Goal: Task Accomplishment & Management: Use online tool/utility

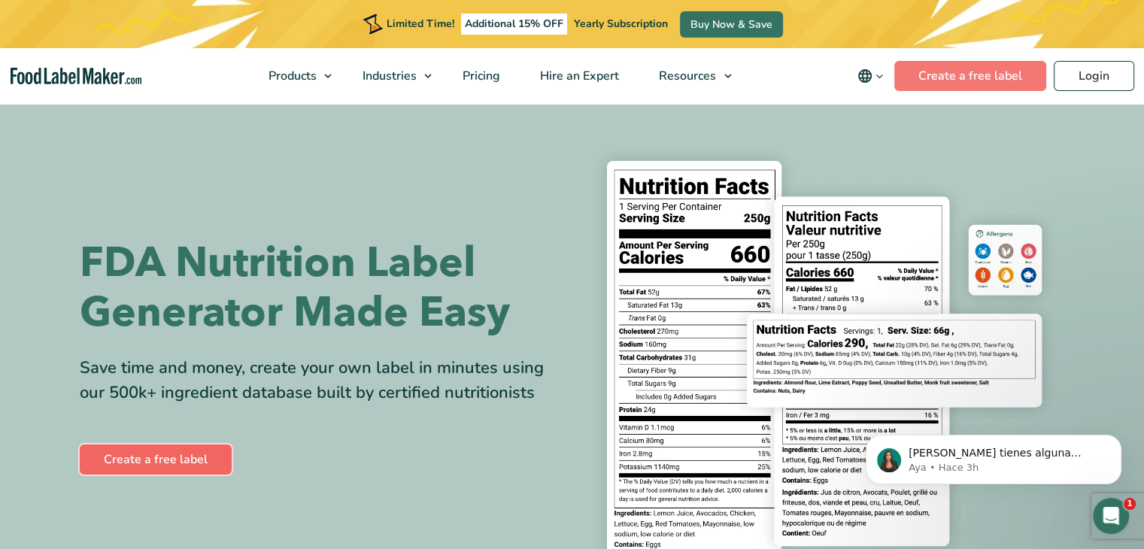
click at [177, 461] on link "Create a free label" at bounding box center [156, 459] width 152 height 30
click at [198, 453] on link "Create a free label" at bounding box center [156, 459] width 152 height 30
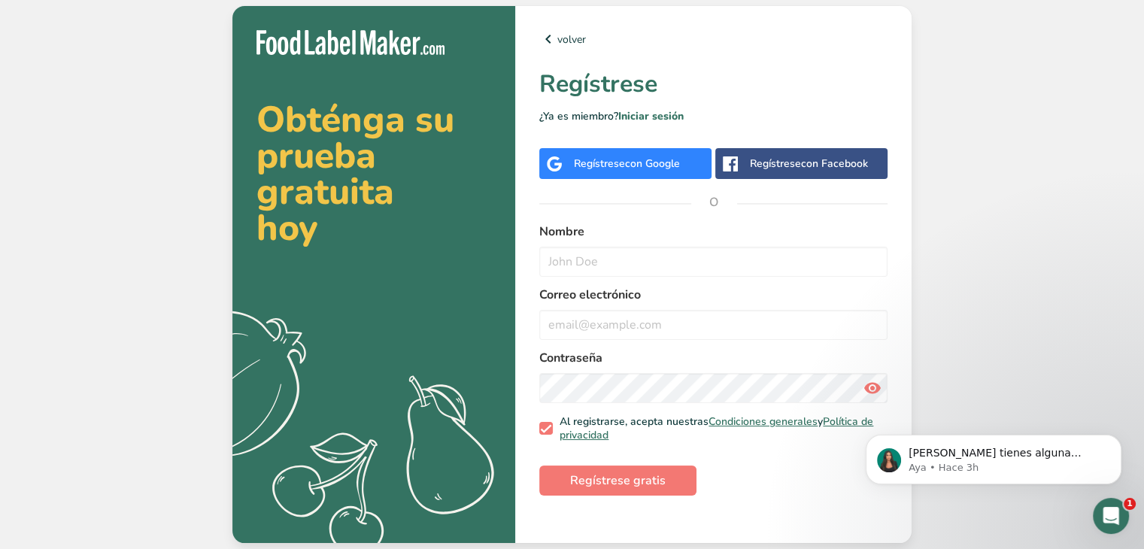
click at [782, 165] on div "Regístrese con Facebook" at bounding box center [809, 164] width 118 height 16
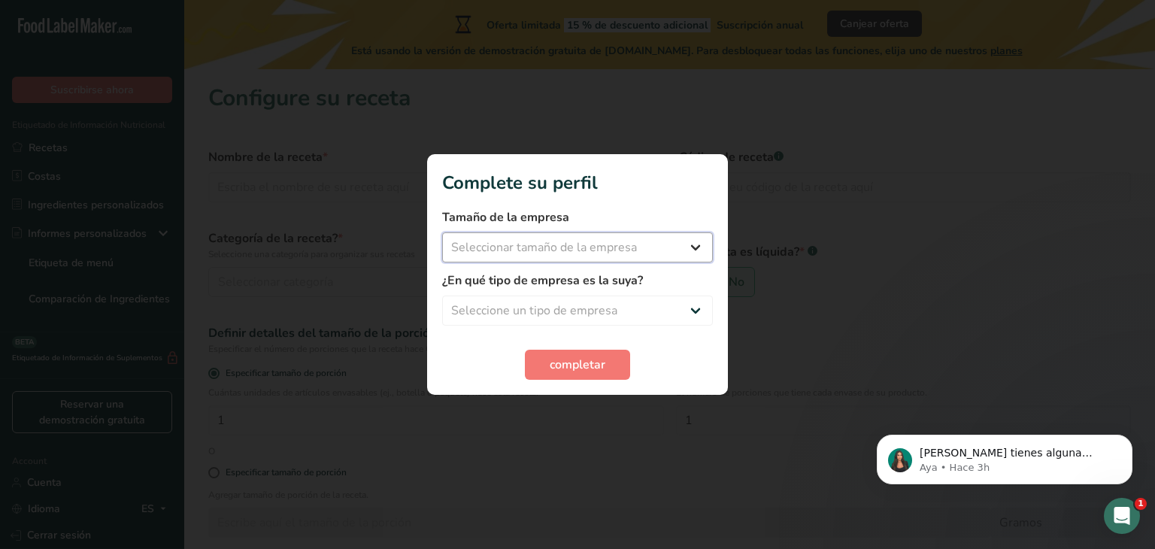
click at [586, 252] on select "Seleccionar tamaño de la empresa Menos de 10 empleados De 10 a 50 empleados De …" at bounding box center [577, 247] width 271 height 30
select select "2"
click at [442, 232] on select "Seleccionar tamaño de la empresa Menos de 10 empleados De 10 a 50 empleados De …" at bounding box center [577, 247] width 271 height 30
click at [562, 311] on select "Seleccione un tipo de empresa Fabricante de alimentos envasados Restaurante y c…" at bounding box center [577, 310] width 271 height 30
select select "1"
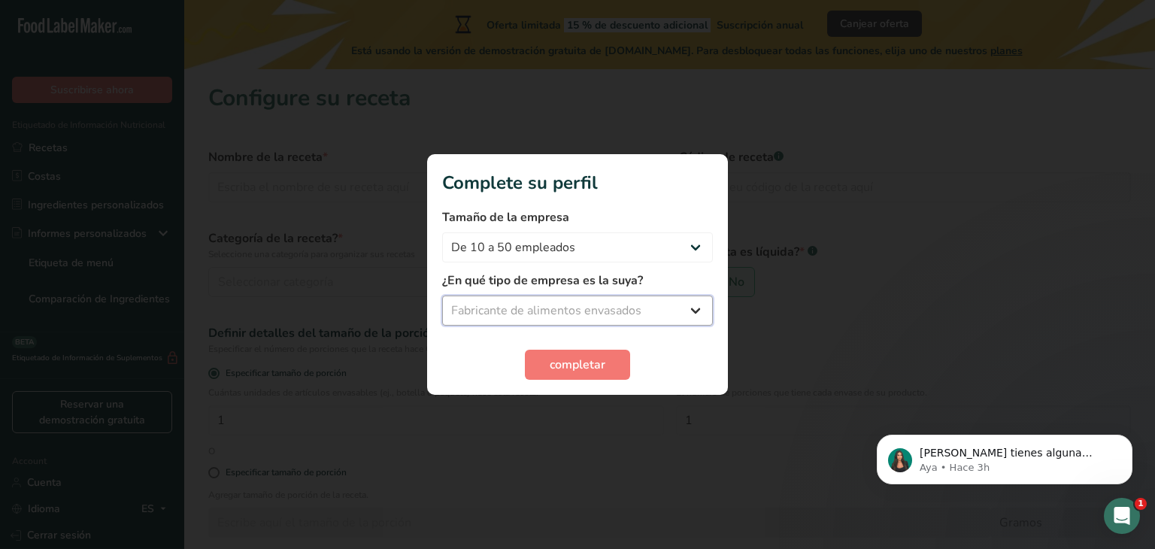
click at [442, 295] on select "Seleccione un tipo de empresa Fabricante de alimentos envasados Restaurante y c…" at bounding box center [577, 310] width 271 height 30
click at [626, 311] on select "Fabricante de alimentos envasados Restaurante y cafetería Panadería Empresa de …" at bounding box center [577, 310] width 271 height 30
click at [442, 295] on select "Fabricante de alimentos envasados Restaurante y cafetería Panadería Empresa de …" at bounding box center [577, 310] width 271 height 30
click at [617, 362] on button "completar" at bounding box center [577, 365] width 105 height 30
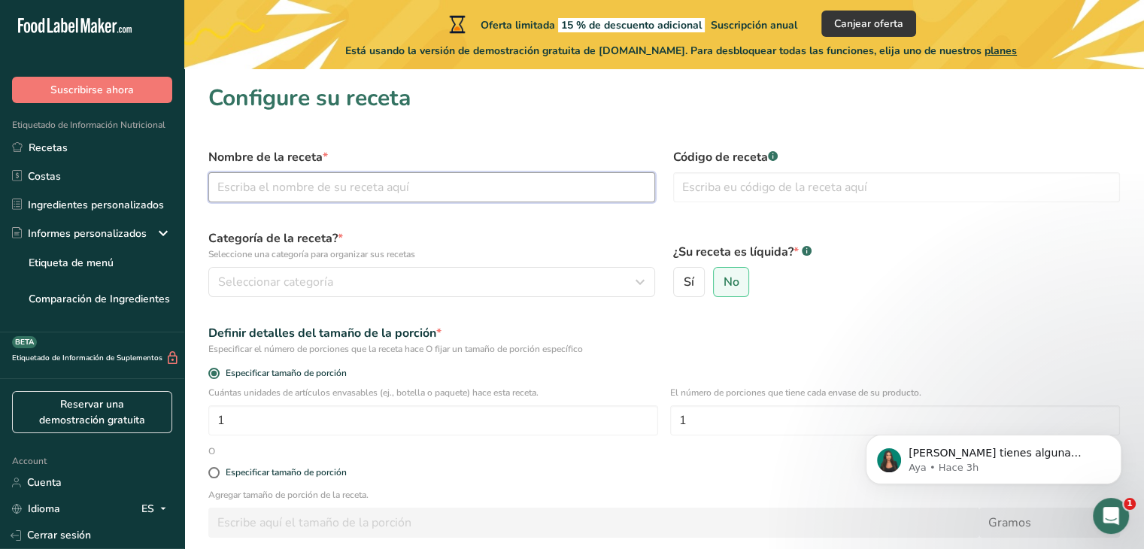
click at [292, 177] on input "text" at bounding box center [431, 187] width 447 height 30
type input "Manitas con Semillas"
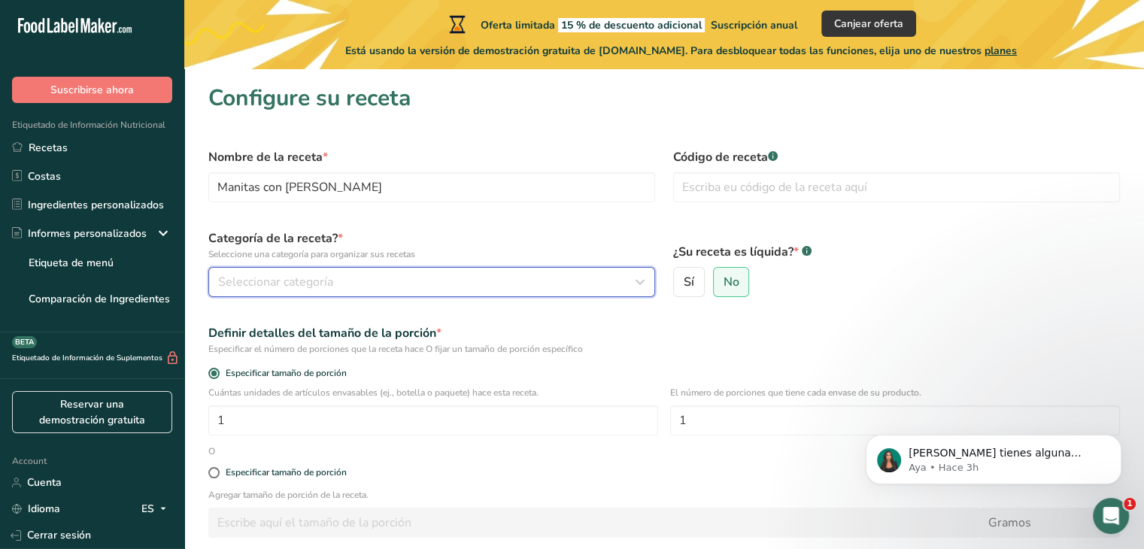
click at [332, 276] on span "Seleccionar categoría" at bounding box center [275, 282] width 115 height 18
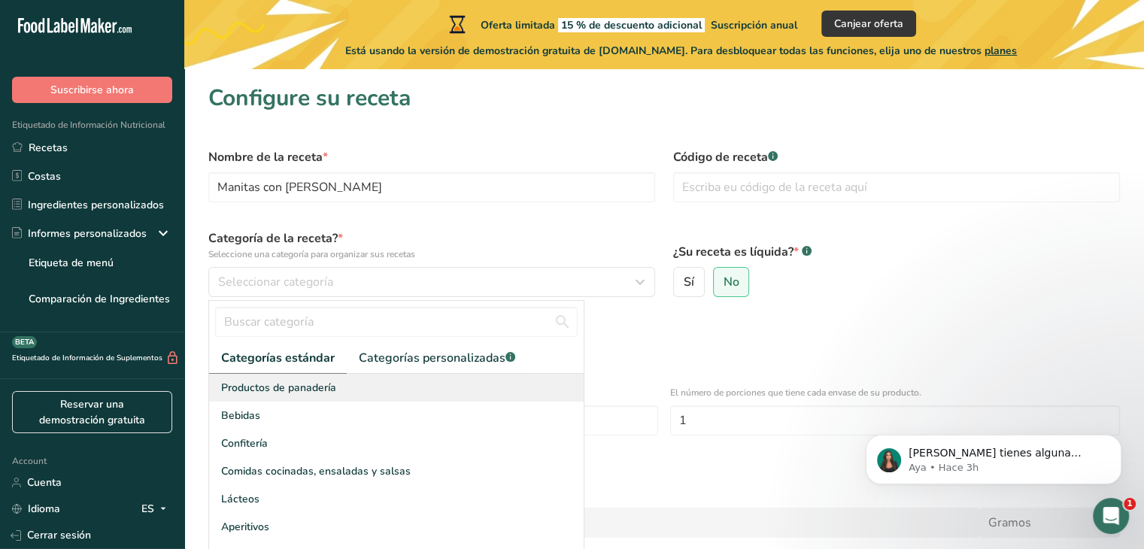
click at [440, 376] on div "Productos de panadería" at bounding box center [396, 388] width 374 height 28
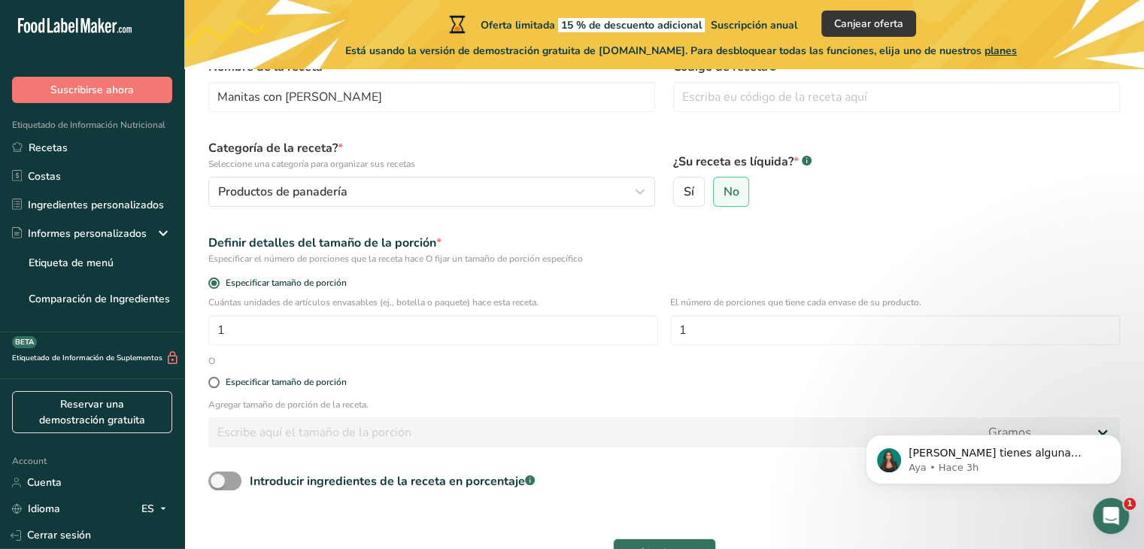
scroll to position [107, 0]
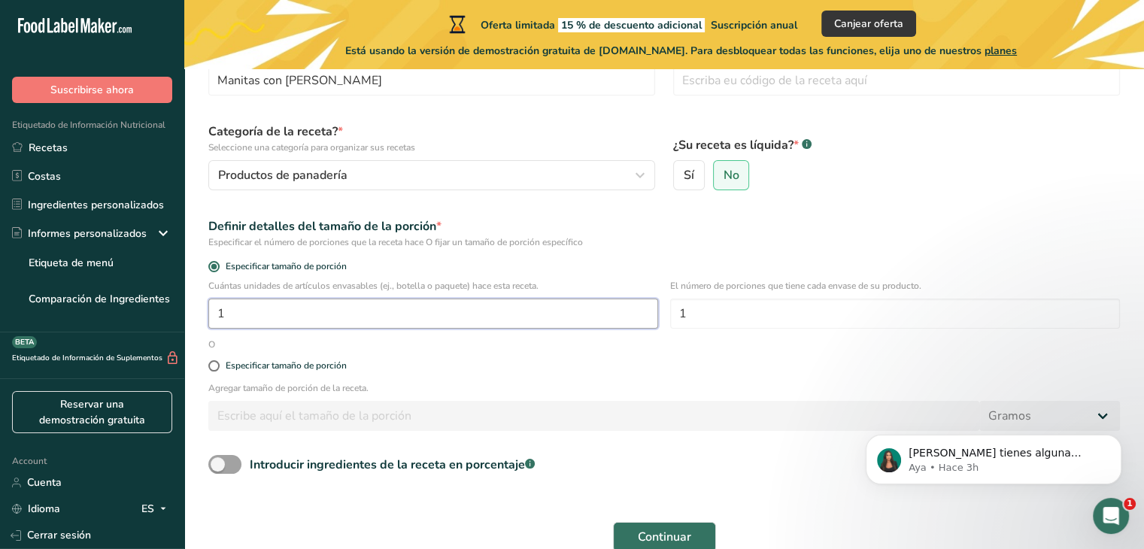
click at [406, 317] on input "1" at bounding box center [433, 313] width 450 height 30
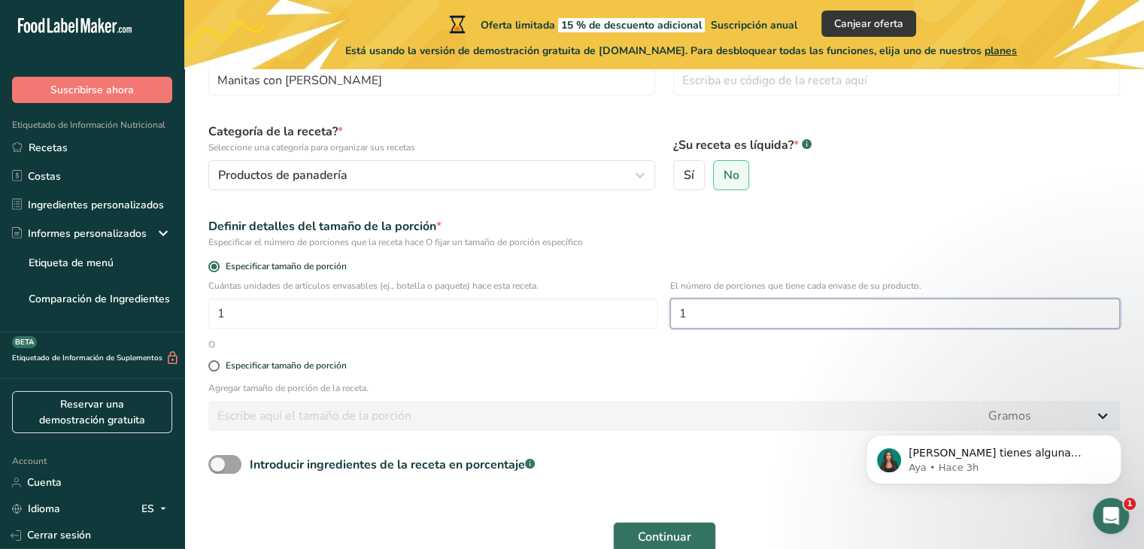
click at [744, 312] on input "1" at bounding box center [895, 313] width 450 height 30
type input "5"
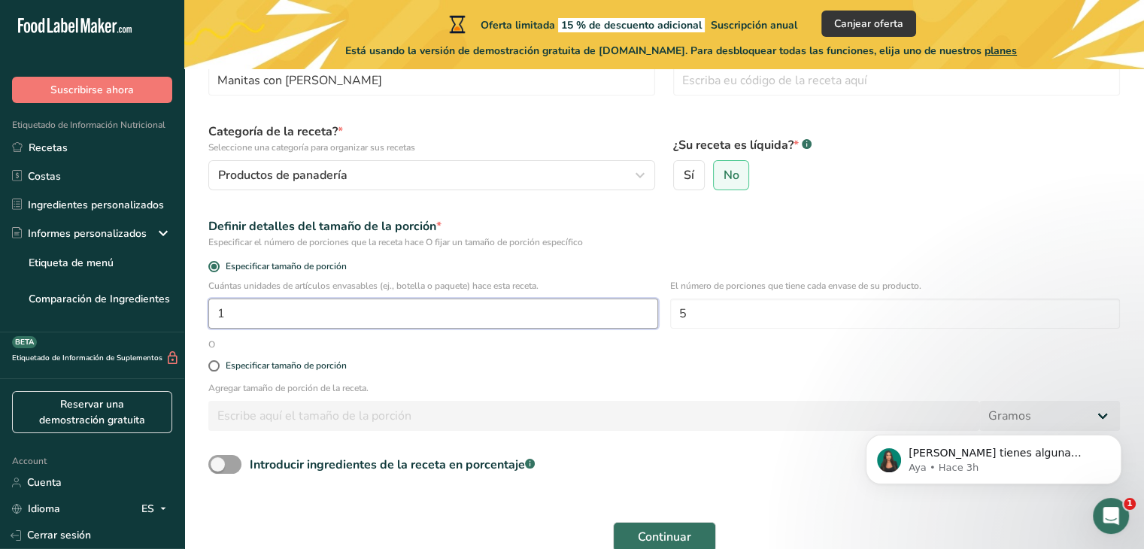
drag, startPoint x: 557, startPoint y: 323, endPoint x: 495, endPoint y: 314, distance: 62.3
click at [495, 314] on input "1" at bounding box center [433, 313] width 450 height 30
click at [1135, 224] on section "Configure su receta Nombre de la receta * Manitas con Semillas Código de receta…" at bounding box center [663, 269] width 959 height 614
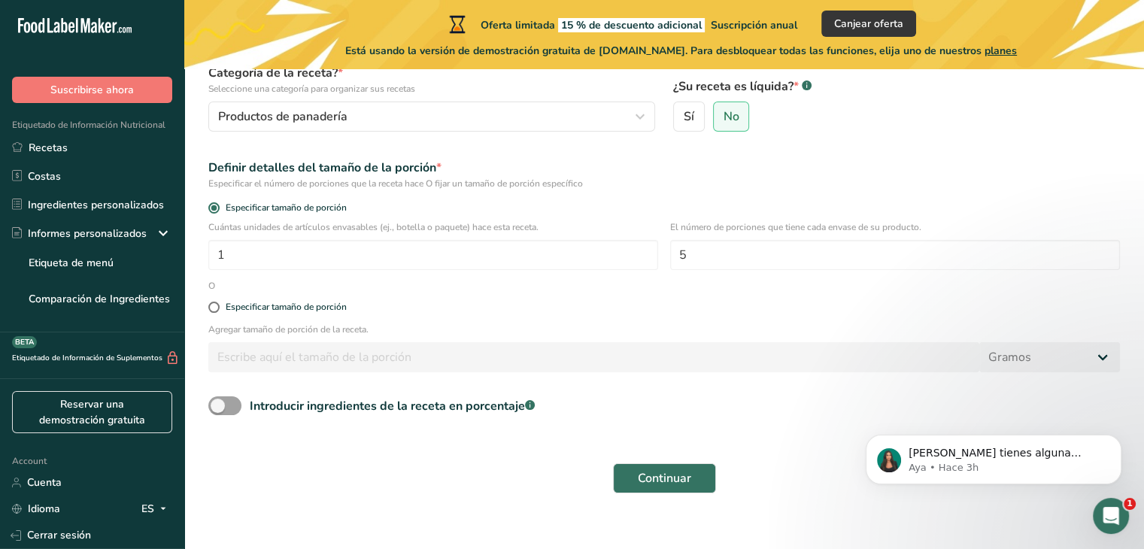
scroll to position [183, 0]
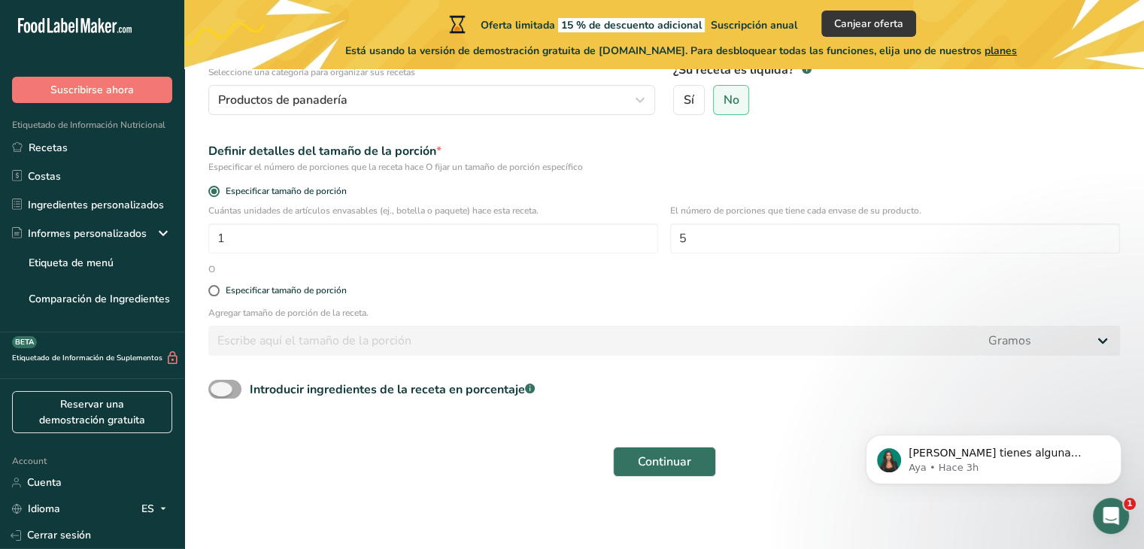
click at [226, 386] on span at bounding box center [224, 389] width 33 height 19
click at [218, 386] on input "Introducir ingredientes de la receta en porcentaje .a-a{fill:#347362;}.b-a{fill…" at bounding box center [213, 389] width 10 height 10
checkbox input "true"
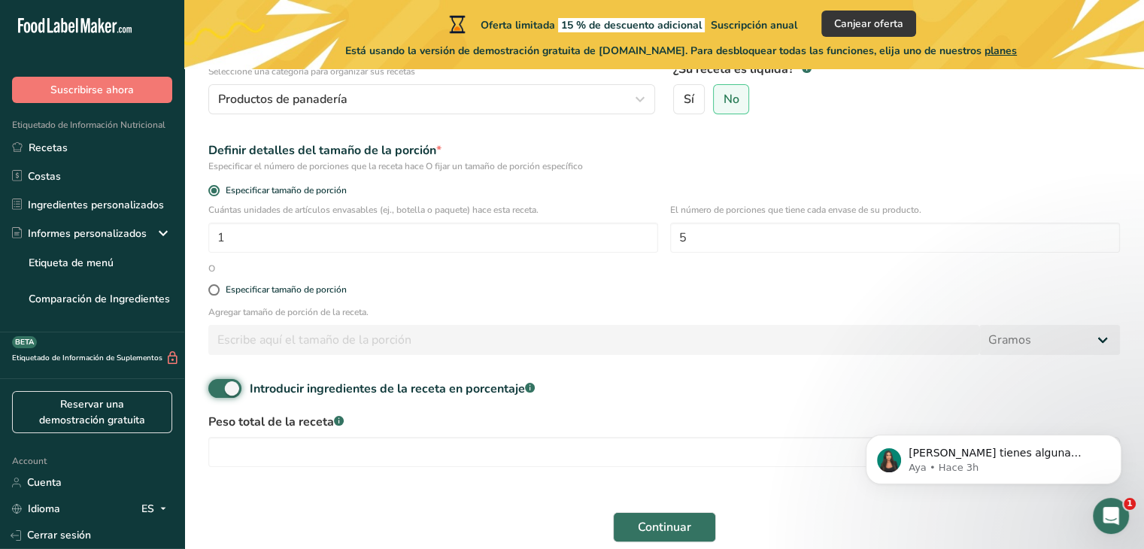
scroll to position [249, 0]
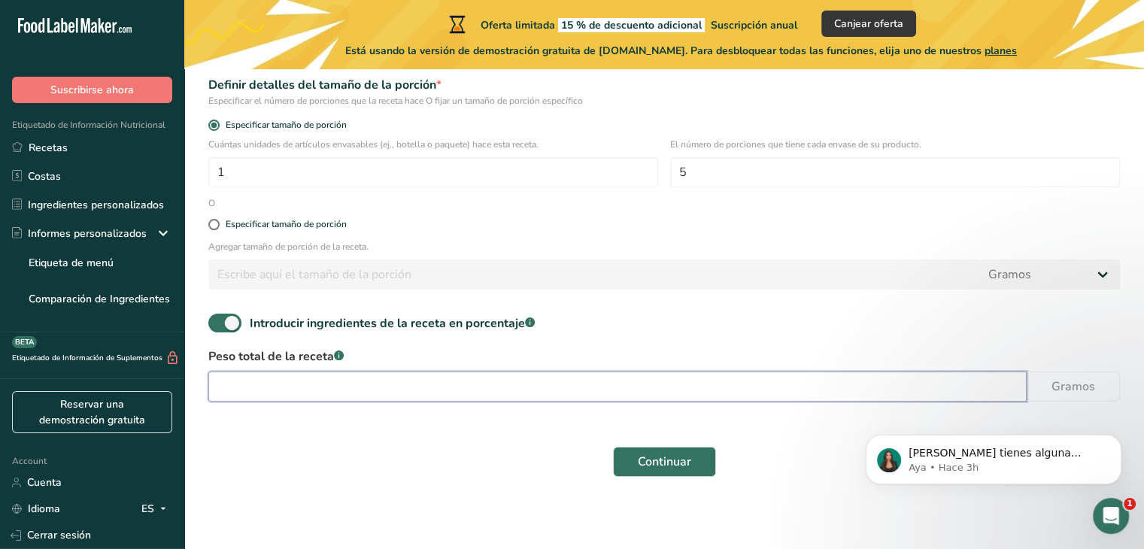
click at [589, 380] on input "number" at bounding box center [617, 386] width 818 height 30
type input "1000"
click at [284, 223] on div "Especificar tamaño de porción" at bounding box center [286, 224] width 121 height 11
click at [218, 223] on input "Especificar tamaño de porción" at bounding box center [213, 225] width 10 height 10
radio input "true"
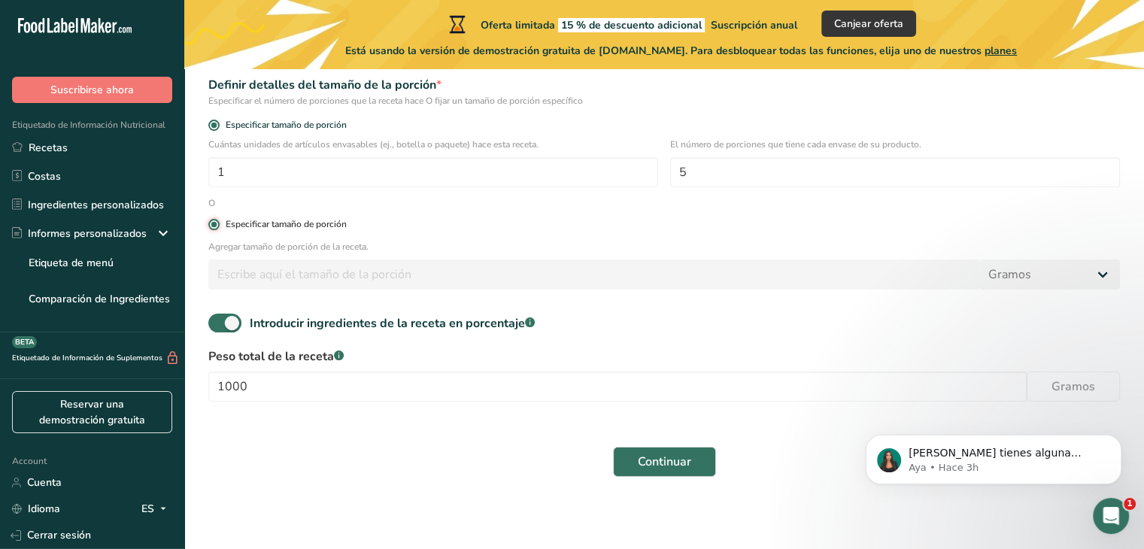
radio input "false"
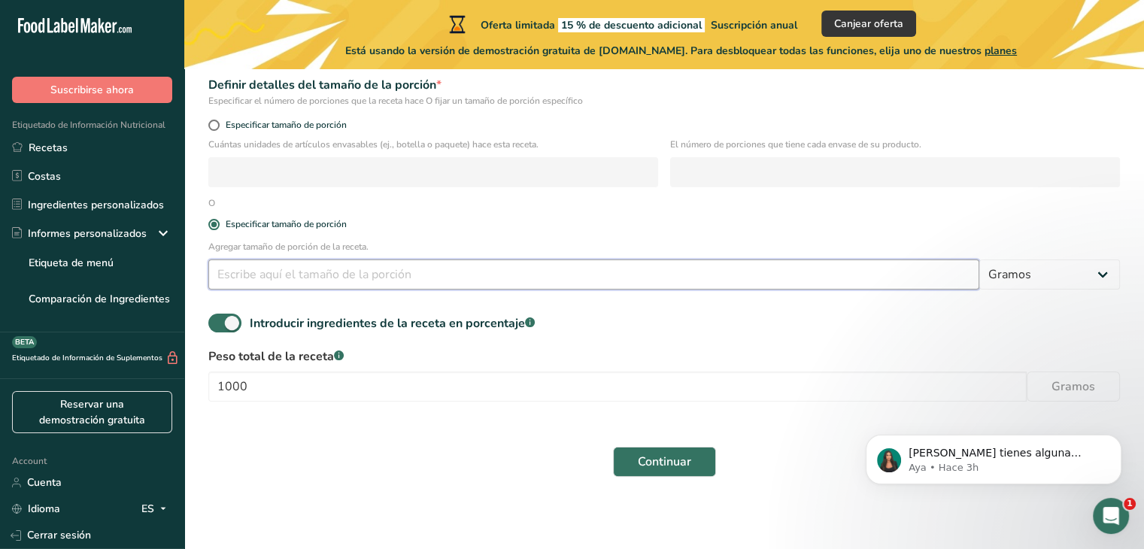
click at [868, 269] on input "number" at bounding box center [593, 274] width 771 height 30
type input "100"
click at [645, 250] on p "Agregar tamaño de porción de la receta." at bounding box center [663, 247] width 911 height 14
click at [668, 459] on span "Continuar" at bounding box center [664, 462] width 53 height 18
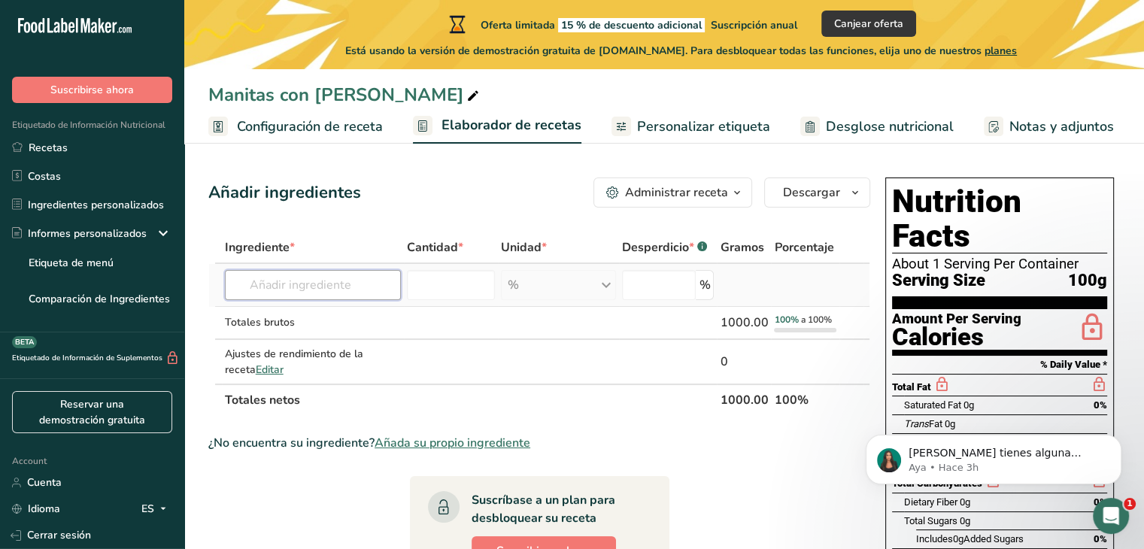
click at [361, 280] on input "text" at bounding box center [313, 285] width 176 height 30
click at [386, 356] on div "Ajustes de rendimiento de la receta Editar" at bounding box center [313, 362] width 176 height 32
click at [681, 280] on input "number" at bounding box center [659, 285] width 74 height 30
type input "0"
click at [490, 287] on input "number" at bounding box center [451, 285] width 88 height 30
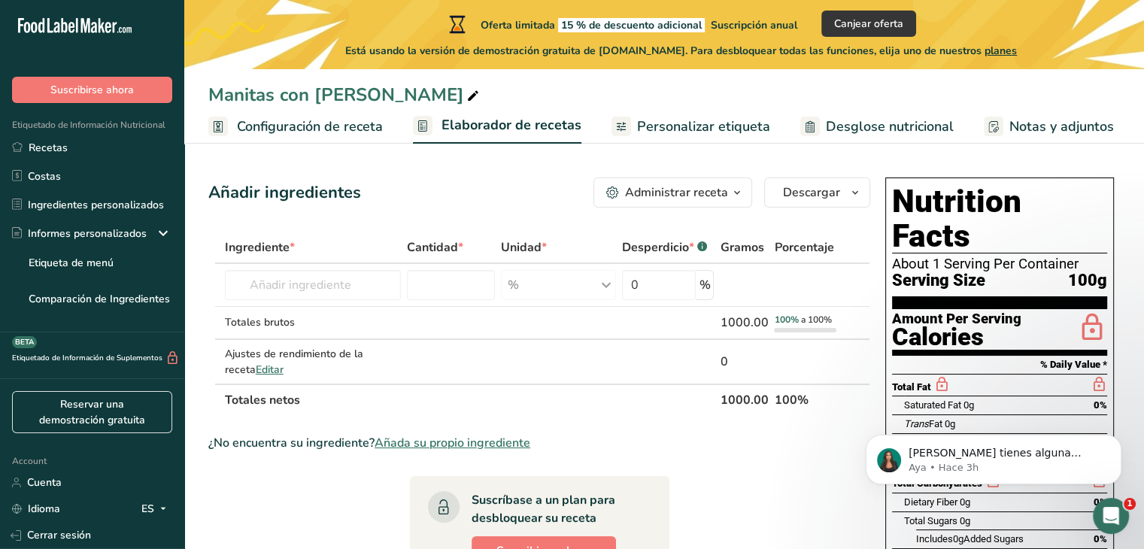
click at [737, 189] on icon "button" at bounding box center [737, 192] width 12 height 19
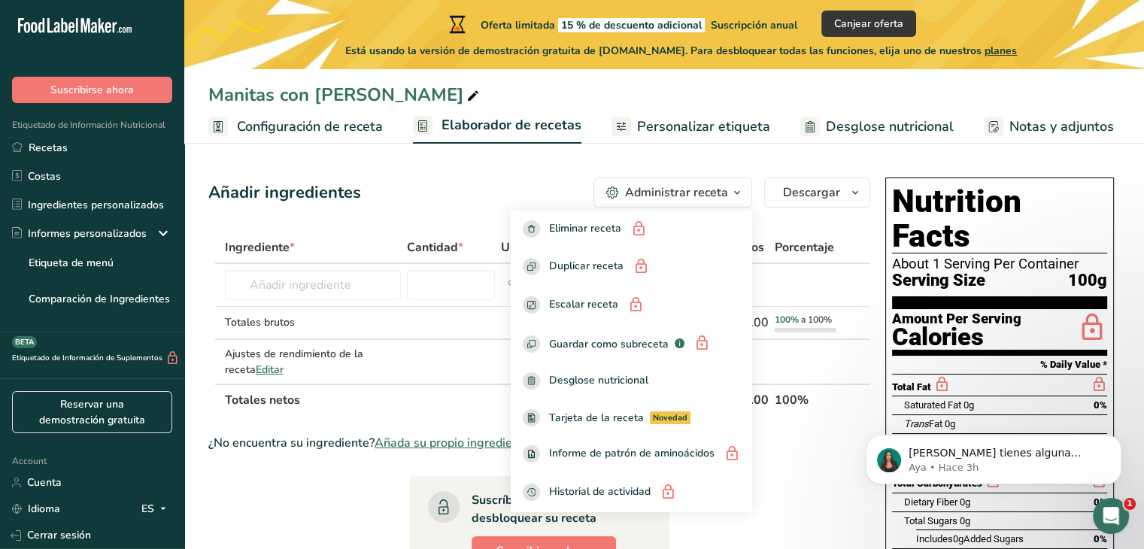
click at [487, 197] on div "Añadir ingredientes Administrar receta Eliminar receta Duplicar receta Escalar …" at bounding box center [539, 192] width 662 height 30
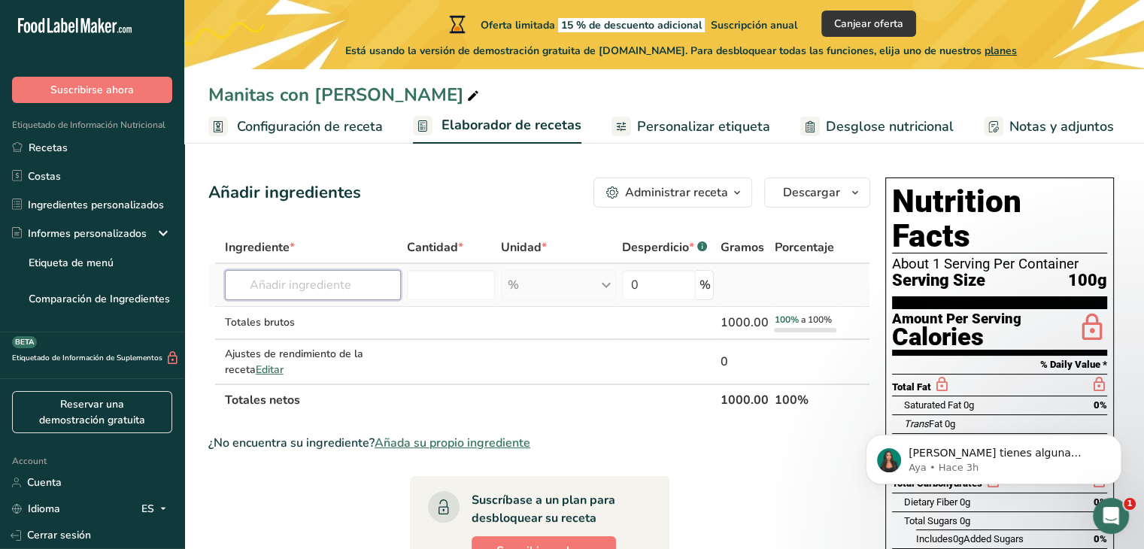
click at [297, 295] on input "text" at bounding box center [313, 285] width 176 height 30
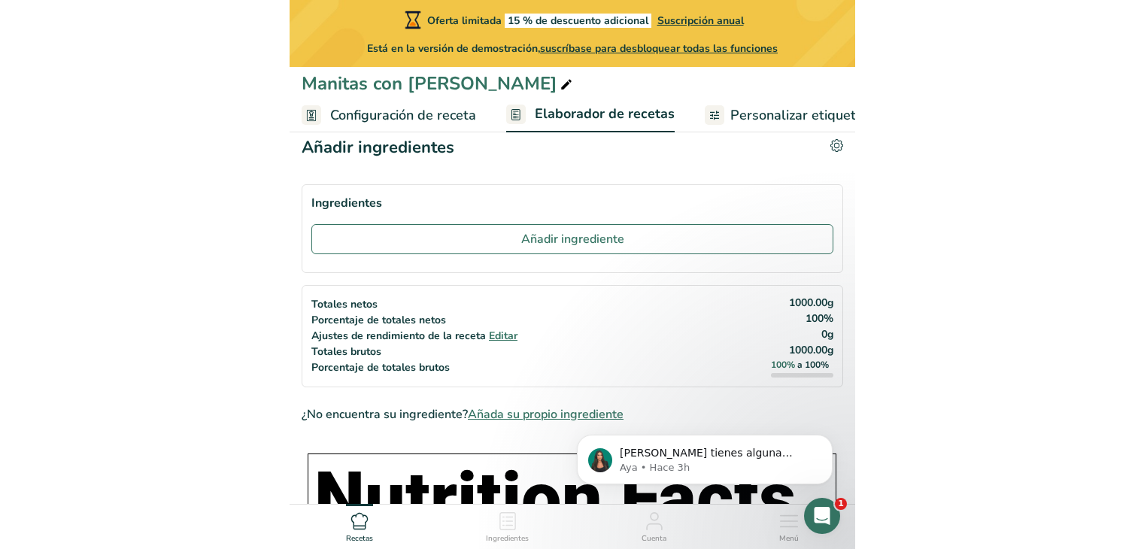
scroll to position [4, 0]
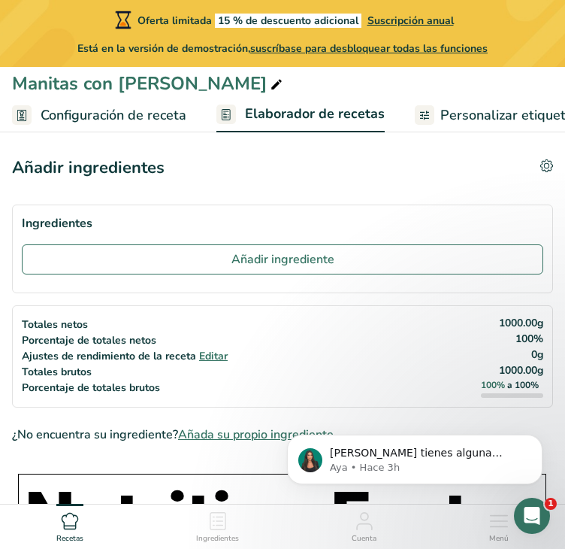
click at [258, 241] on section "Ingredientes Añadir ingrediente" at bounding box center [282, 249] width 541 height 89
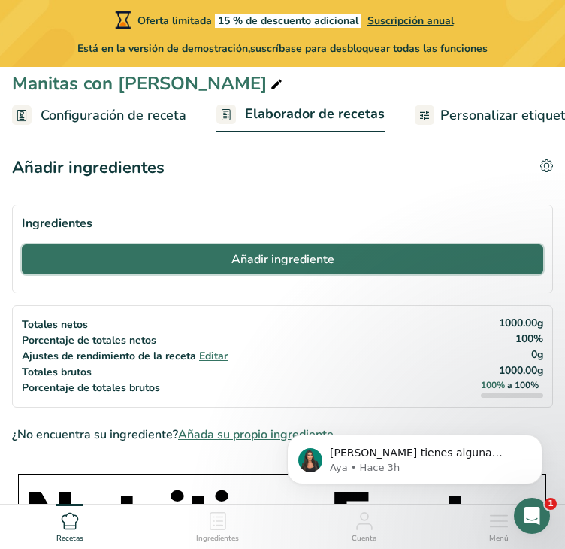
click at [256, 248] on button "Añadir ingrediente" at bounding box center [283, 259] width 522 height 30
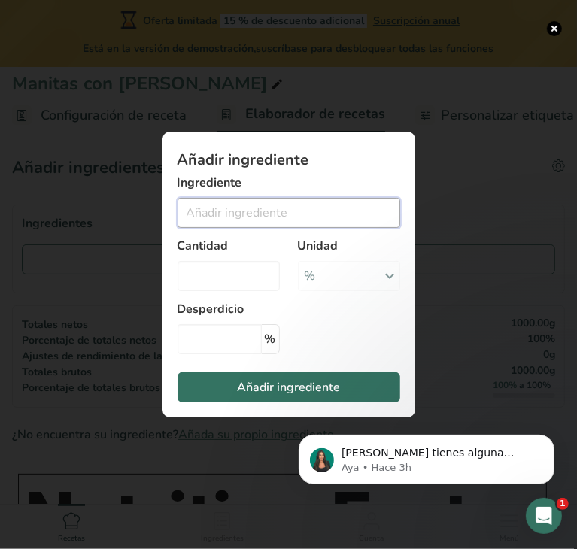
click at [233, 211] on input "Add ingredient modal" at bounding box center [288, 213] width 223 height 30
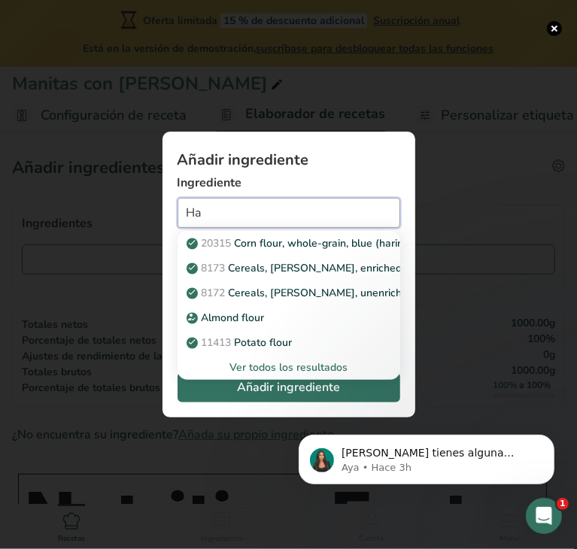
type input "H"
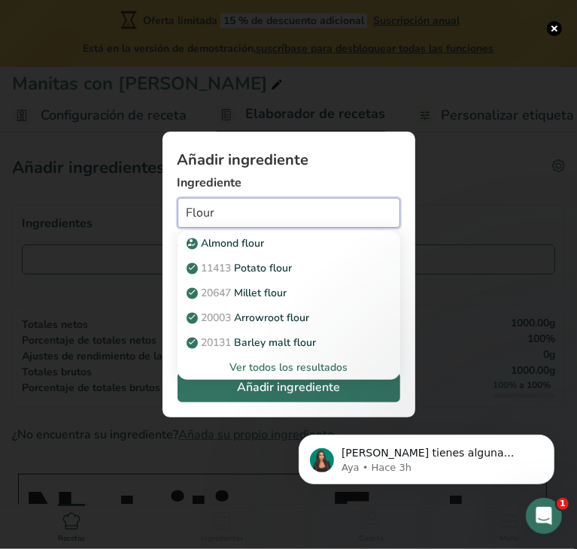
type input "Flour"
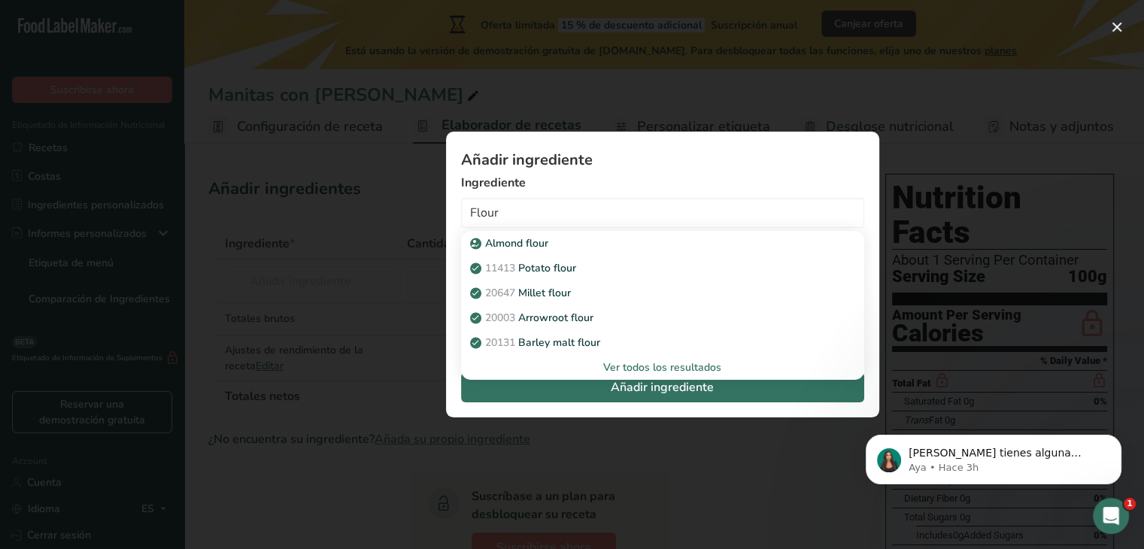
click at [702, 365] on div "Ver todos los resultados" at bounding box center [662, 367] width 379 height 16
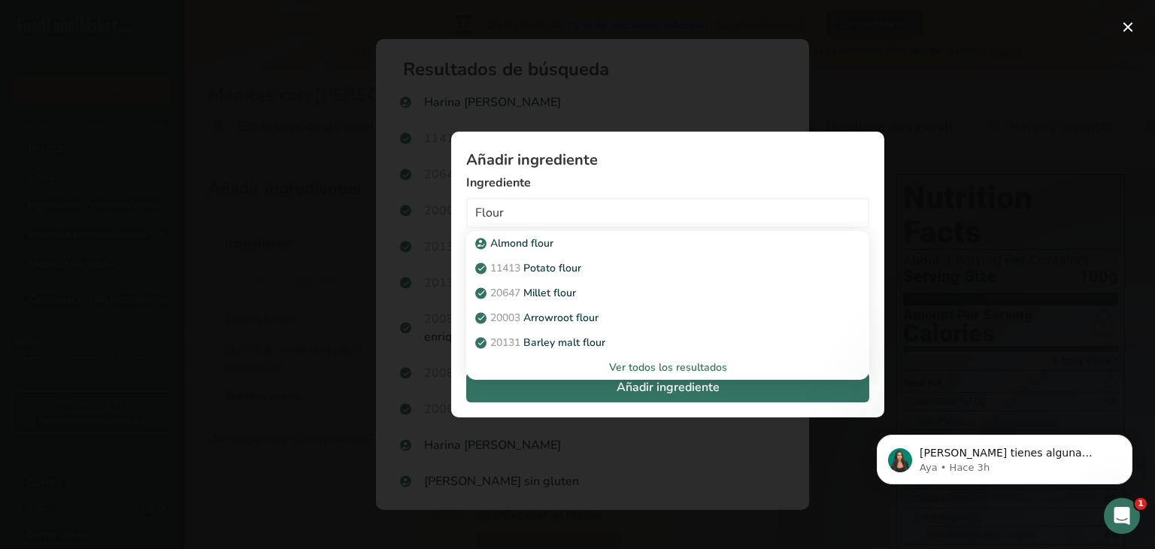
click at [907, 196] on div "Añadir ingrediente Ingrediente Flour Almond flour 11413 Potato flour 20647 Mill…" at bounding box center [667, 275] width 481 height 334
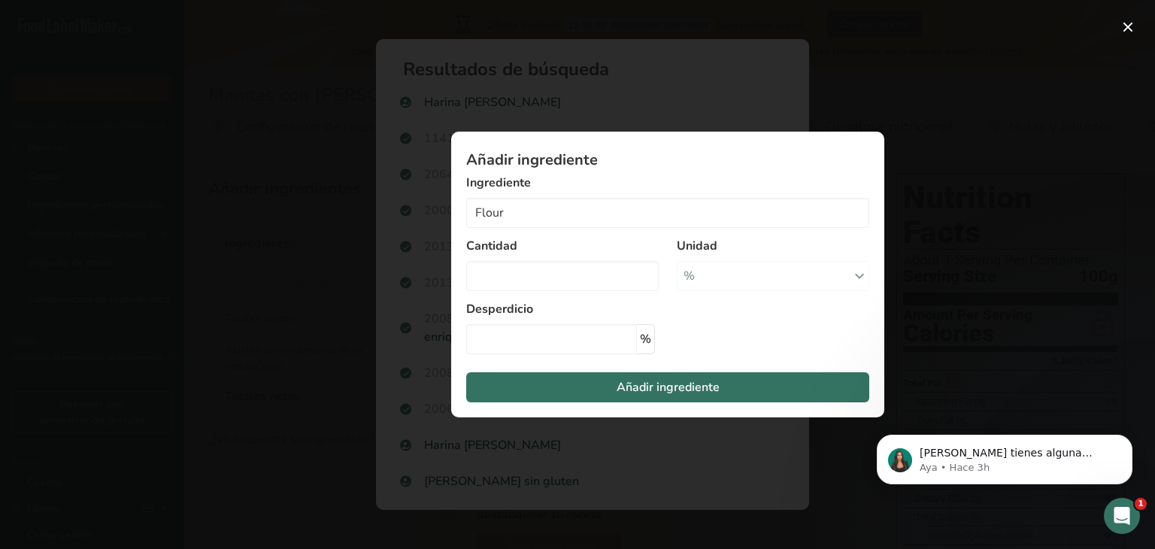
click at [840, 105] on div "Add ingredient modal" at bounding box center [577, 274] width 1155 height 549
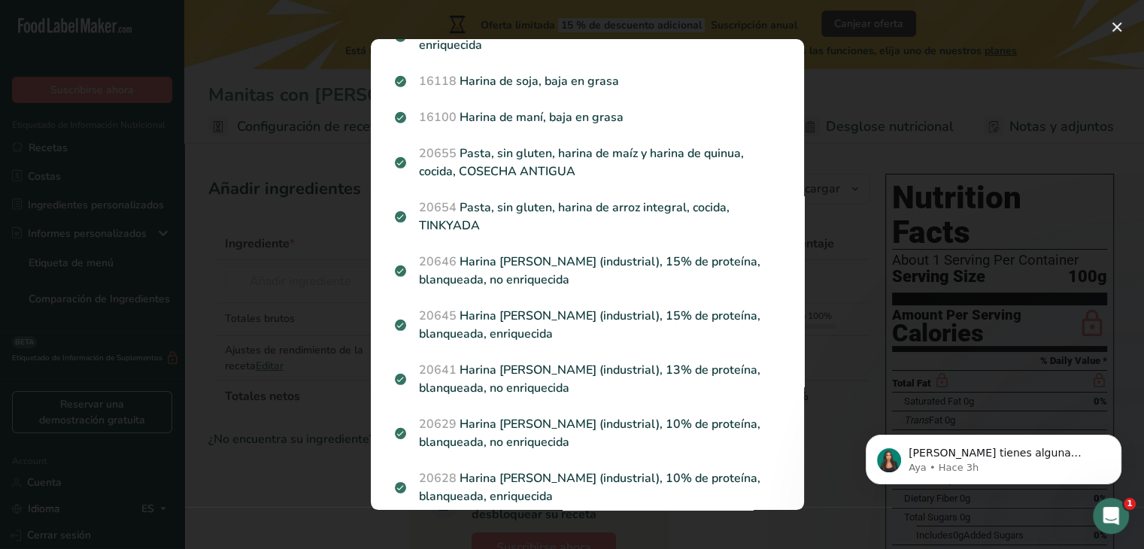
scroll to position [1899, 0]
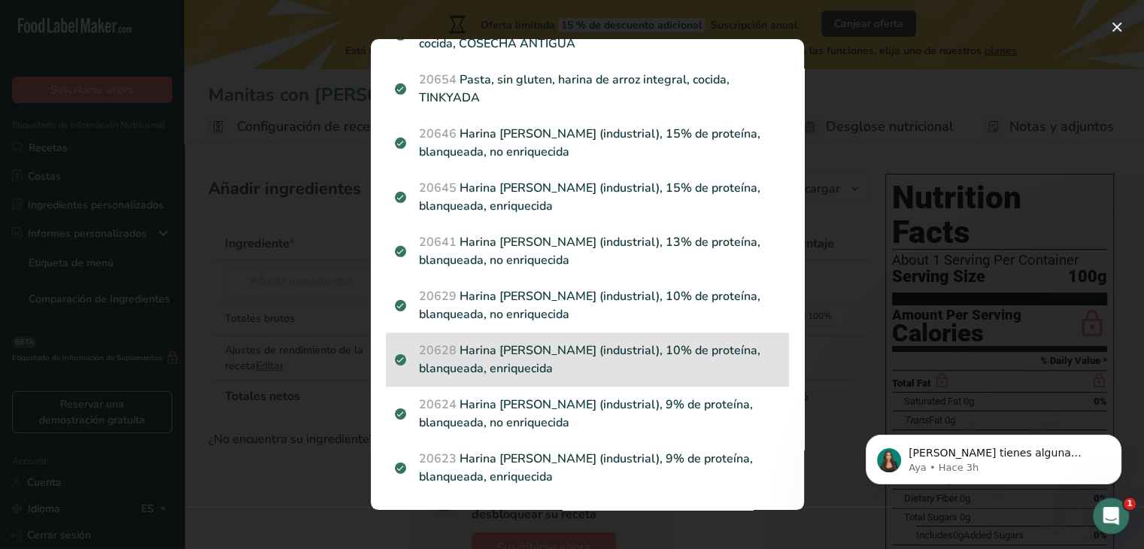
click at [642, 353] on p "20628 Harina de trigo, blanca (industrial), 10% de proteína, blanqueada, enriqu…" at bounding box center [587, 359] width 385 height 36
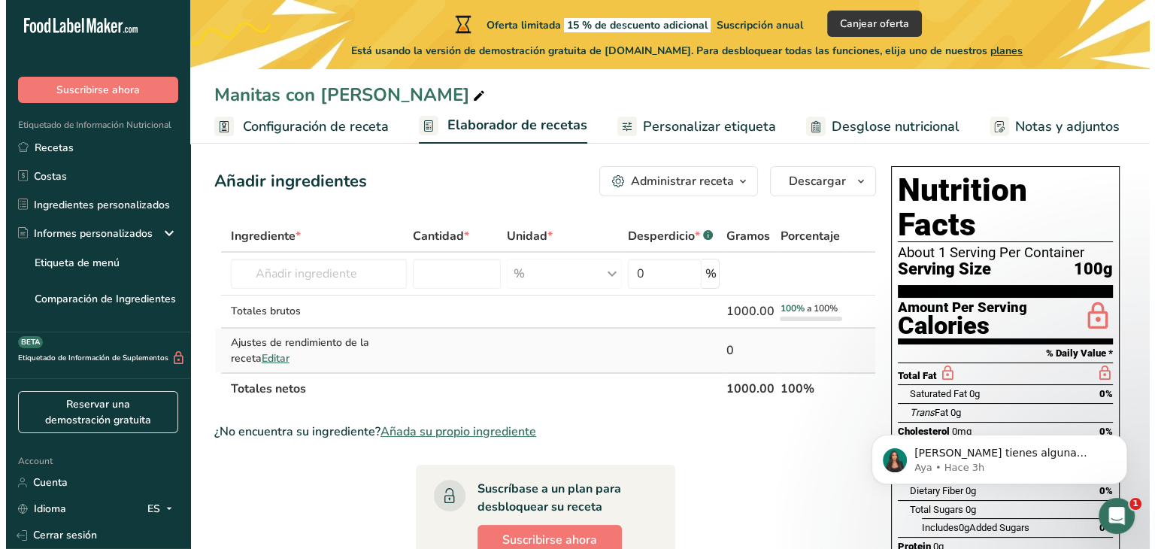
scroll to position [0, 0]
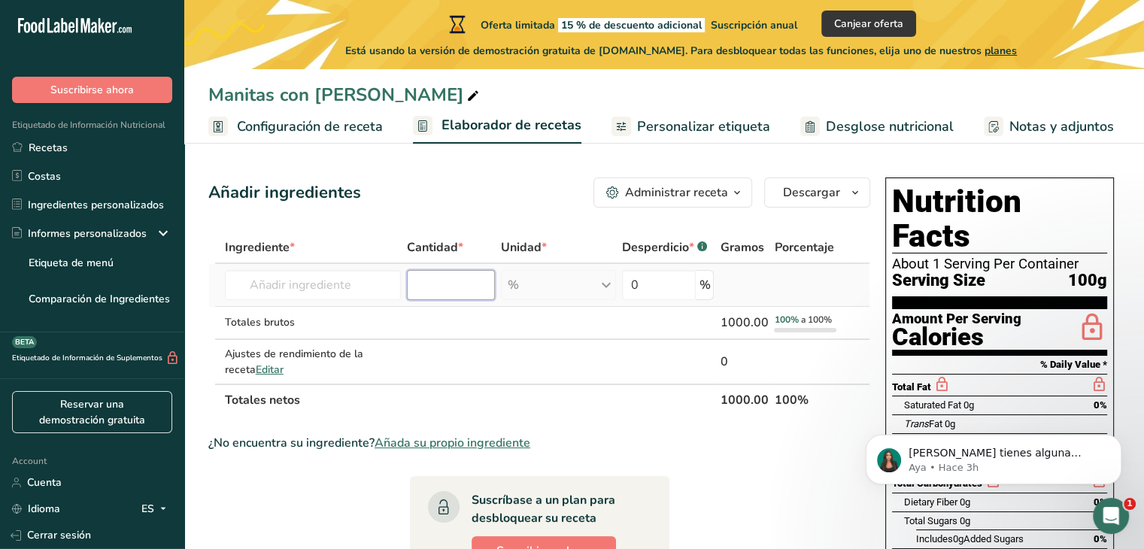
click at [445, 273] on input "number" at bounding box center [451, 285] width 88 height 30
click at [369, 275] on input "text" at bounding box center [313, 285] width 176 height 30
click at [481, 295] on input "number" at bounding box center [451, 285] width 88 height 30
type input "0"
click at [554, 287] on div "% Unidades de peso g kg mg Ver más Unidades de volumen litro Las unidades de vo…" at bounding box center [558, 285] width 115 height 30
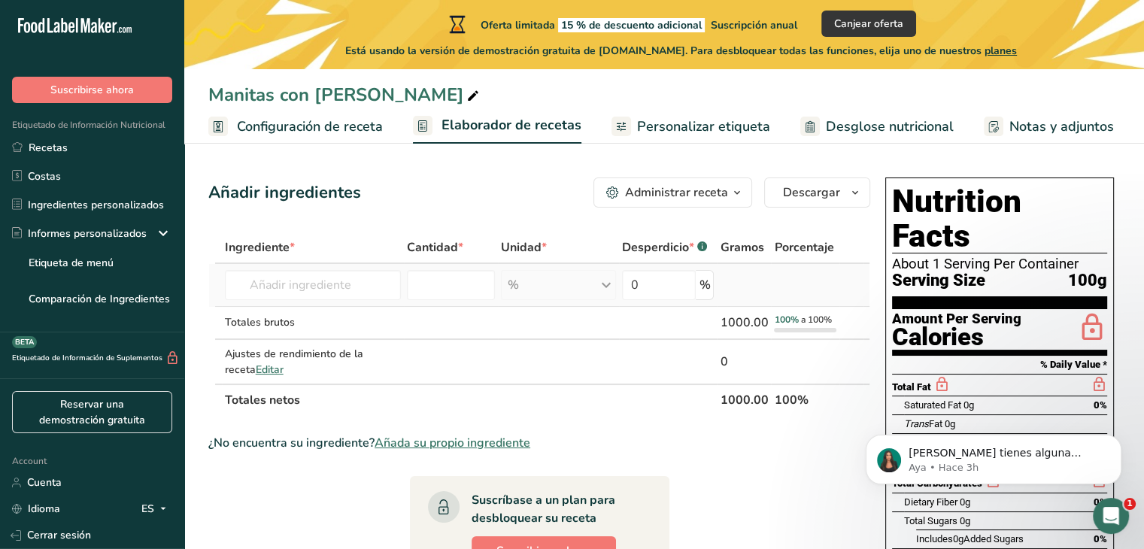
click at [608, 282] on div "% Unidades de peso g kg mg Ver más Unidades de volumen litro Las unidades de vo…" at bounding box center [558, 285] width 115 height 30
click at [667, 283] on input "0" at bounding box center [659, 285] width 74 height 30
click at [521, 277] on div "% Unidades de peso g kg mg Ver más Unidades de volumen litro Las unidades de vo…" at bounding box center [558, 285] width 115 height 30
click at [439, 280] on input "number" at bounding box center [451, 285] width 88 height 30
click at [439, 283] on input "number" at bounding box center [451, 285] width 88 height 30
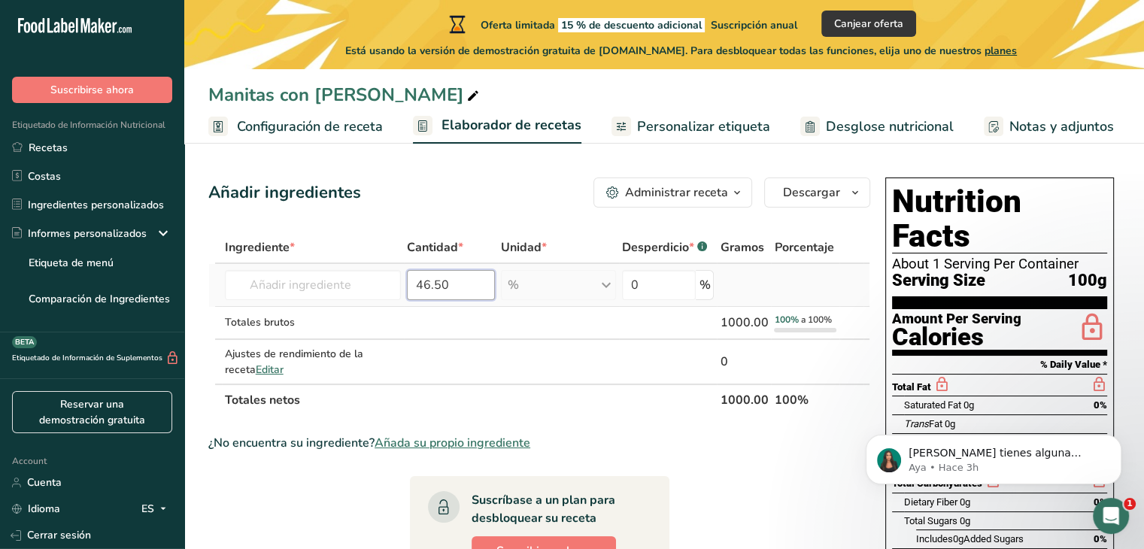
type input "46.50"
click at [368, 286] on input "text" at bounding box center [313, 285] width 176 height 30
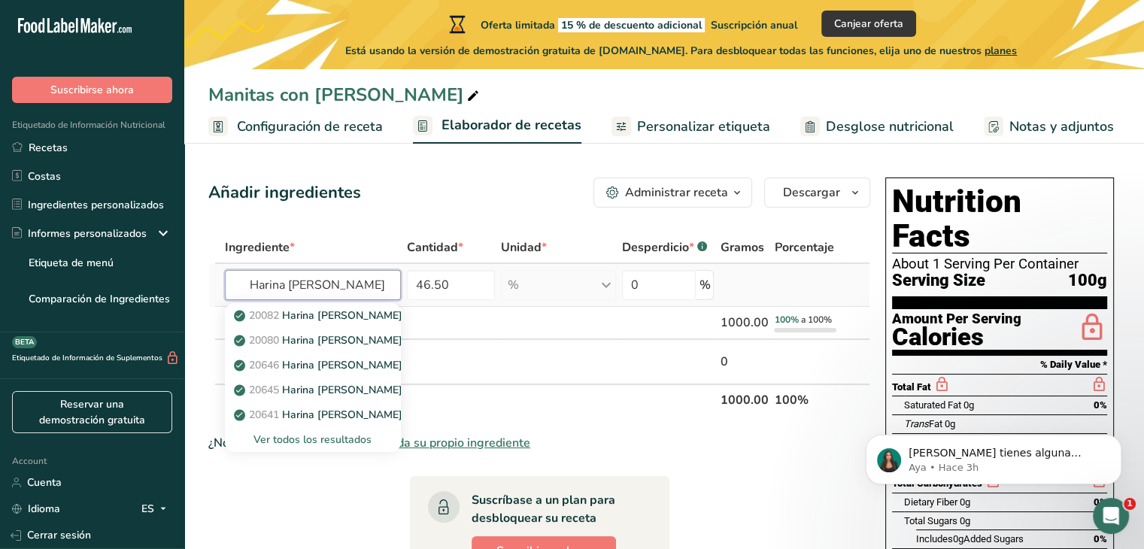
type input "Harina de trigo"
click at [356, 435] on div "Ver todos los resultados" at bounding box center [313, 440] width 152 height 16
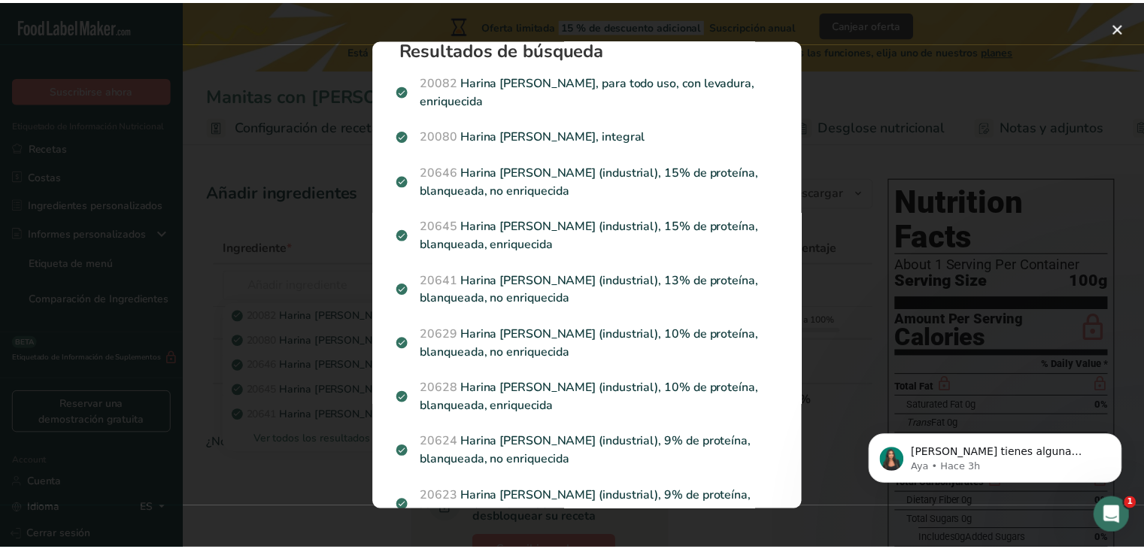
scroll to position [25, 0]
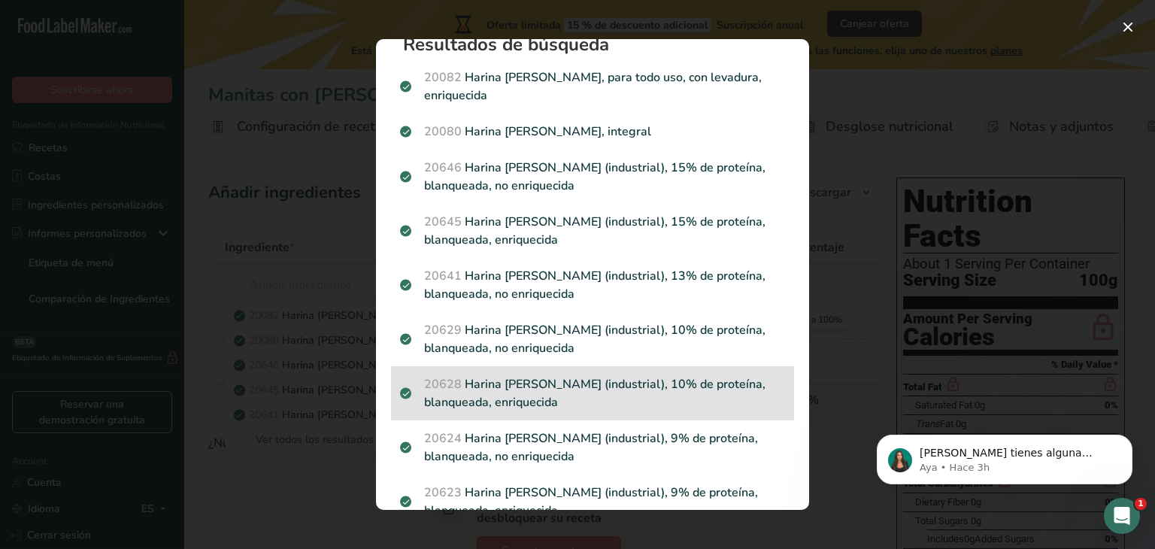
click at [612, 383] on p "20628 Harina de trigo, blanca (industrial), 10% de proteína, blanqueada, enriqu…" at bounding box center [592, 393] width 385 height 36
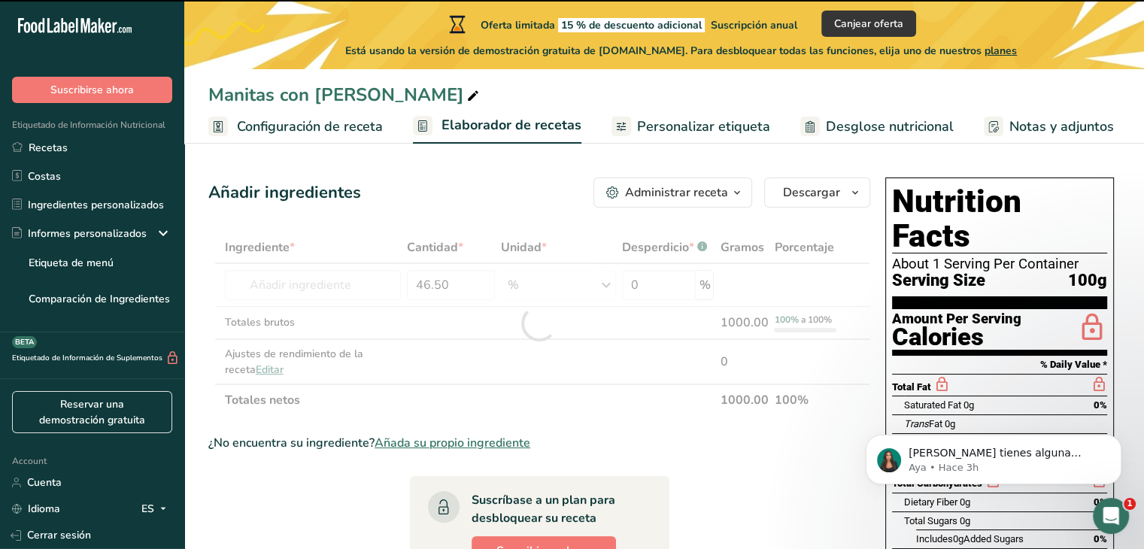
scroll to position [30, 0]
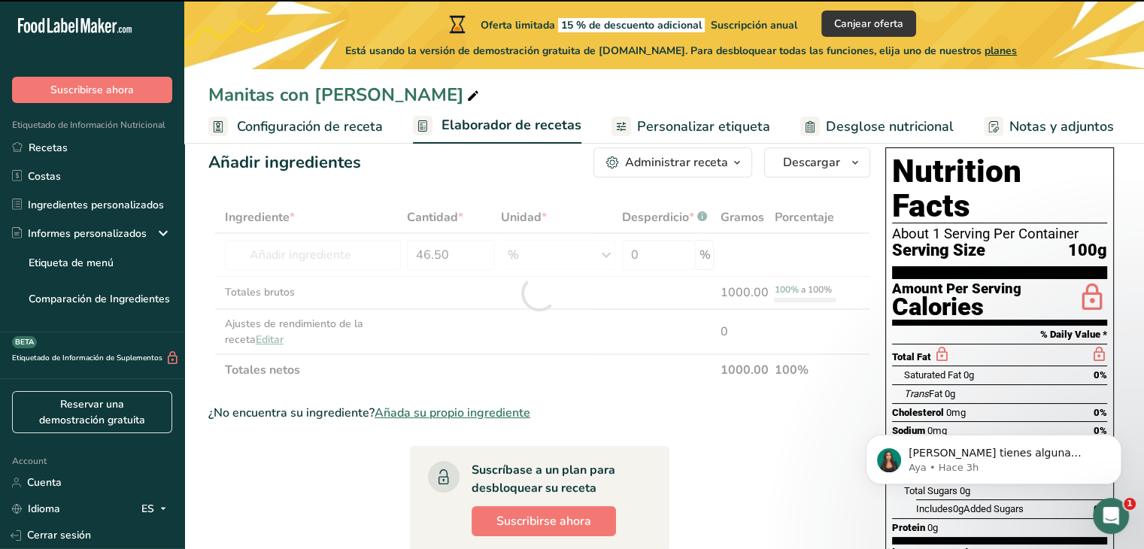
type input "0"
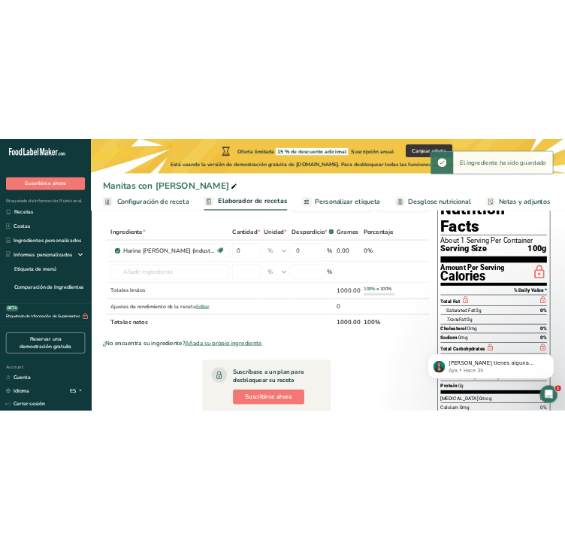
scroll to position [60, 0]
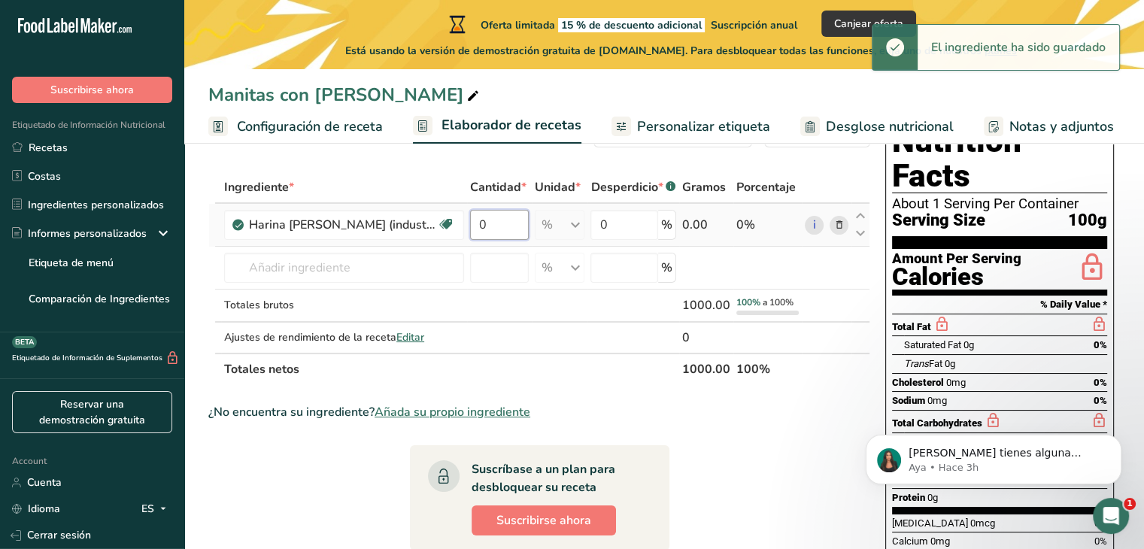
click at [508, 232] on input "0" at bounding box center [499, 225] width 59 height 30
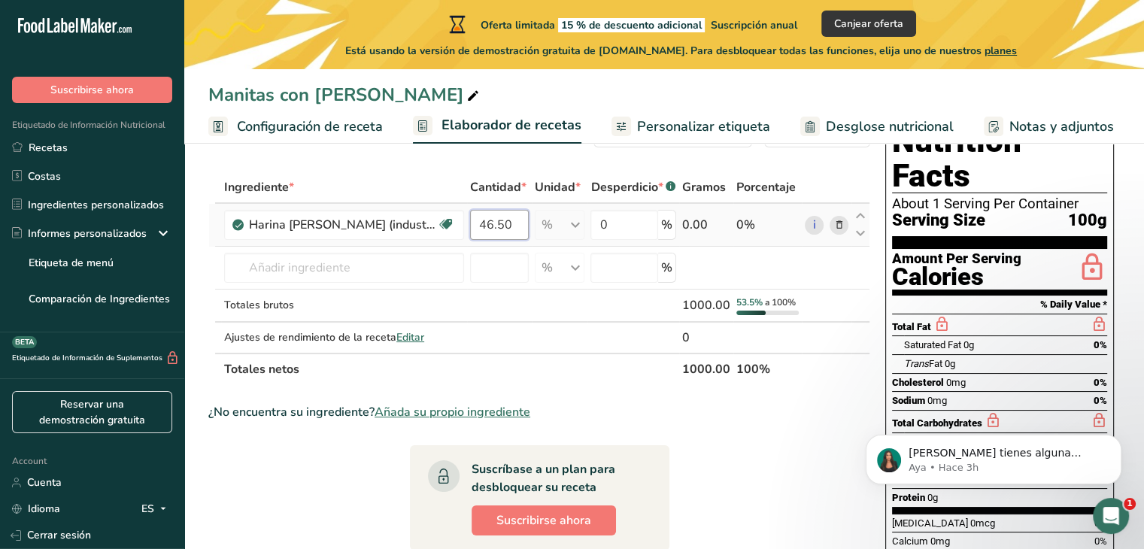
type input "46.50"
click at [378, 259] on div "Ingrediente * Cantidad * Unidad * Desperdicio * .a-a{fill:#347362;}.b-a{fill:#f…" at bounding box center [539, 278] width 662 height 214
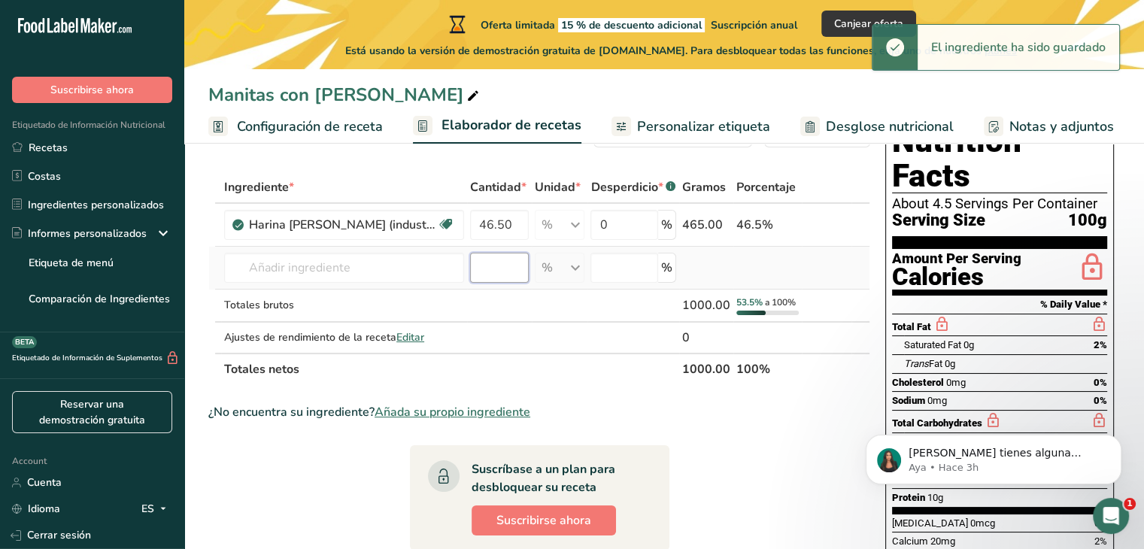
click at [517, 265] on input "number" at bounding box center [499, 268] width 59 height 30
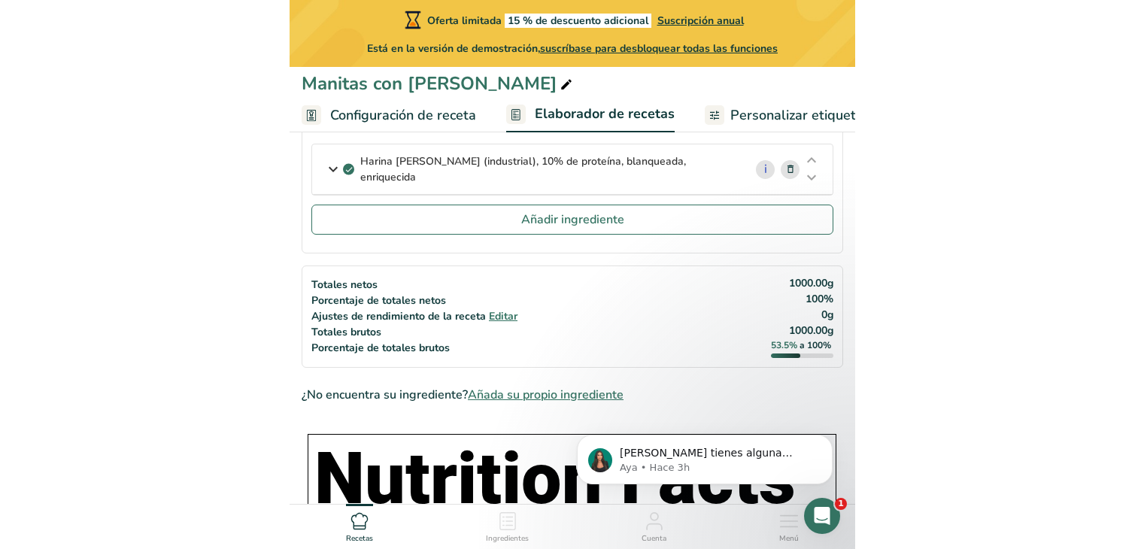
scroll to position [0, 0]
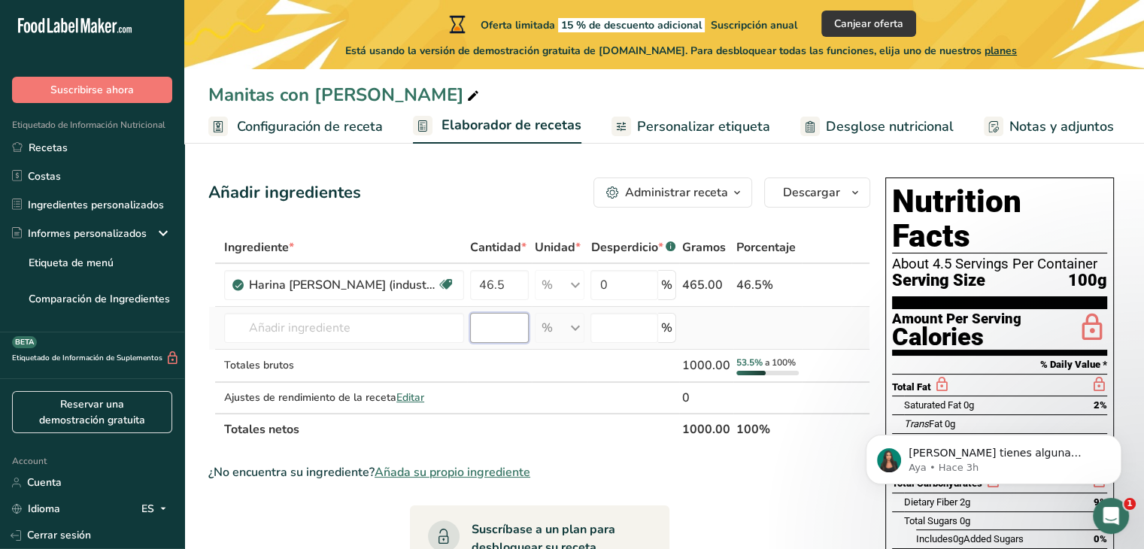
click at [505, 329] on input "number" at bounding box center [499, 328] width 59 height 30
type input "12.25"
click at [356, 325] on input "text" at bounding box center [344, 328] width 240 height 30
click at [508, 392] on td at bounding box center [499, 398] width 65 height 30
click at [410, 364] on div "Totales brutos" at bounding box center [344, 365] width 240 height 16
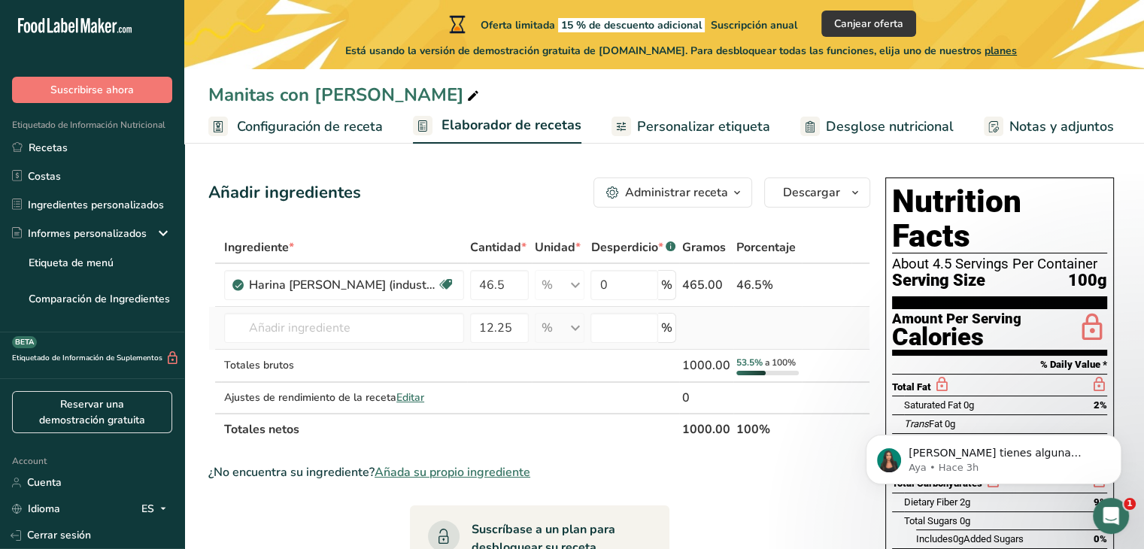
click at [695, 327] on td at bounding box center [706, 328] width 54 height 43
click at [335, 317] on input "text" at bounding box center [344, 328] width 240 height 30
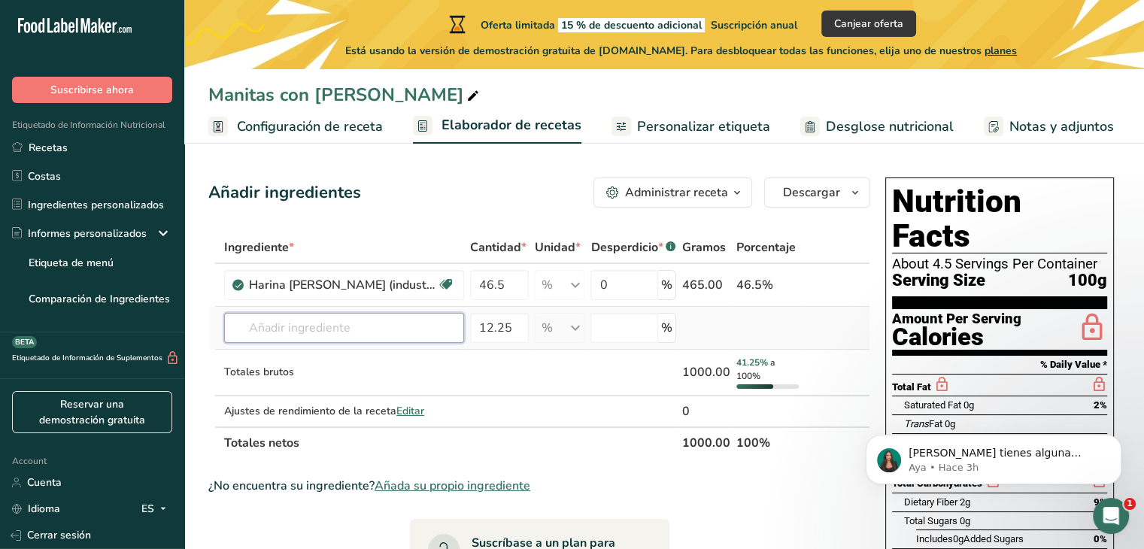
click at [287, 338] on input "text" at bounding box center [344, 328] width 240 height 30
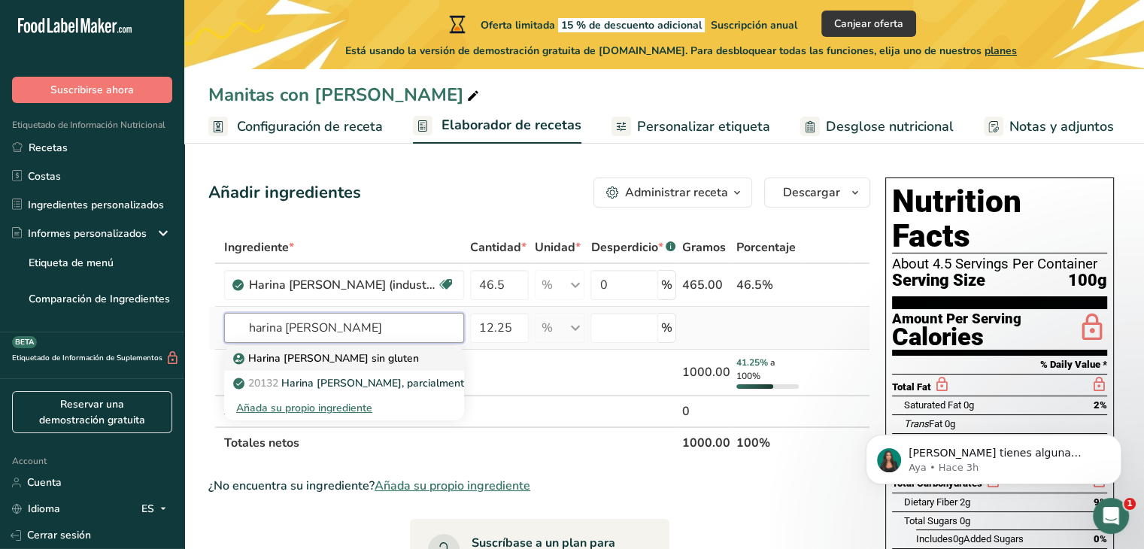
type input "harina de avena"
click at [357, 359] on p "Harina de Avena sin gluten" at bounding box center [327, 358] width 183 height 16
type input "Gluten free Oat Flour"
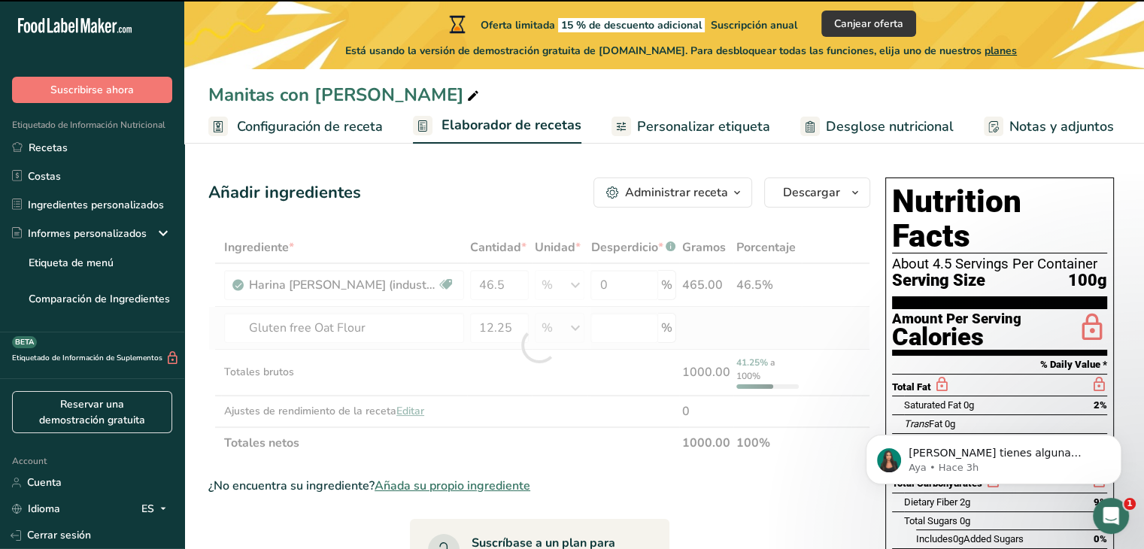
type input "0"
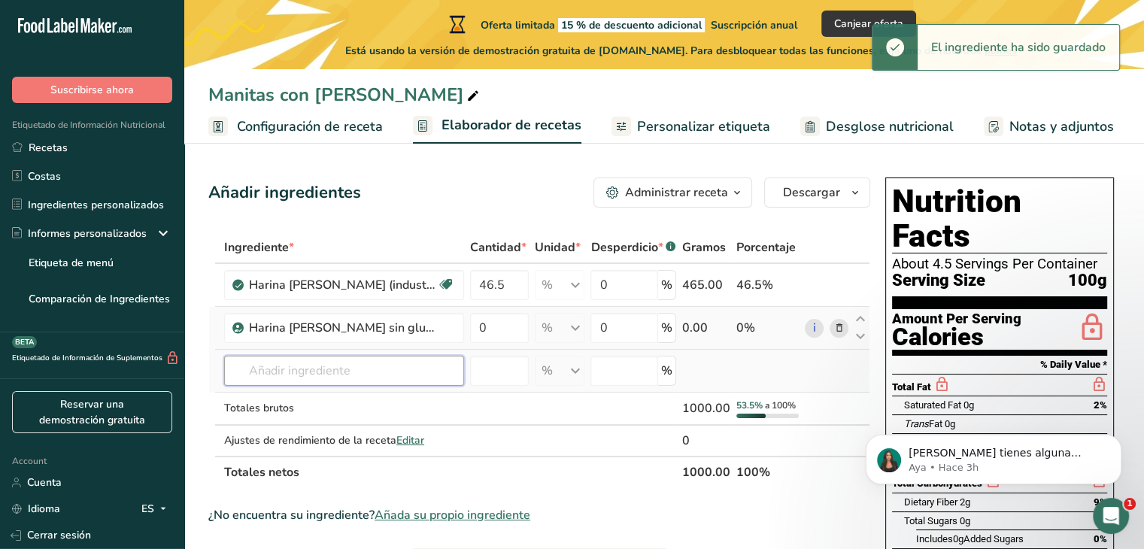
click at [382, 371] on input "text" at bounding box center [344, 371] width 240 height 30
click at [491, 322] on input "0" at bounding box center [499, 328] width 59 height 30
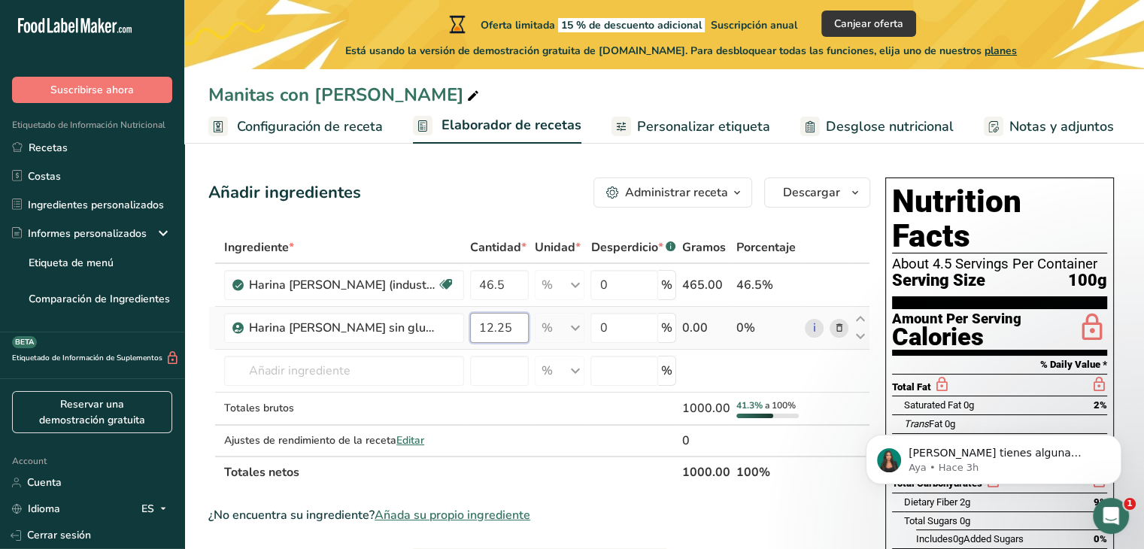
type input "12.25"
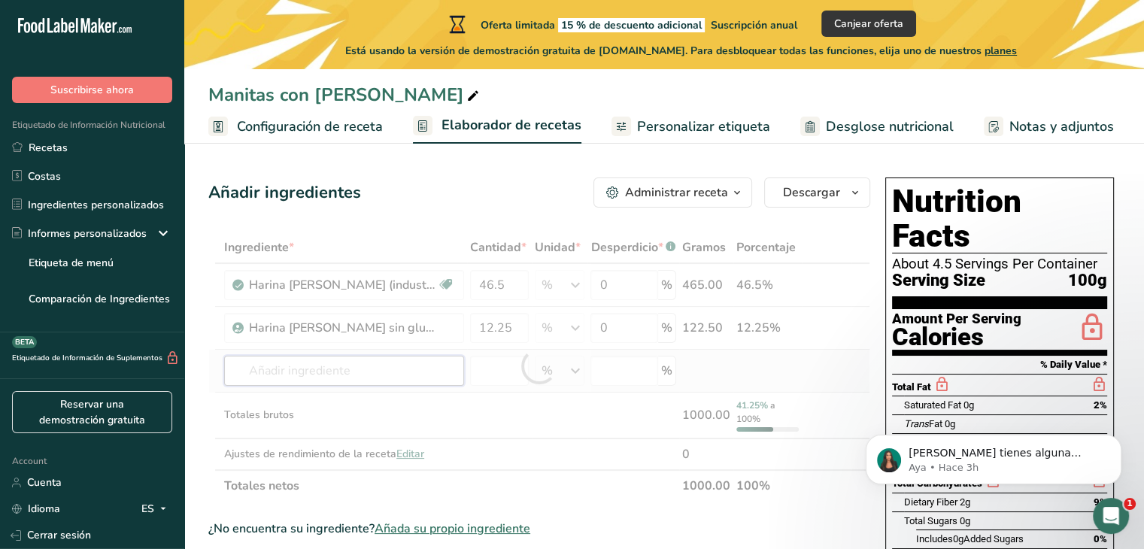
click at [392, 366] on div "Ingrediente * Cantidad * Unidad * Desperdicio * .a-a{fill:#347362;}.b-a{fill:#f…" at bounding box center [539, 367] width 662 height 270
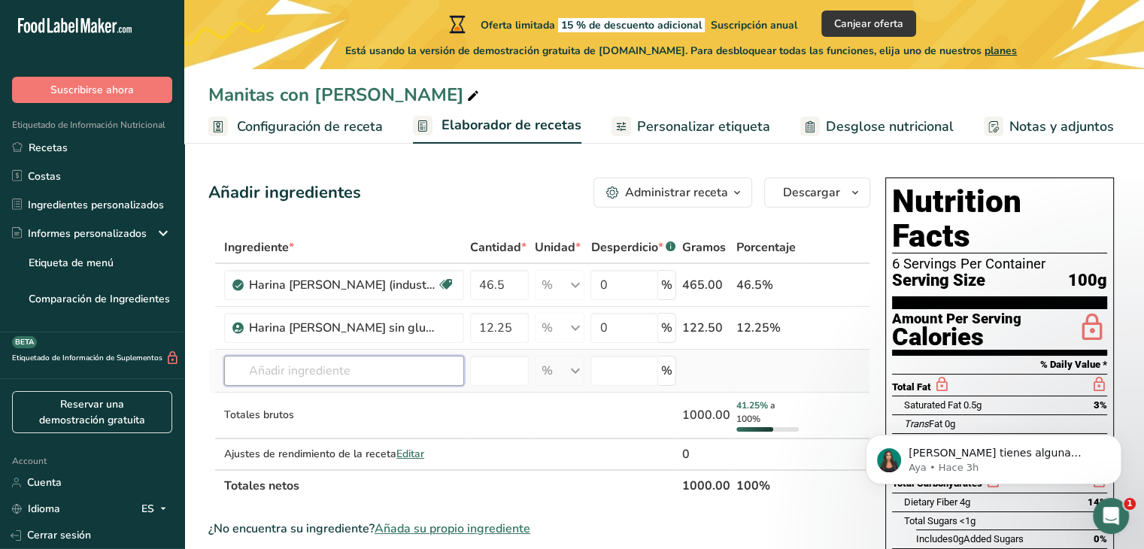
click at [311, 368] on input "text" at bounding box center [344, 371] width 240 height 30
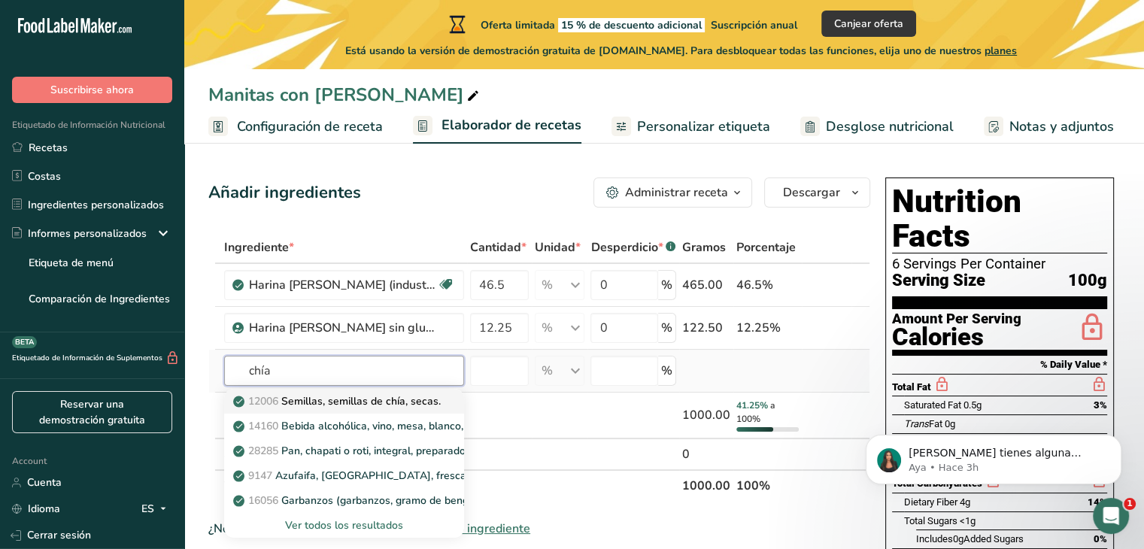
type input "chía"
click at [340, 398] on p "12006 Semillas, semillas de chía, secas." at bounding box center [338, 401] width 205 height 16
type input "Seeds, chia seeds, dried"
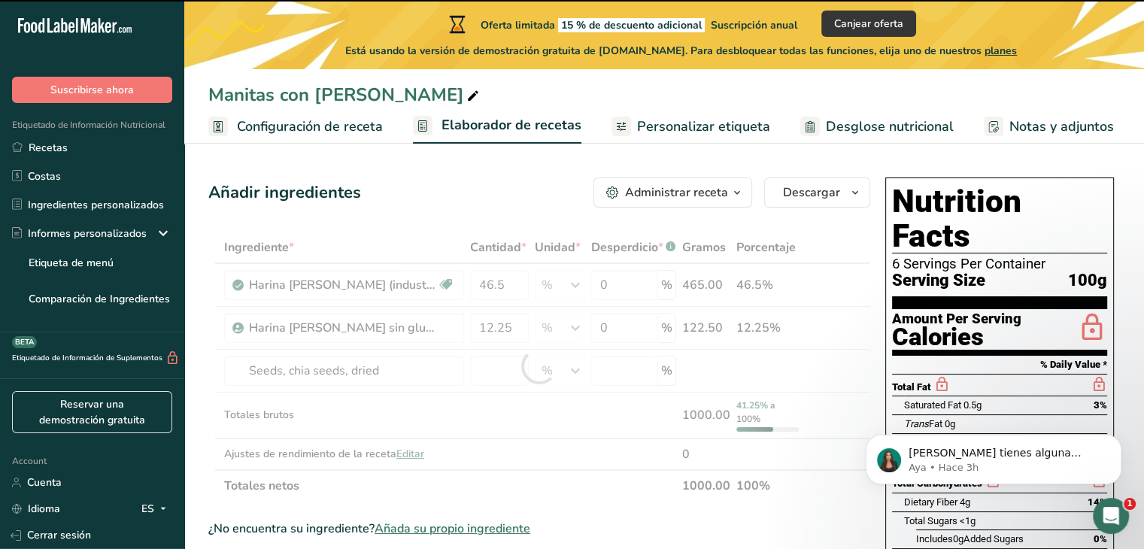
type input "0"
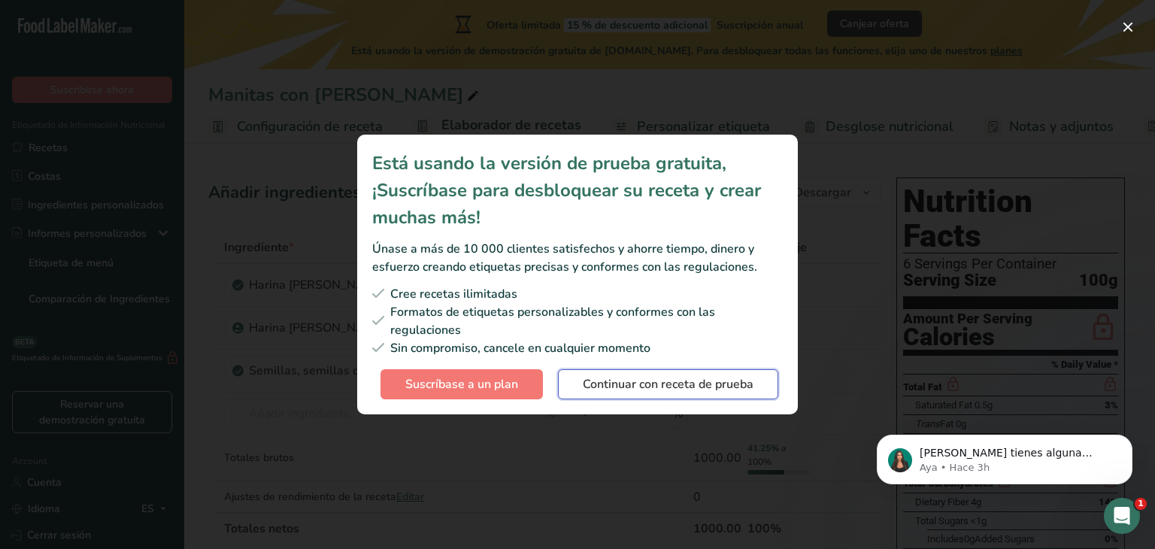
click at [707, 391] on span "Continuar con receta de prueba" at bounding box center [668, 384] width 171 height 18
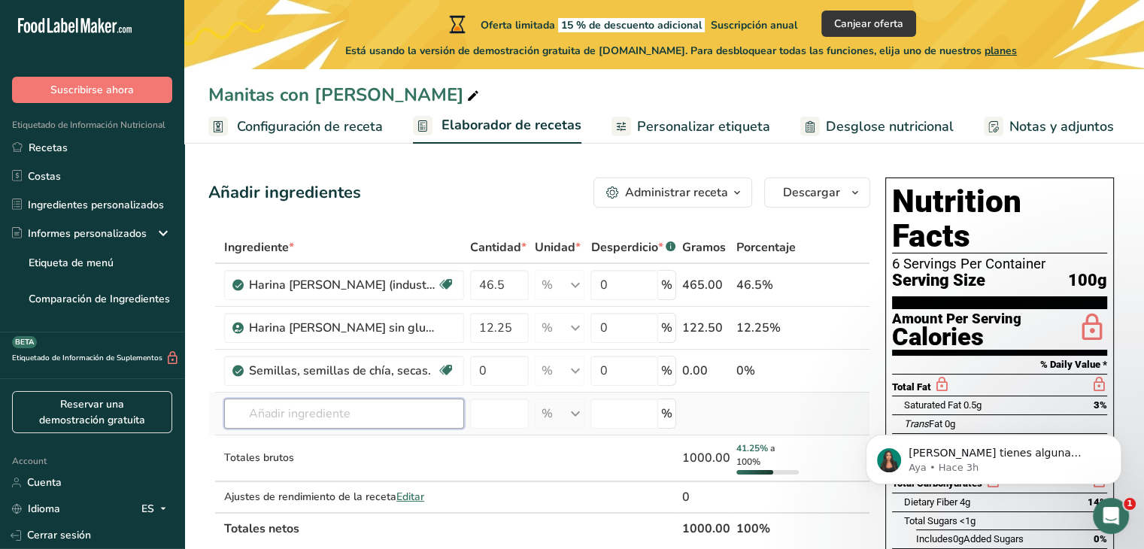
click at [366, 405] on input "text" at bounding box center [344, 413] width 240 height 30
click at [512, 419] on input "number" at bounding box center [499, 413] width 59 height 30
click at [504, 377] on input "0" at bounding box center [499, 371] width 59 height 30
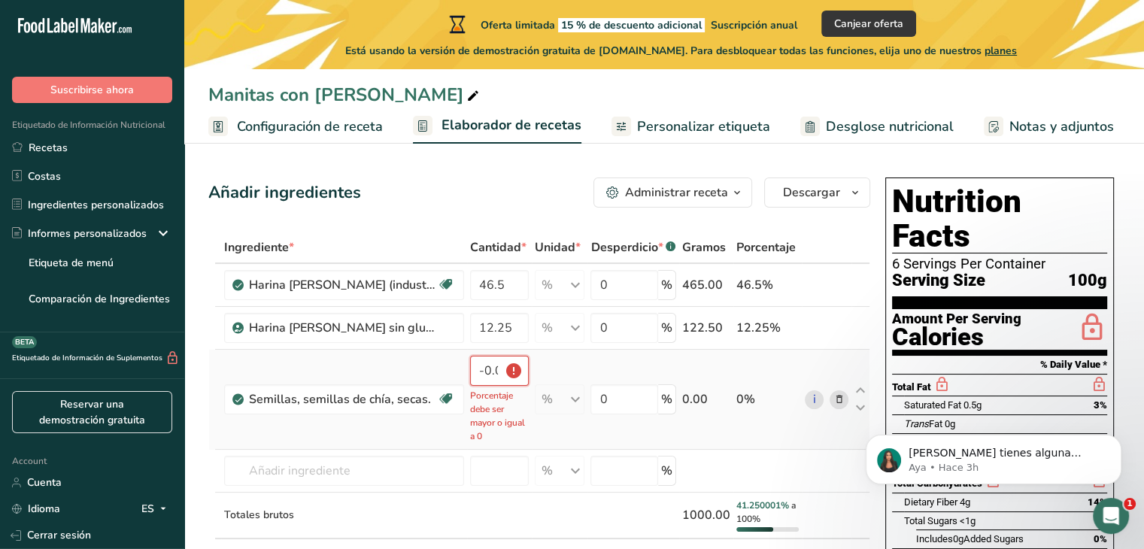
click at [501, 356] on input "-0.000001" at bounding box center [499, 371] width 59 height 30
click at [498, 360] on input "-0.000001" at bounding box center [499, 371] width 59 height 30
click at [395, 421] on td "Semillas, semillas de chía, secas. Libre de lácteos Libre de gluten Vegano Vege…" at bounding box center [344, 400] width 246 height 100
click at [490, 372] on input "-0.000001" at bounding box center [499, 371] width 59 height 30
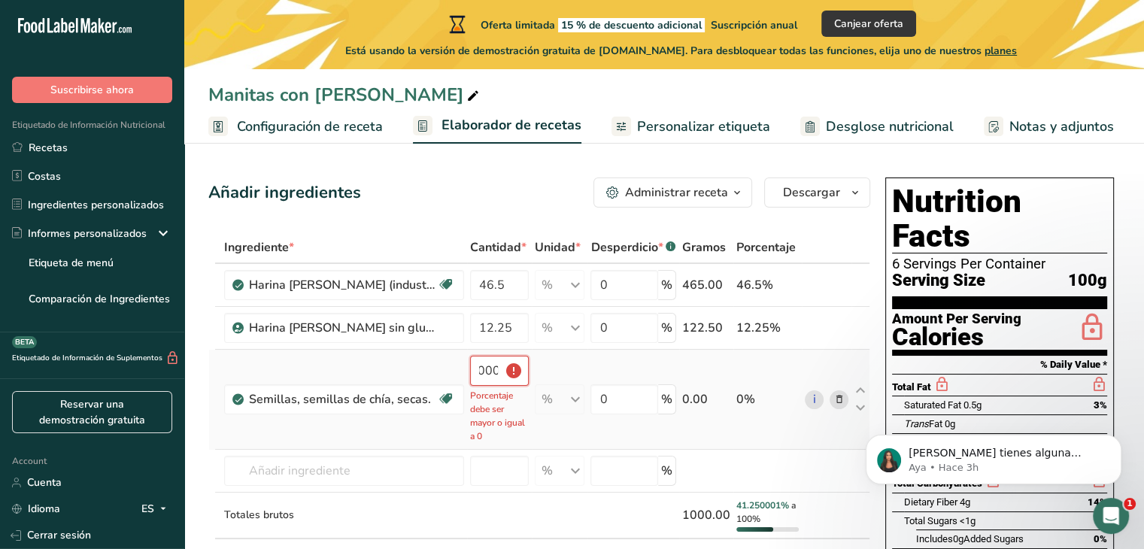
type input "0"
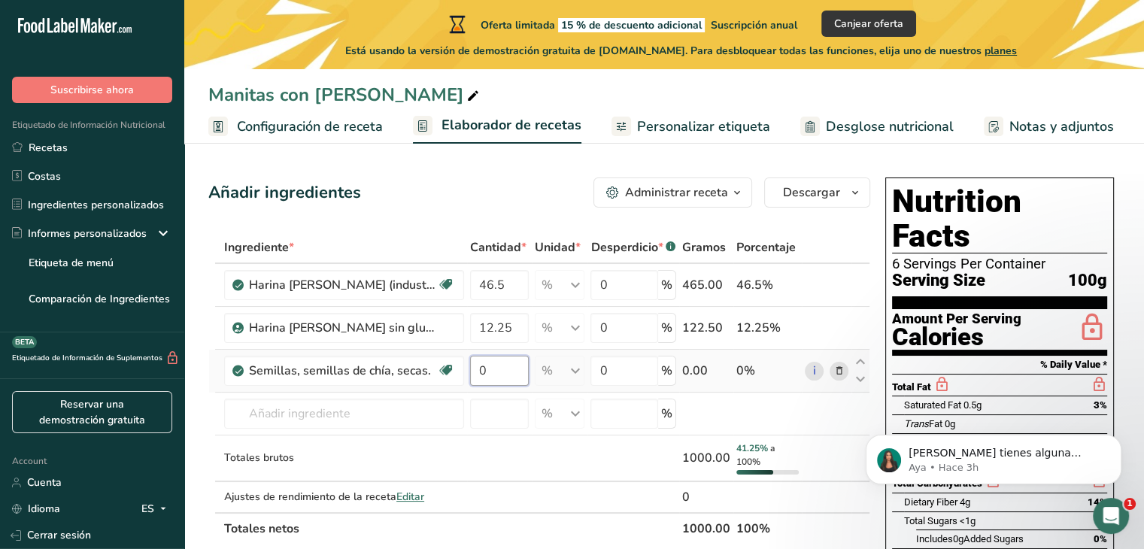
scroll to position [0, 0]
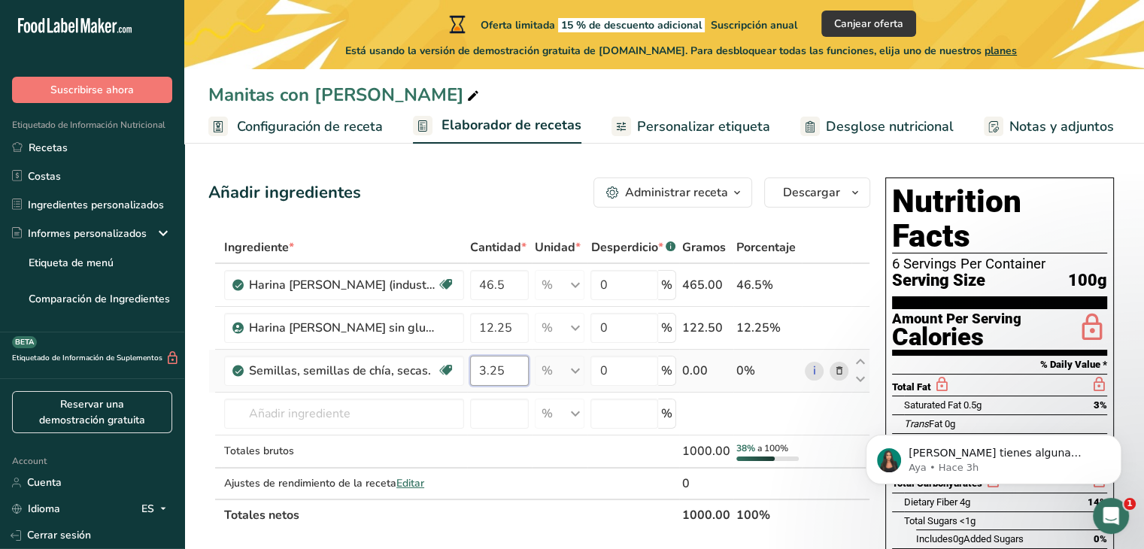
type input "3.25"
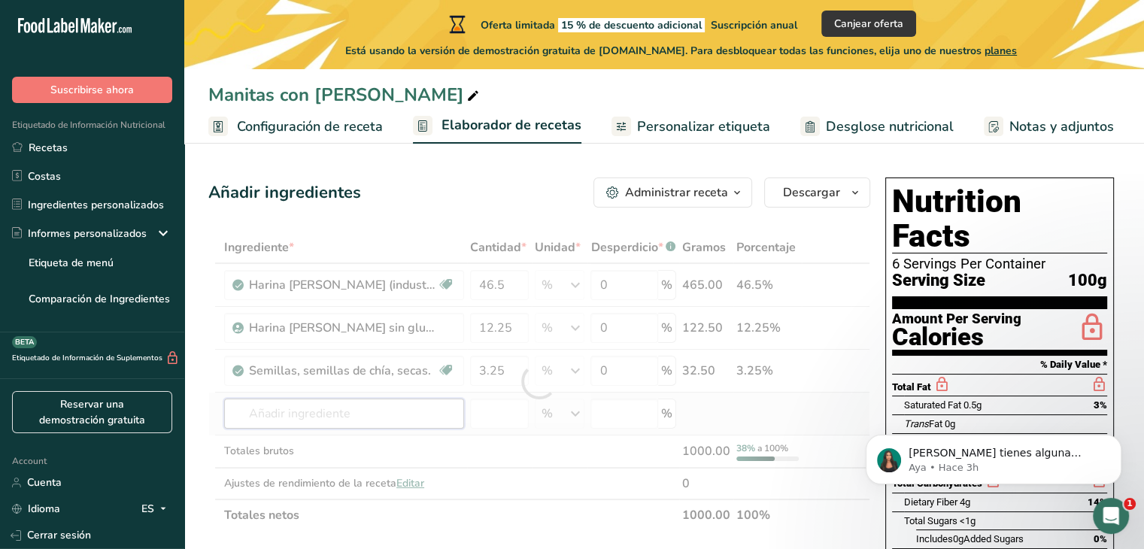
click at [392, 414] on div "Ingrediente * Cantidad * Unidad * Desperdicio * .a-a{fill:#347362;}.b-a{fill:#f…" at bounding box center [539, 381] width 662 height 299
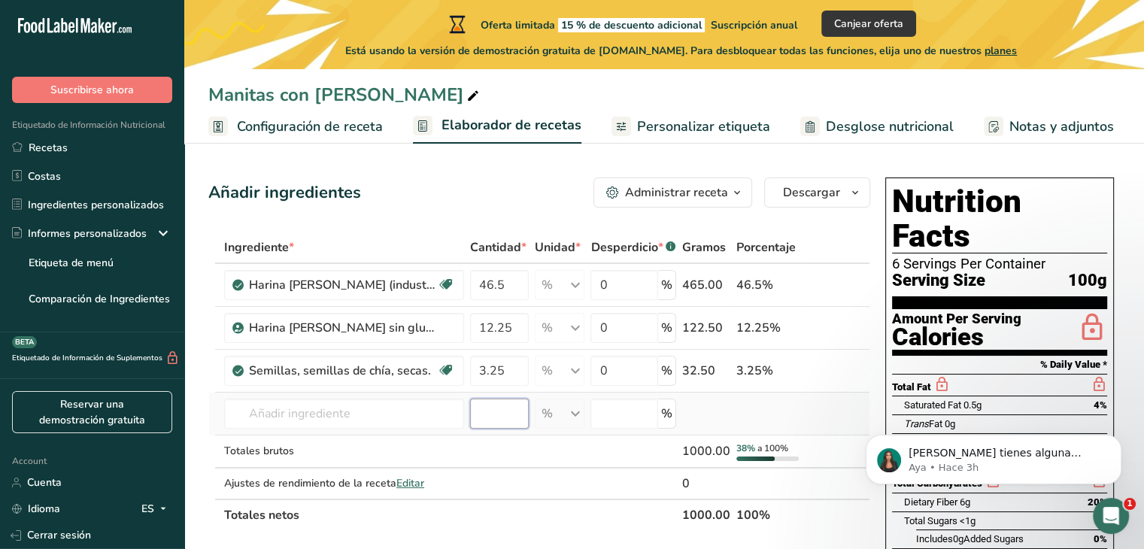
click at [482, 411] on input "number" at bounding box center [499, 413] width 59 height 30
click at [379, 417] on input "text" at bounding box center [344, 413] width 240 height 30
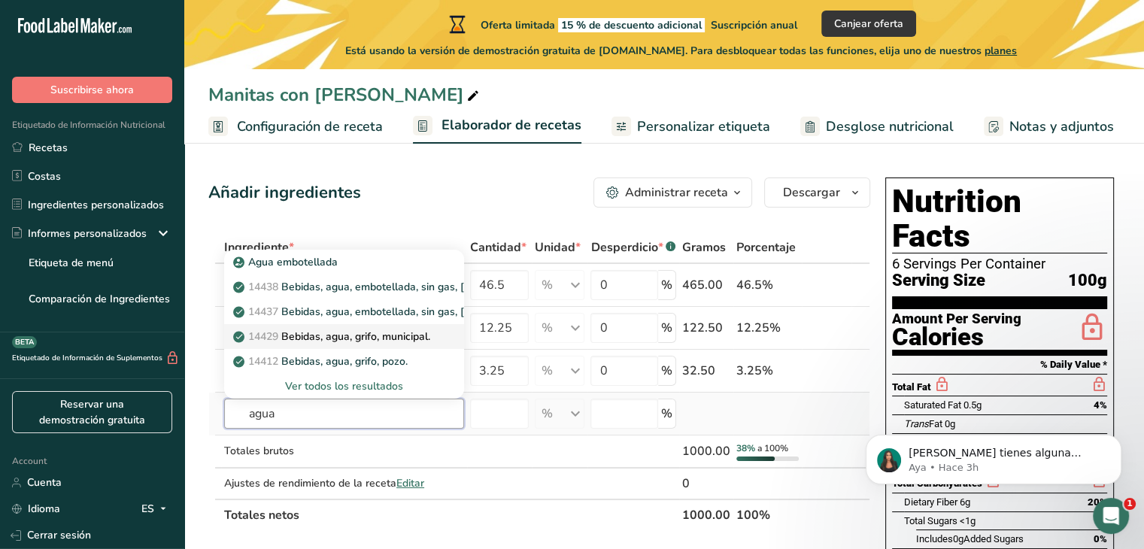
type input "agua"
click at [427, 334] on p "14429 Bebidas, agua, grifo, municipal." at bounding box center [333, 337] width 194 height 16
type input "Beverages, water, tap, municipal"
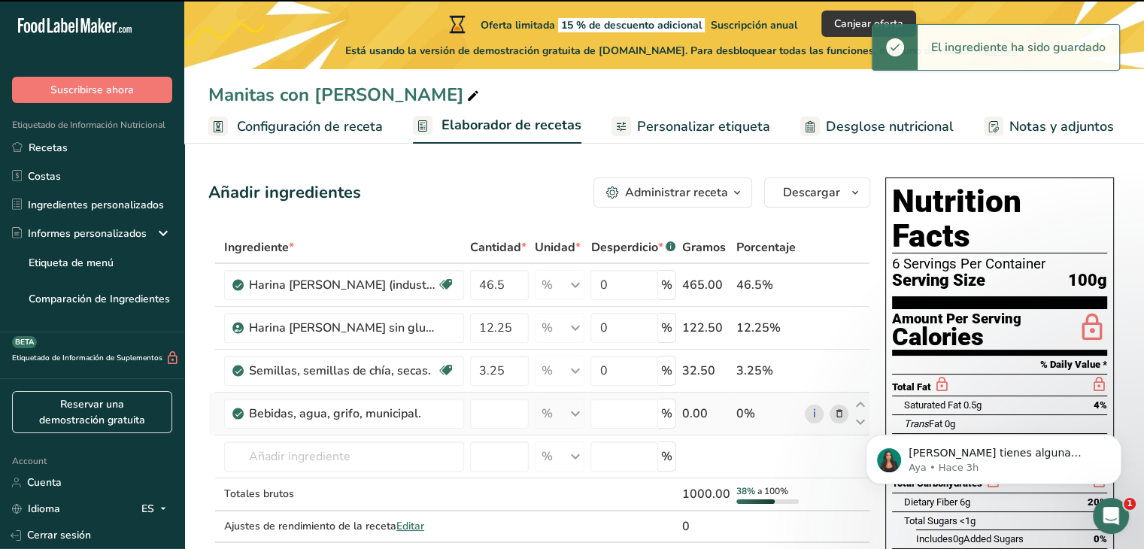
type input "0"
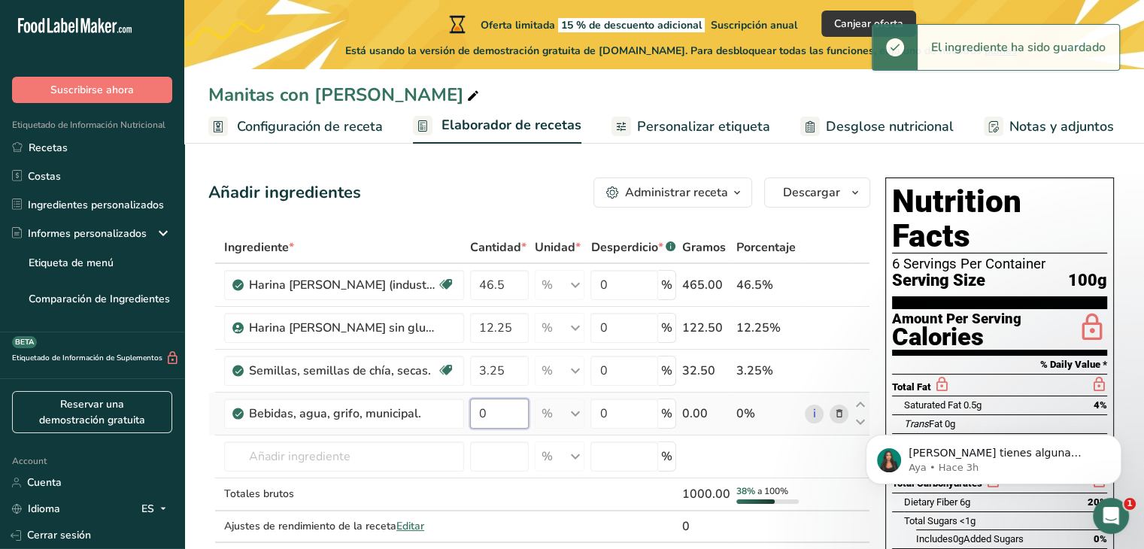
click at [501, 403] on input "0" at bounding box center [499, 413] width 59 height 30
type input "32"
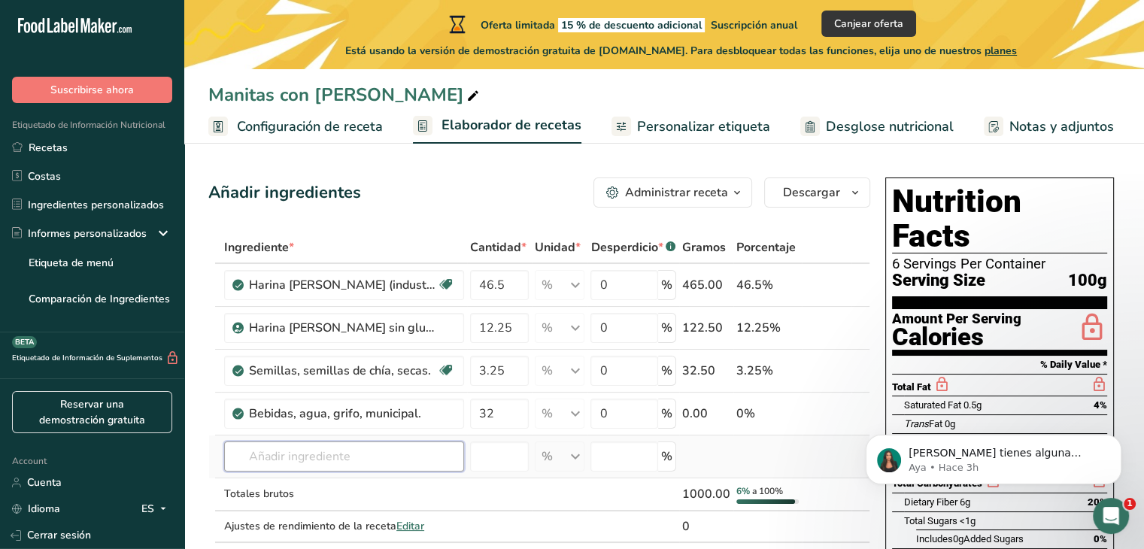
click at [364, 449] on div "Ingrediente * Cantidad * Unidad * Desperdicio * .a-a{fill:#347362;}.b-a{fill:#f…" at bounding box center [539, 403] width 662 height 342
click at [299, 450] on input "text" at bounding box center [344, 456] width 240 height 30
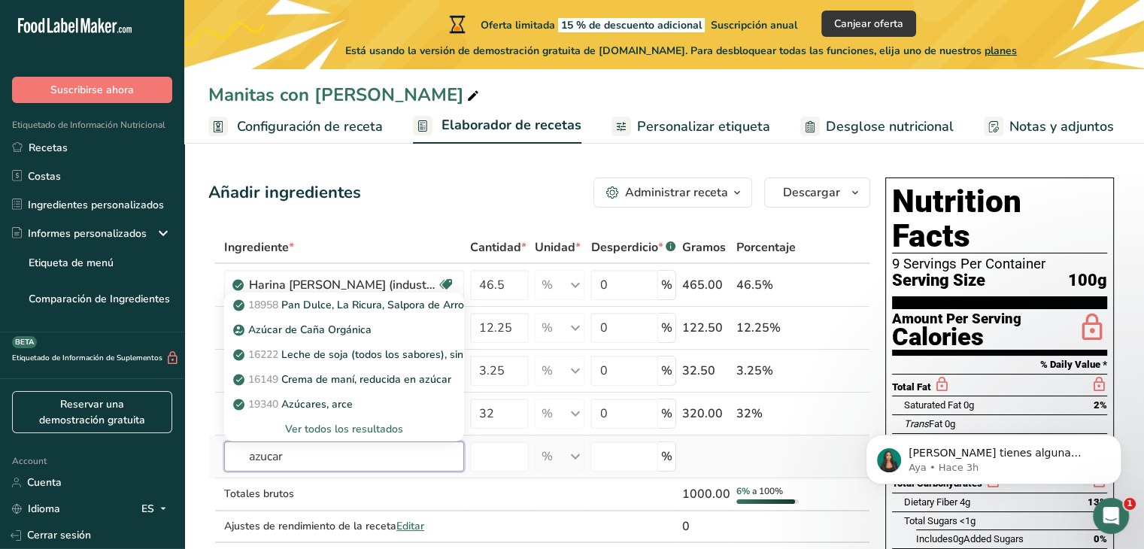
type input "azucar"
click at [339, 423] on div "Ver todos los resultados" at bounding box center [344, 429] width 216 height 16
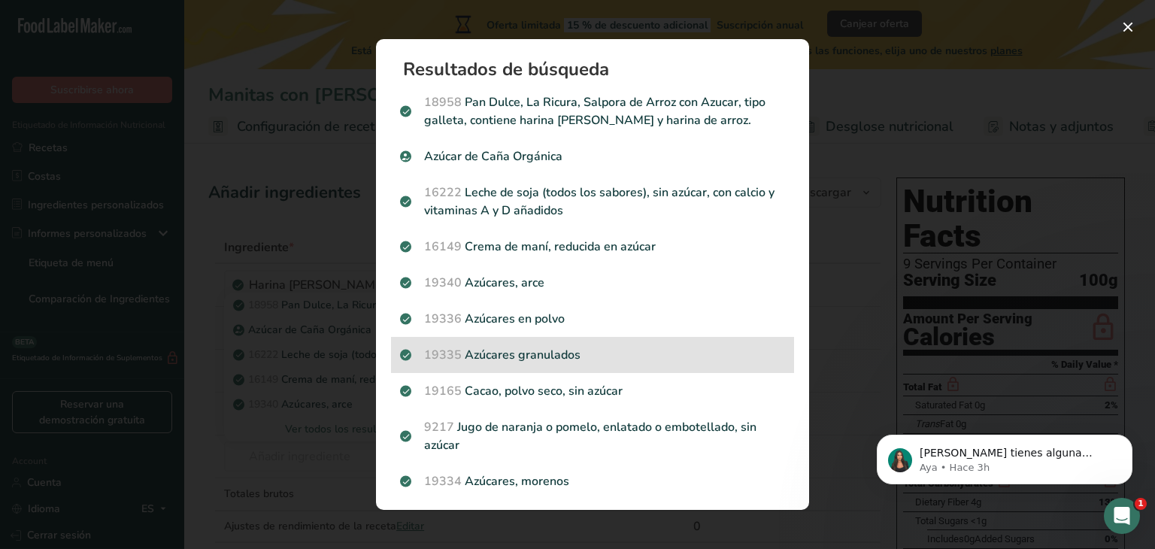
click at [567, 354] on p "19335 Azúcares granulados" at bounding box center [592, 355] width 385 height 18
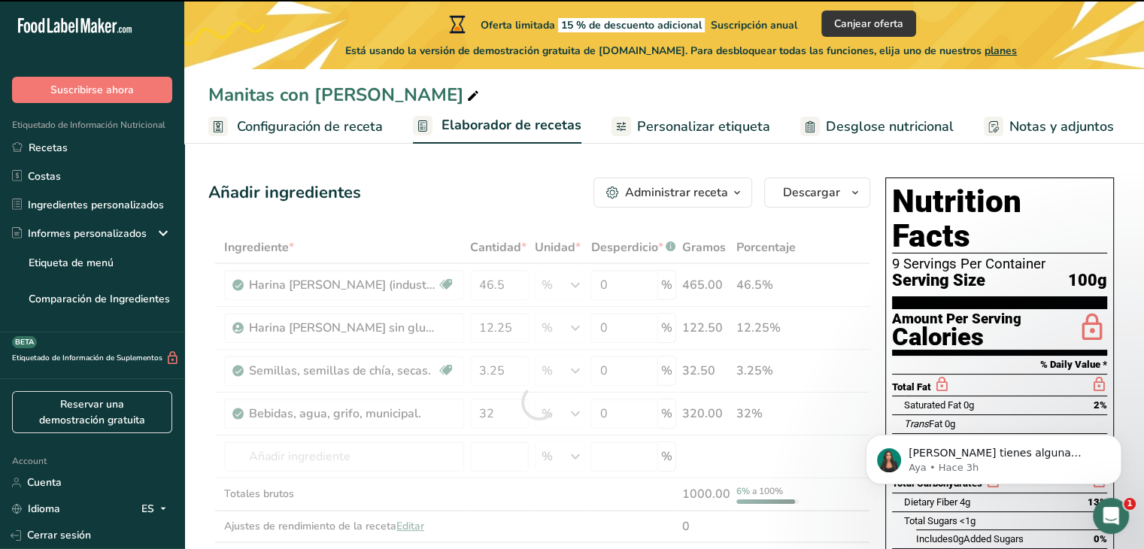
type input "0"
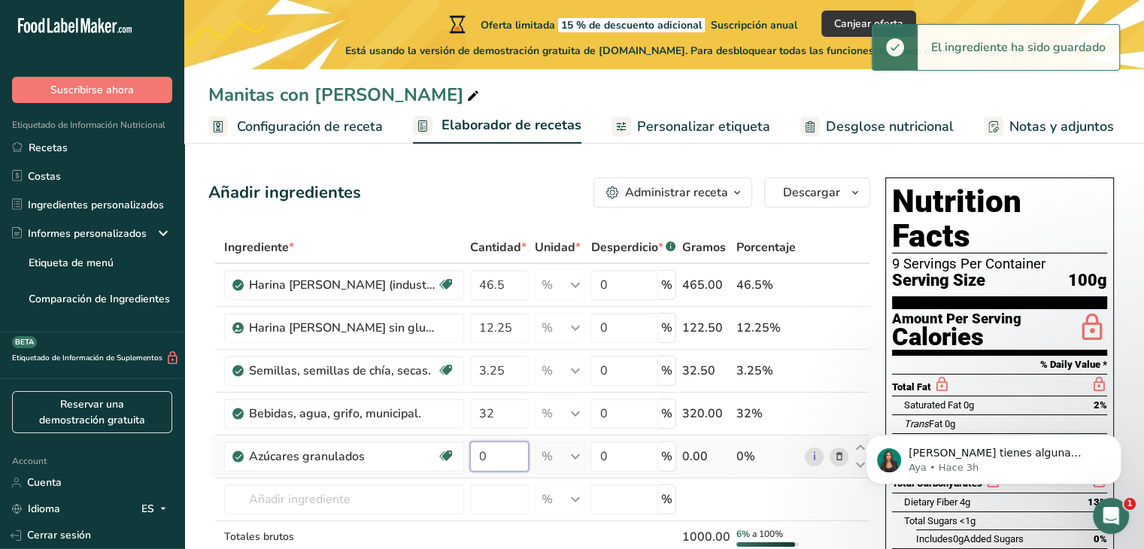
click at [492, 448] on input "0" at bounding box center [499, 456] width 59 height 30
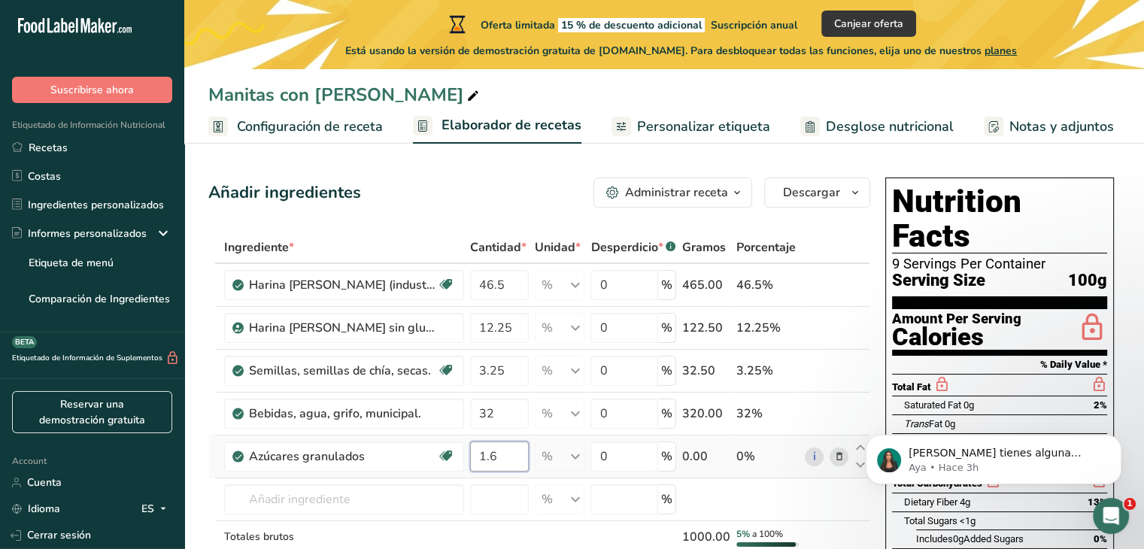
type input "1.6"
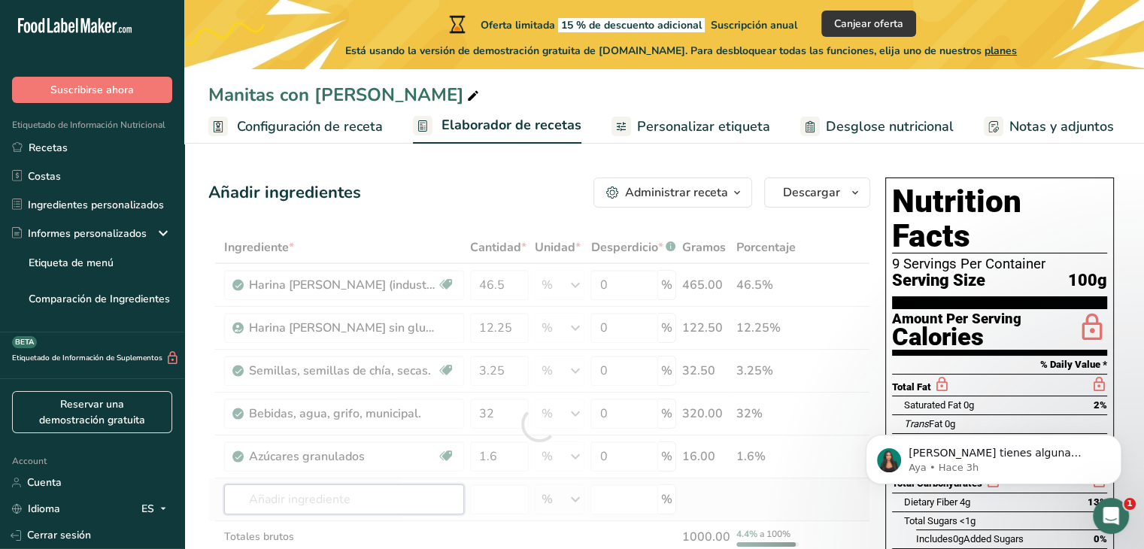
click at [387, 504] on div "Ingrediente * Cantidad * Unidad * Desperdicio * .a-a{fill:#347362;}.b-a{fill:#f…" at bounding box center [539, 424] width 662 height 385
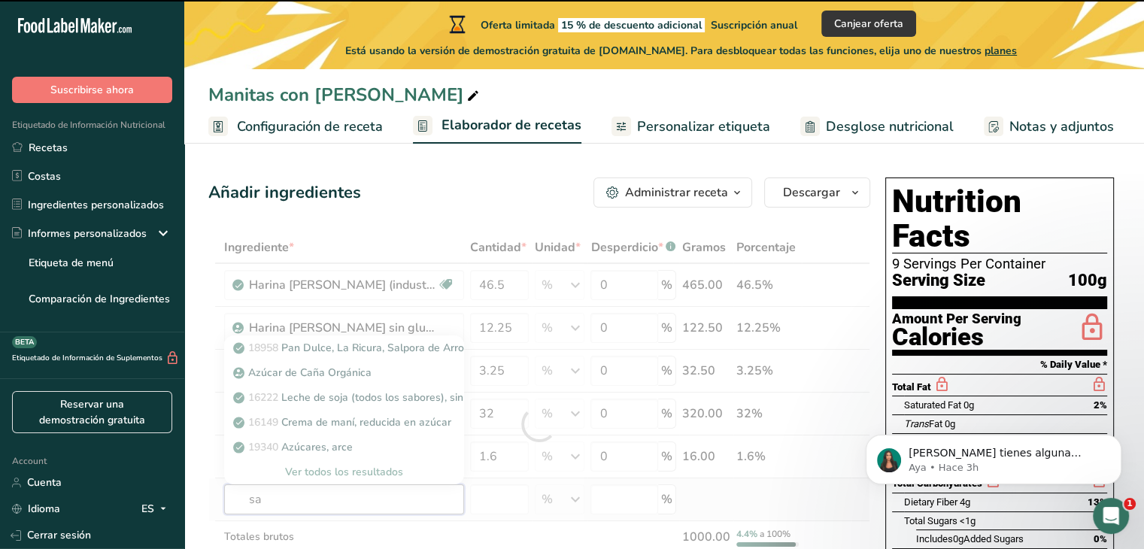
type input "sal"
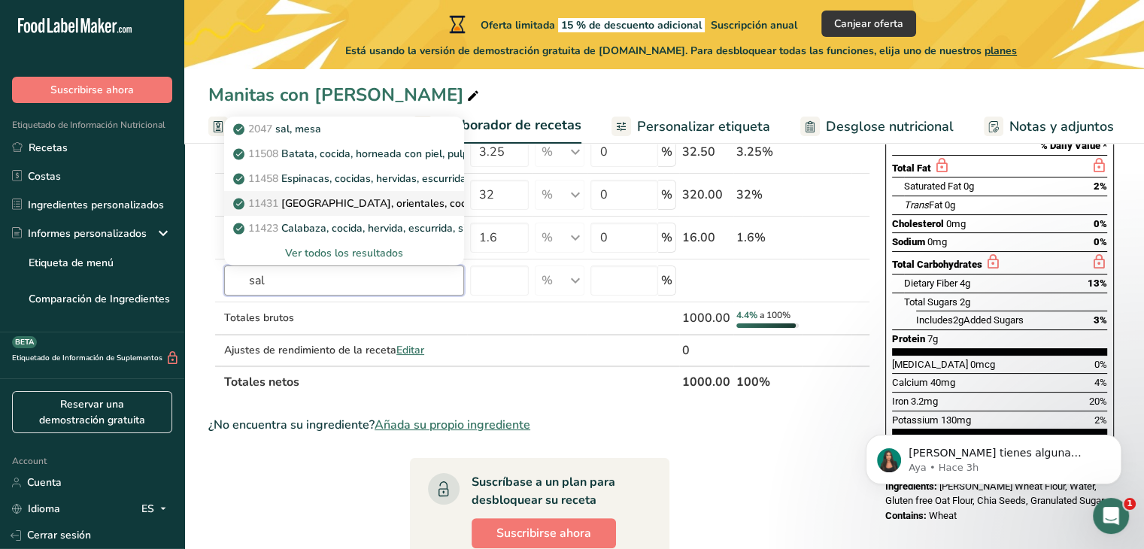
scroll to position [238, 0]
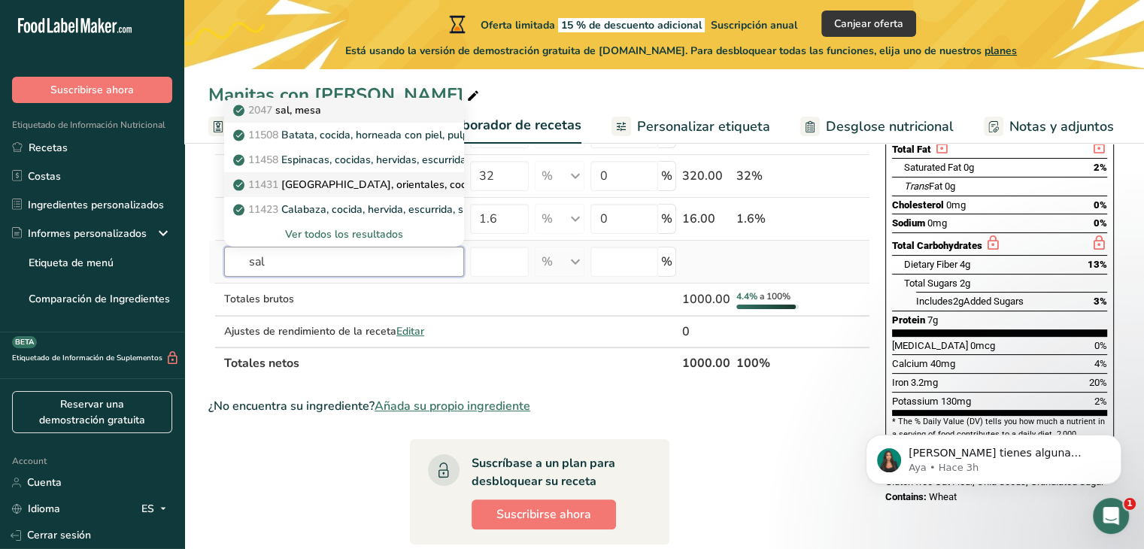
type input "sal"
click at [349, 116] on link "2047 sal, mesa" at bounding box center [344, 110] width 240 height 25
type input "Salt, table"
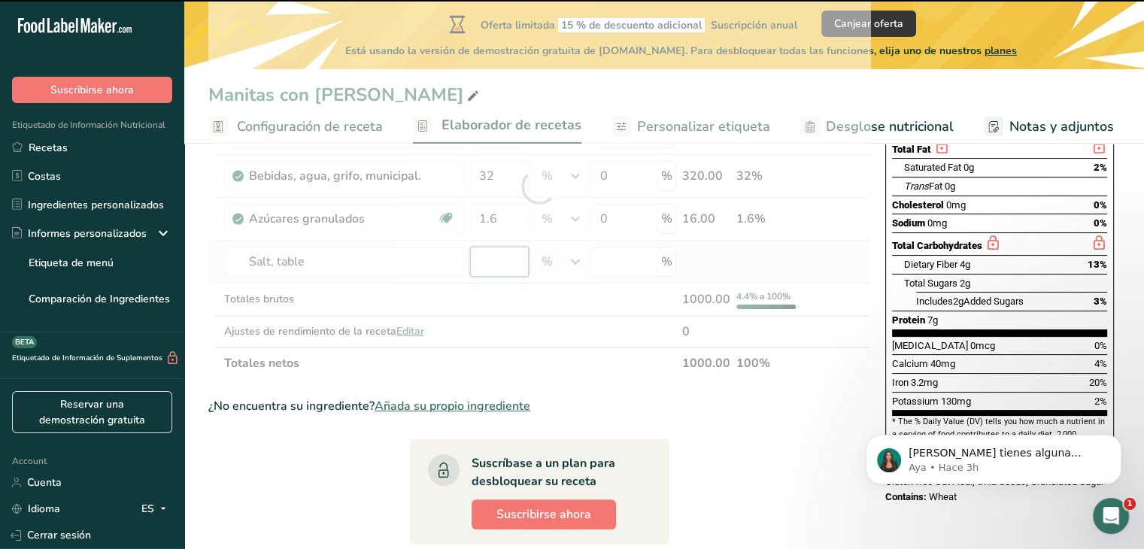
type input "0"
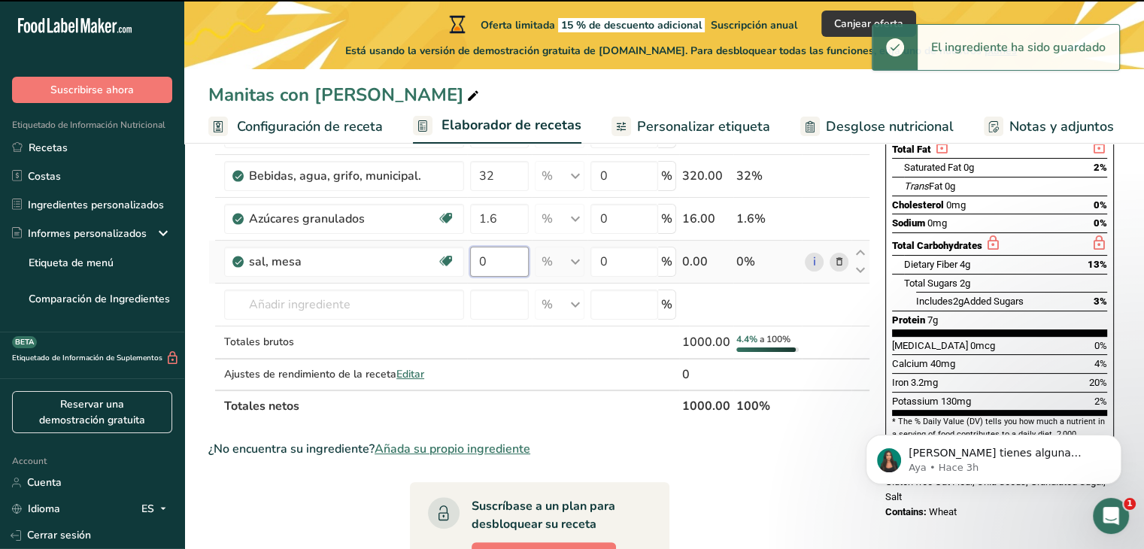
click at [505, 271] on input "0" at bounding box center [499, 262] width 59 height 30
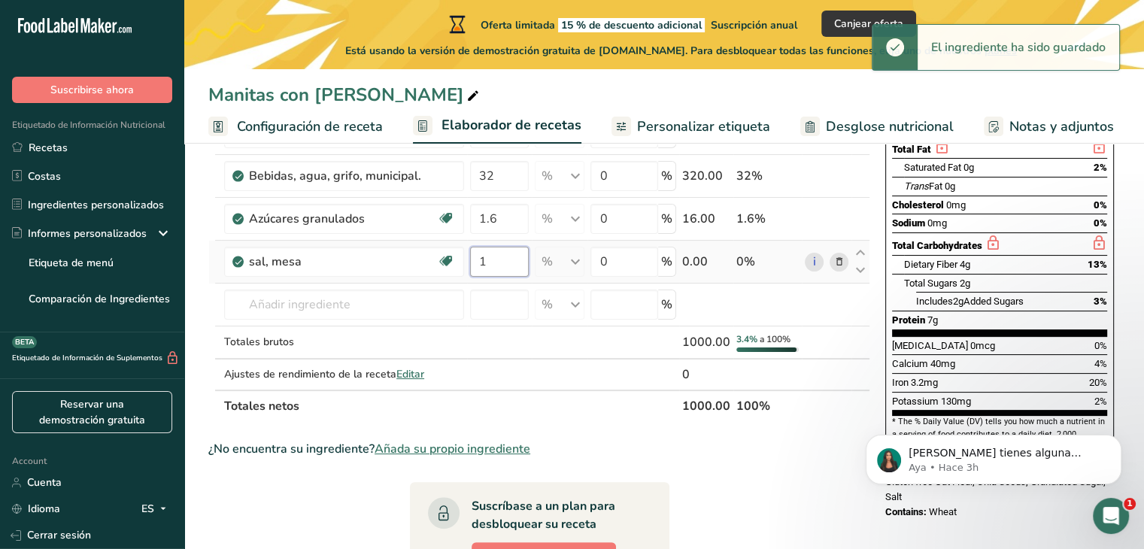
type input "1"
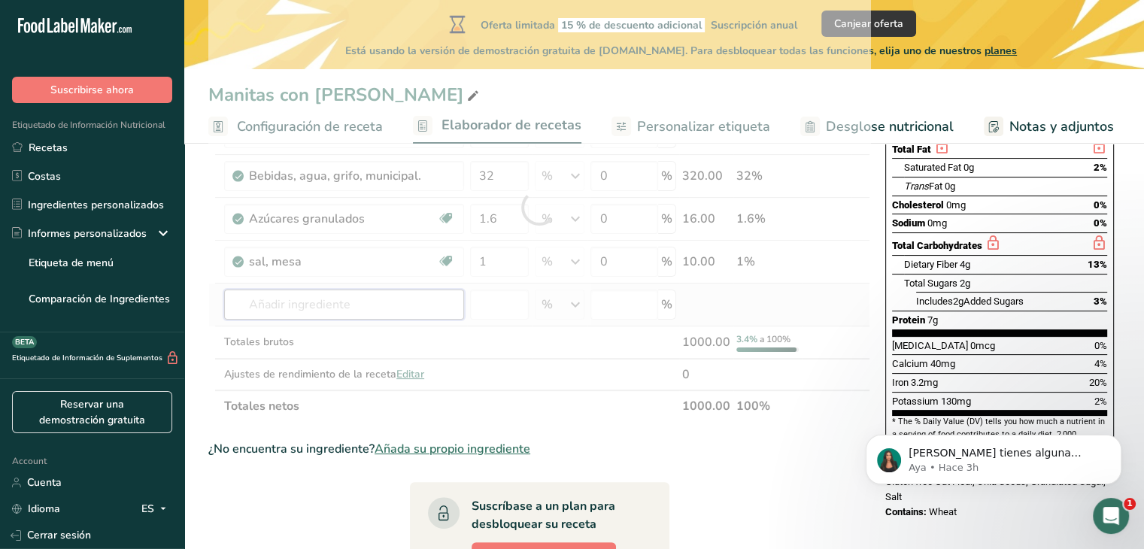
click at [388, 302] on div "Ingrediente * Cantidad * Unidad * Desperdicio * .a-a{fill:#347362;}.b-a{fill:#f…" at bounding box center [539, 208] width 662 height 428
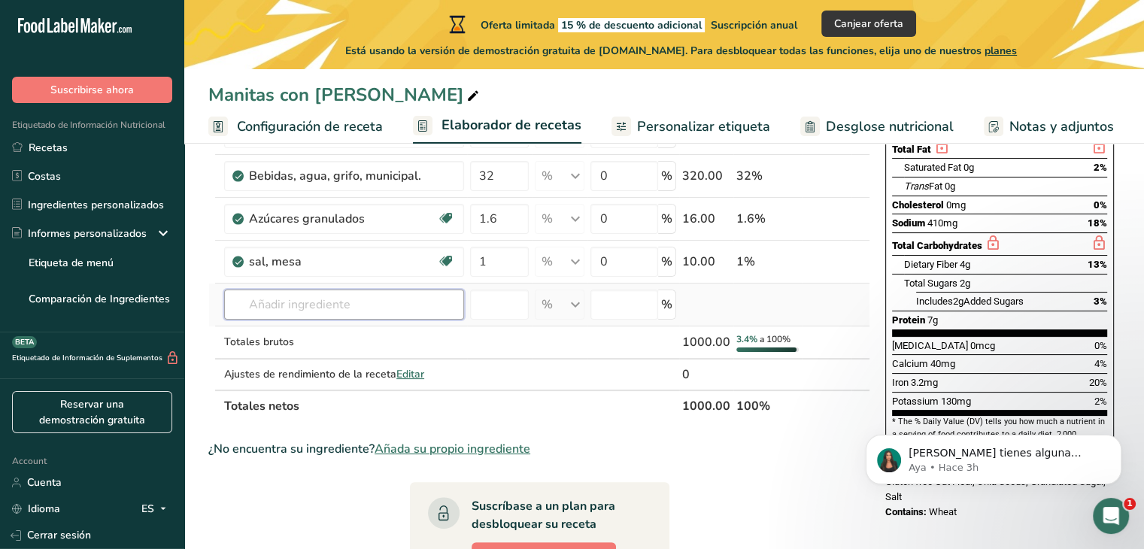
click at [334, 293] on input "text" at bounding box center [344, 304] width 240 height 30
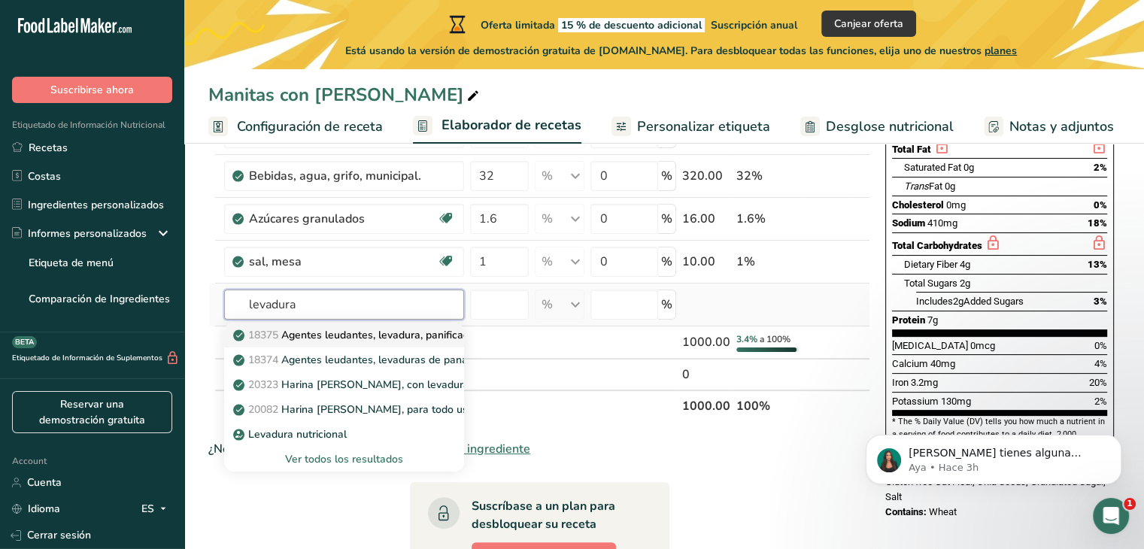
type input "levadura"
click at [423, 337] on p "18375 Agentes leudantes, levadura, panificación, activos secos." at bounding box center [395, 335] width 319 height 16
type input "Leavening agents, yeast, baker's, active dry"
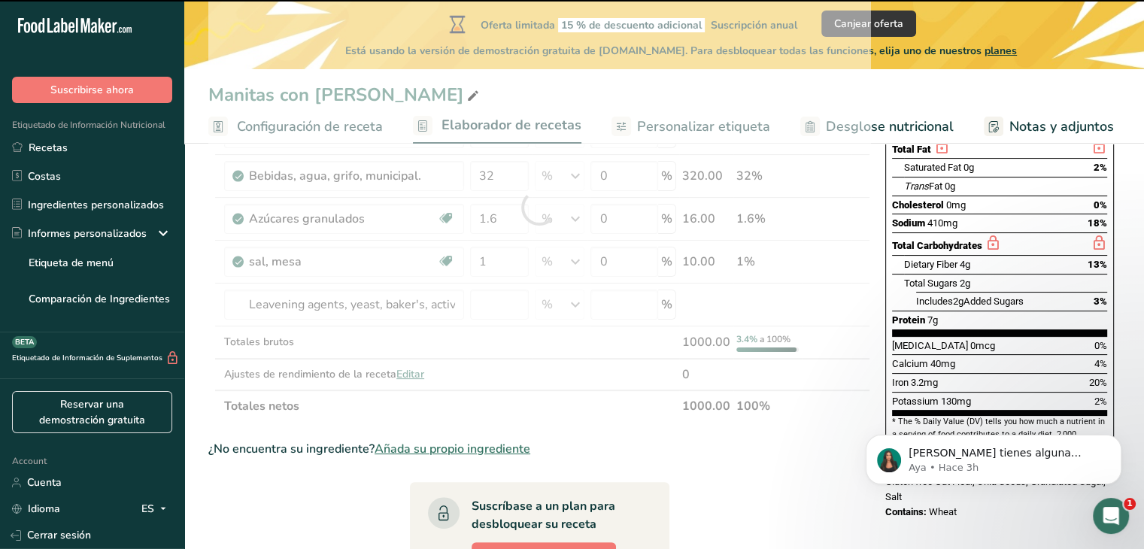
click at [512, 295] on div at bounding box center [539, 208] width 662 height 428
type input "0"
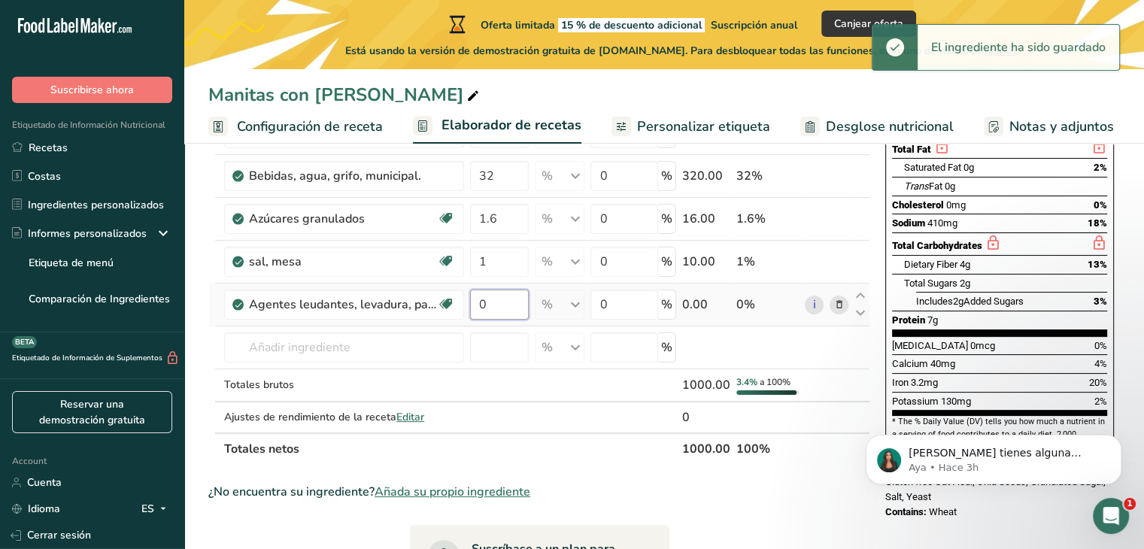
click at [490, 308] on input "0" at bounding box center [499, 304] width 59 height 30
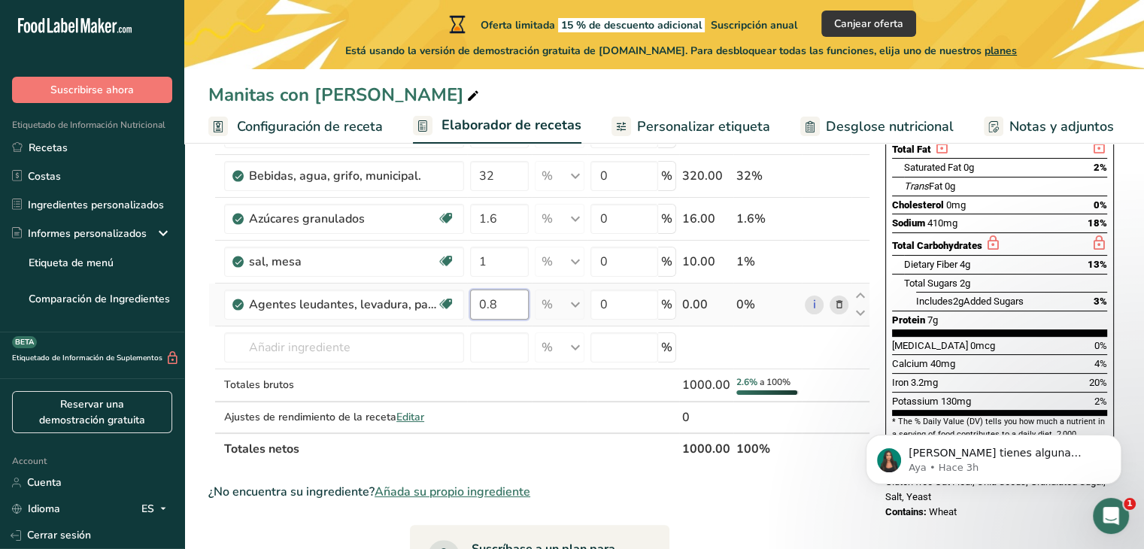
type input "0.8"
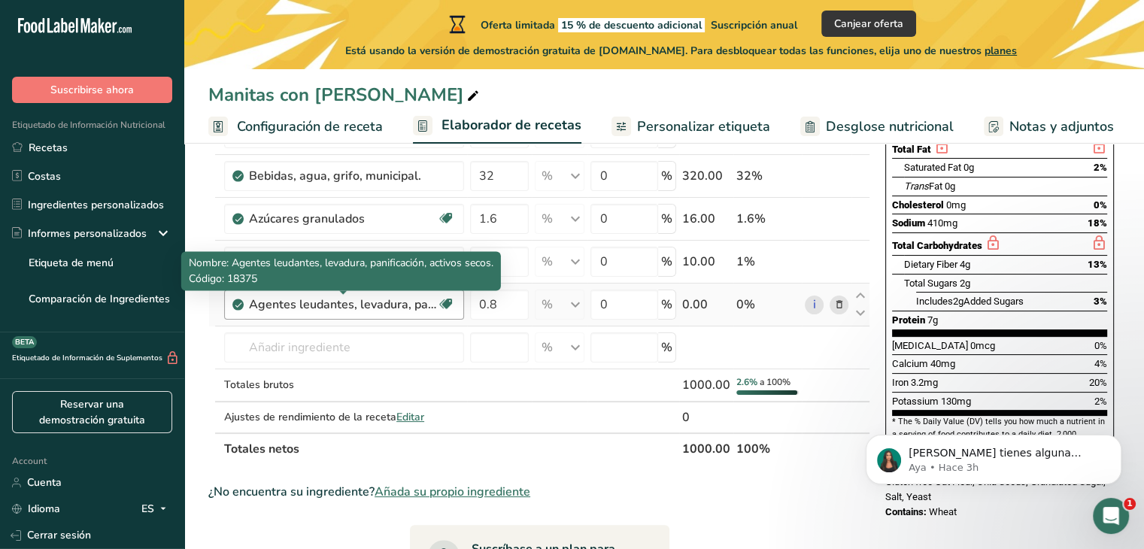
click at [383, 302] on div "Ingrediente * Cantidad * Unidad * Desperdicio * .a-a{fill:#347362;}.b-a{fill:#f…" at bounding box center [539, 229] width 662 height 471
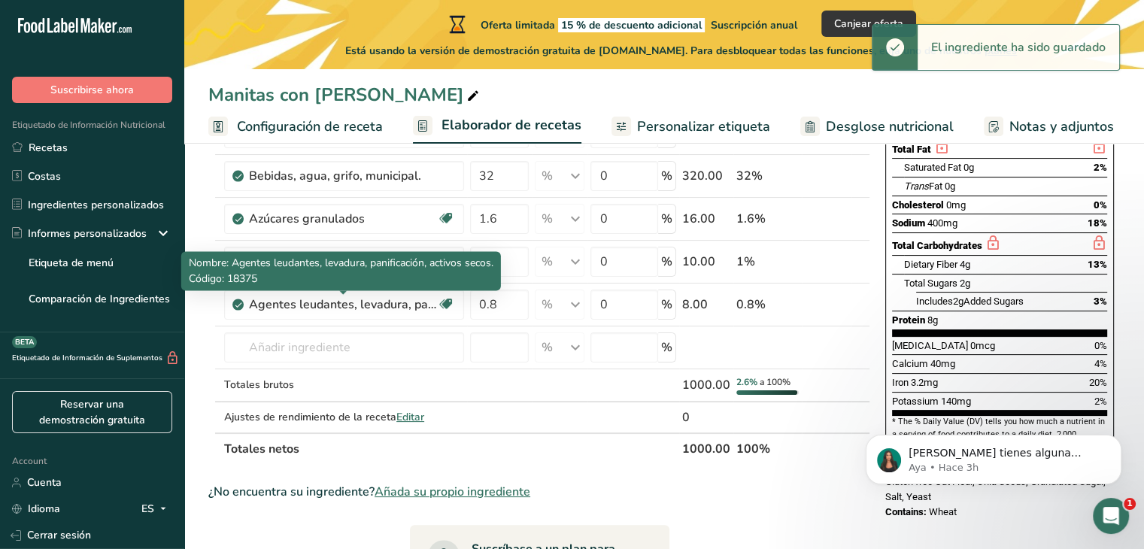
click at [396, 302] on div "Agentes leudantes, levadura, panificación, activos secos." at bounding box center [343, 304] width 188 height 18
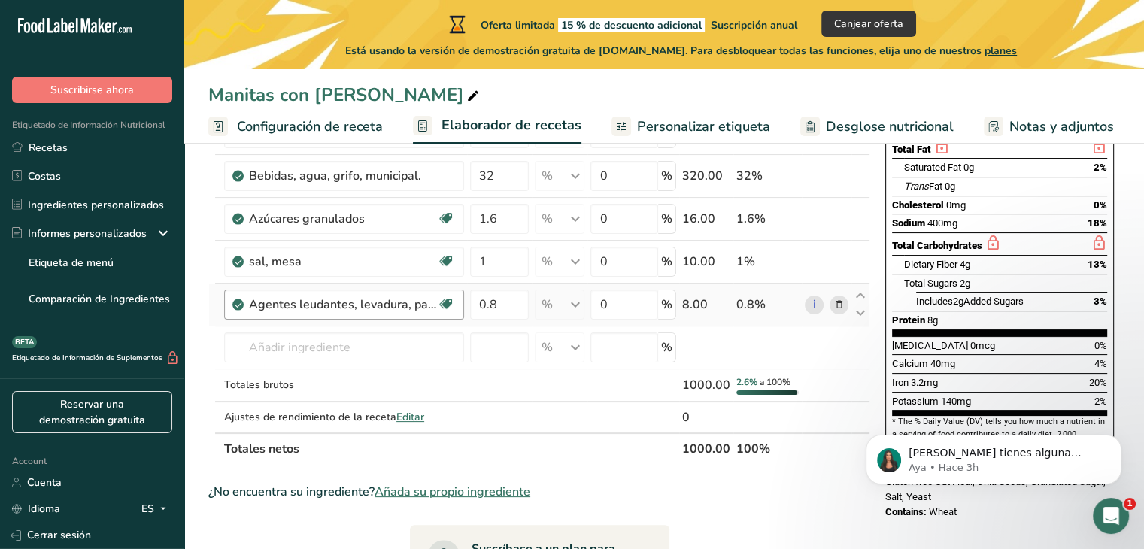
click at [346, 312] on div "Agentes leudantes, levadura, panificación, activos secos. Libre de lácteos Libr…" at bounding box center [344, 304] width 240 height 30
drag, startPoint x: 429, startPoint y: 323, endPoint x: 368, endPoint y: 349, distance: 66.3
click at [368, 349] on tbody "Harina de trigo, blanca (industrial), 10% de proteína, blanqueada, enriquecida …" at bounding box center [539, 229] width 660 height 406
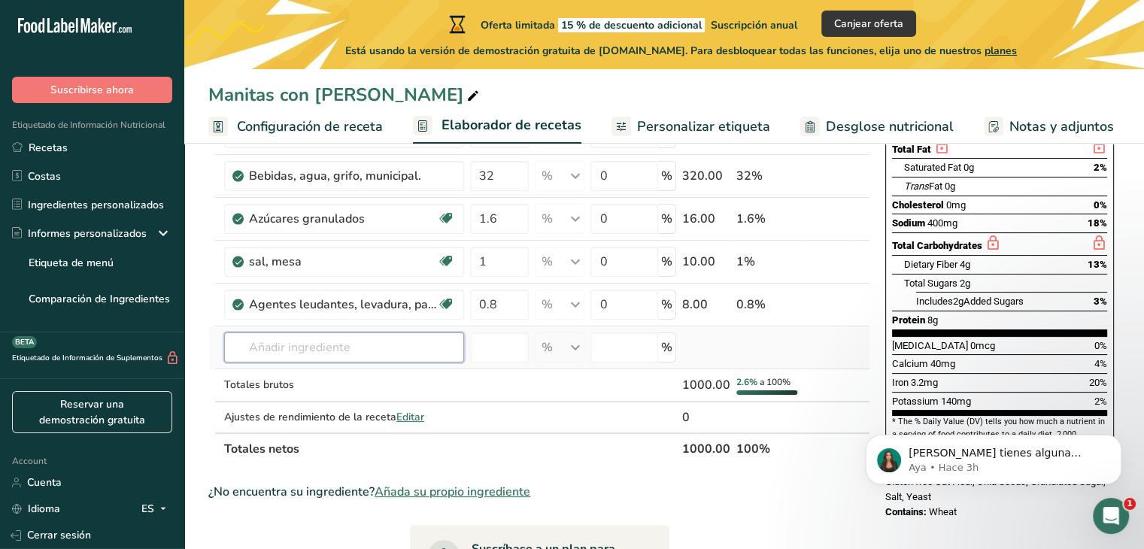
click at [368, 349] on input "text" at bounding box center [344, 347] width 240 height 30
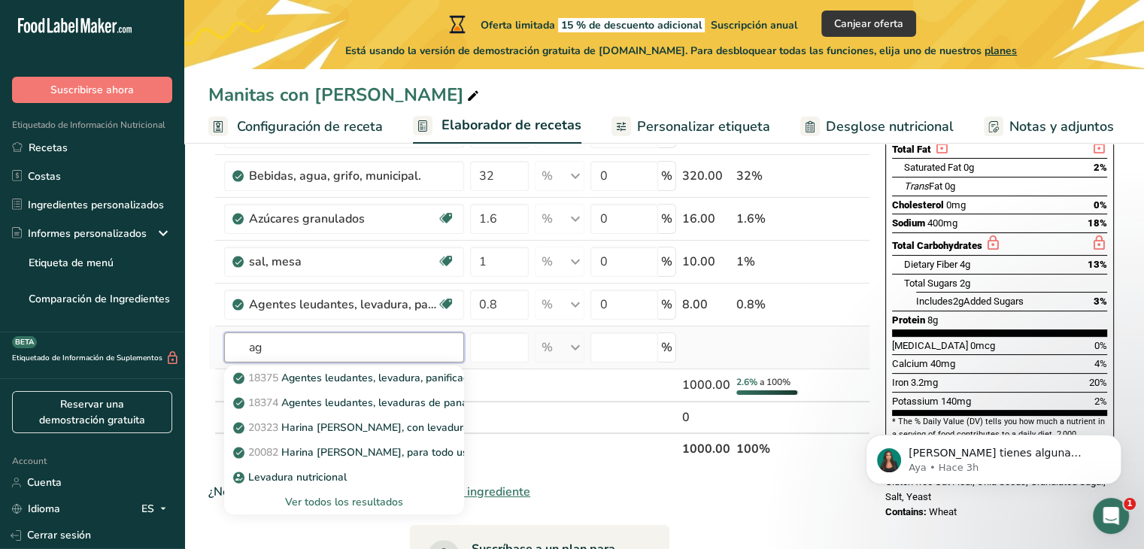
type input "a"
type input "levadura"
click at [374, 499] on div "Ver todos los resultados" at bounding box center [344, 502] width 216 height 16
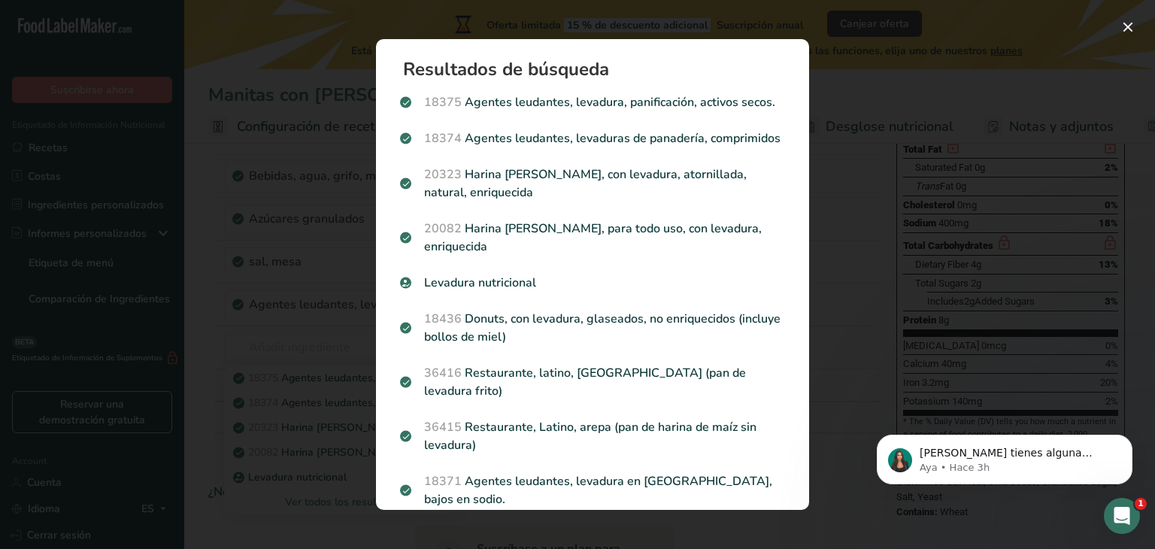
click at [962, 47] on div "Search results modal" at bounding box center [577, 274] width 1155 height 549
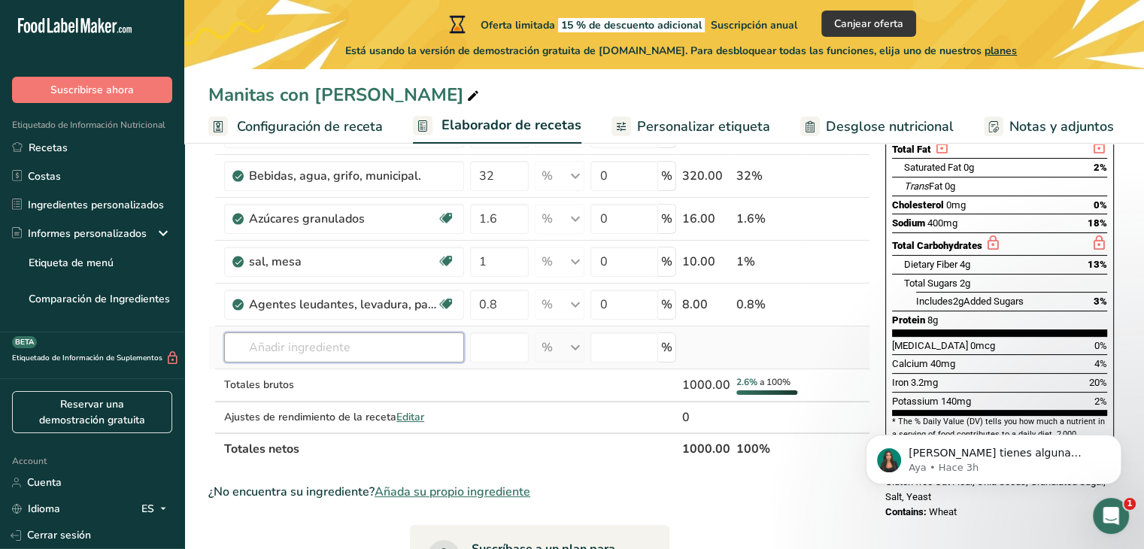
click at [366, 350] on input "text" at bounding box center [344, 347] width 240 height 30
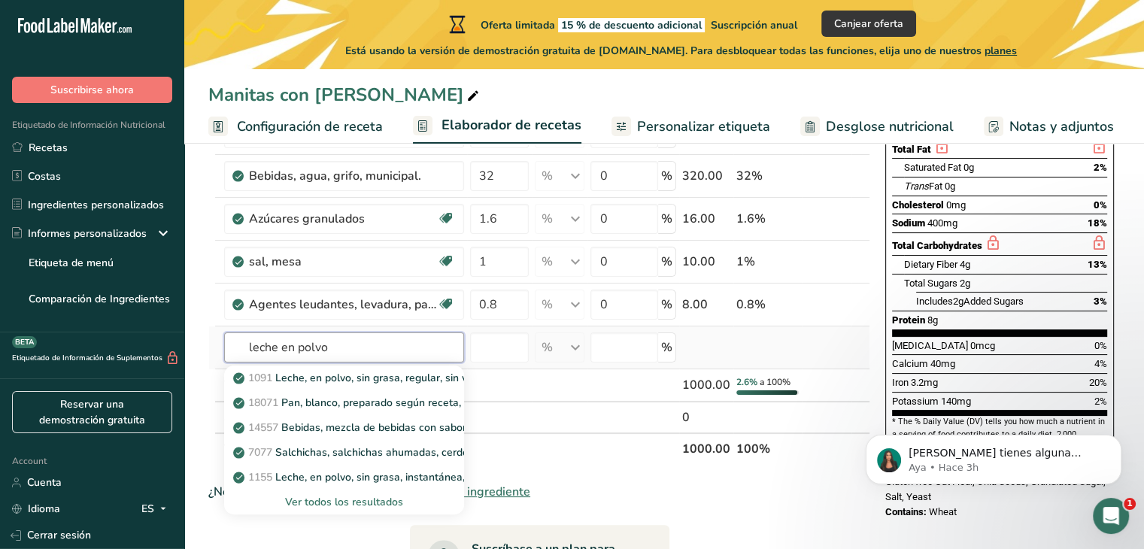
type input "leche en polvo"
click at [374, 498] on div "Ver todos los resultados" at bounding box center [344, 502] width 216 height 16
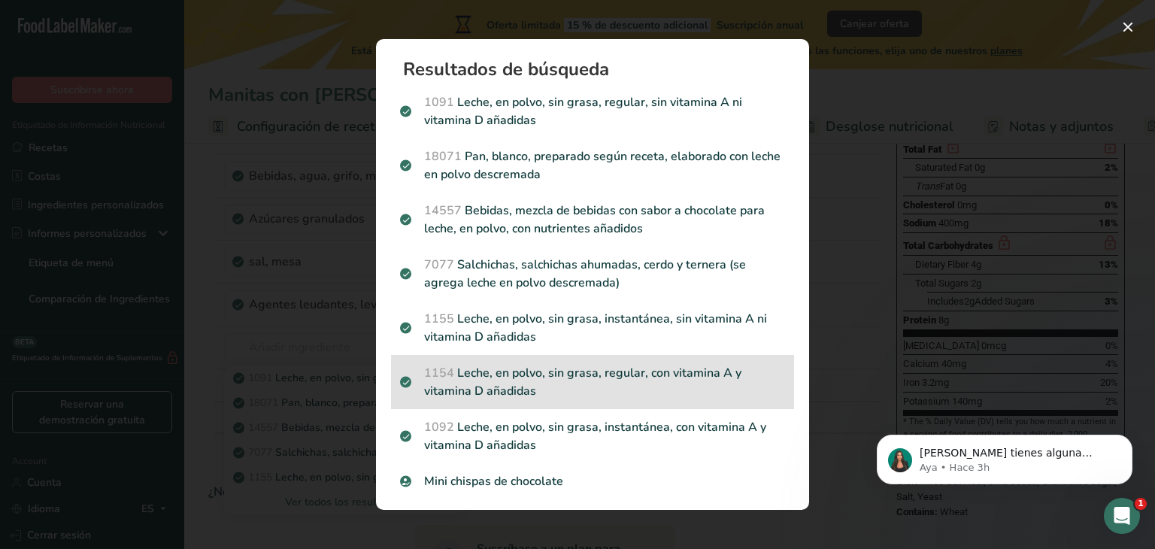
click at [653, 375] on p "1154 Leche, en polvo, sin grasa, regular, con vitamina A y vitamina D añadidas" at bounding box center [592, 382] width 385 height 36
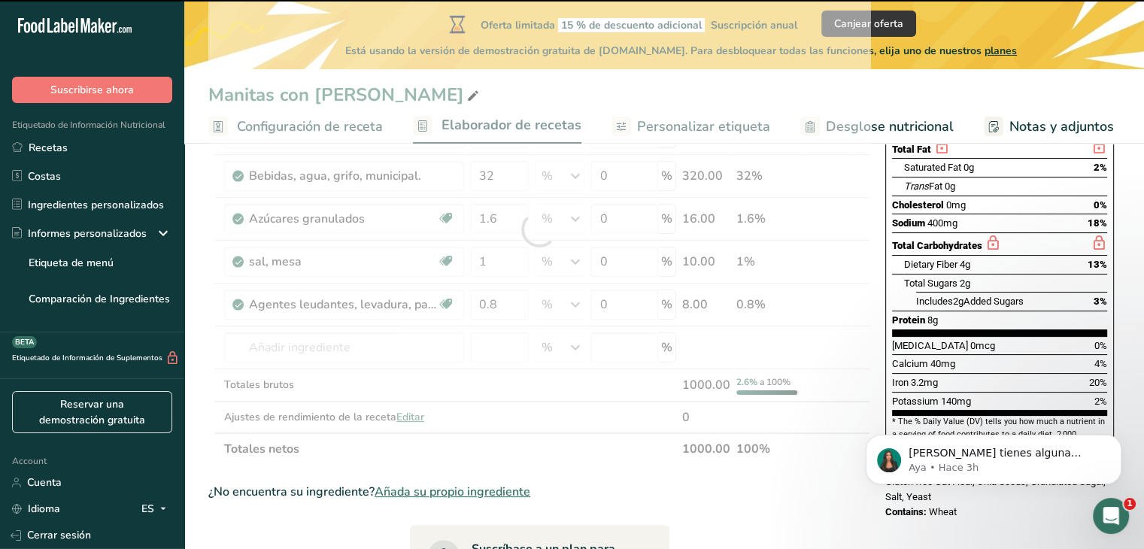
type input "0"
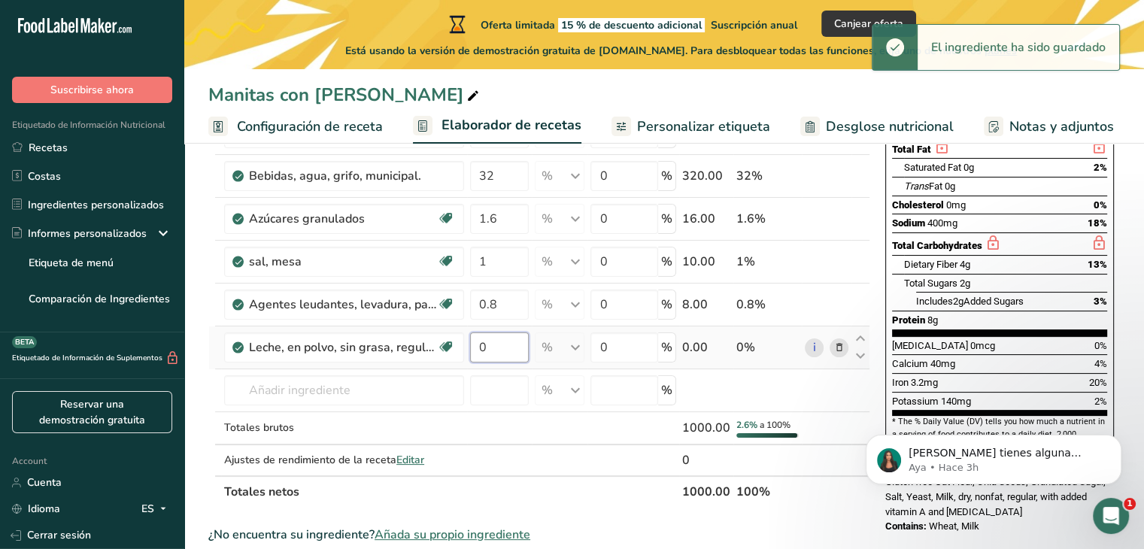
click at [507, 338] on input "0" at bounding box center [499, 347] width 59 height 30
type input "1"
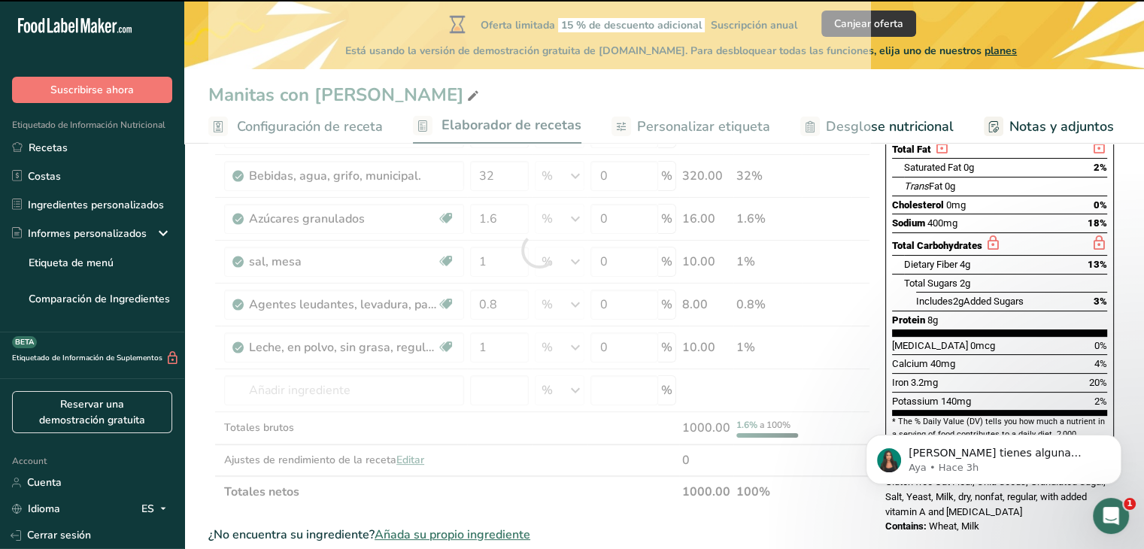
drag, startPoint x: 359, startPoint y: 393, endPoint x: 334, endPoint y: 398, distance: 26.0
click at [334, 398] on div "Ingrediente * Cantidad * Unidad * Desperdicio * .a-a{fill:#347362;}.b-a{fill:#f…" at bounding box center [539, 251] width 662 height 514
click at [315, 385] on input "text" at bounding box center [344, 390] width 240 height 30
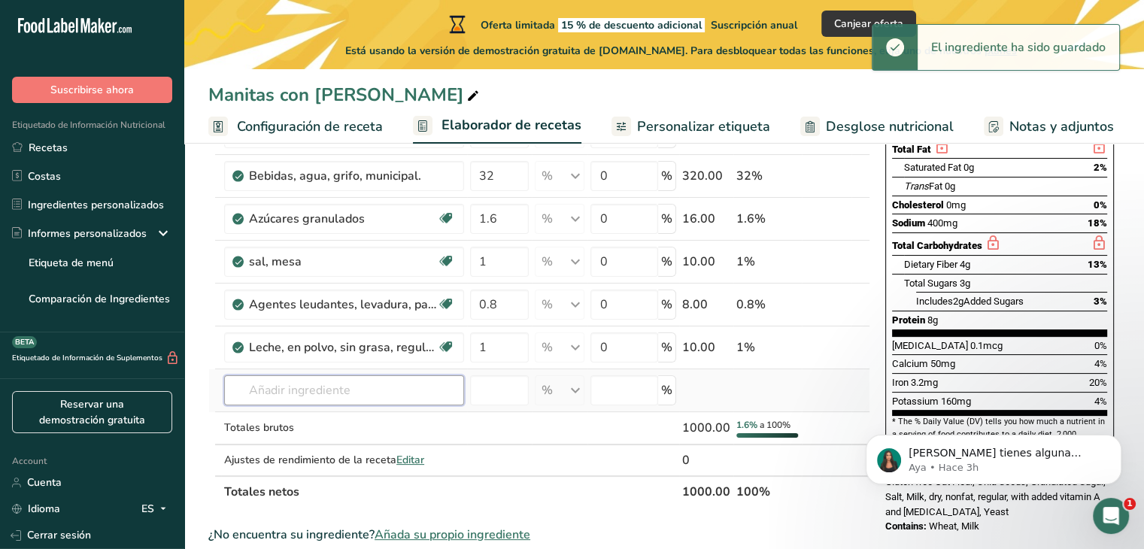
click at [313, 385] on input "text" at bounding box center [344, 390] width 240 height 30
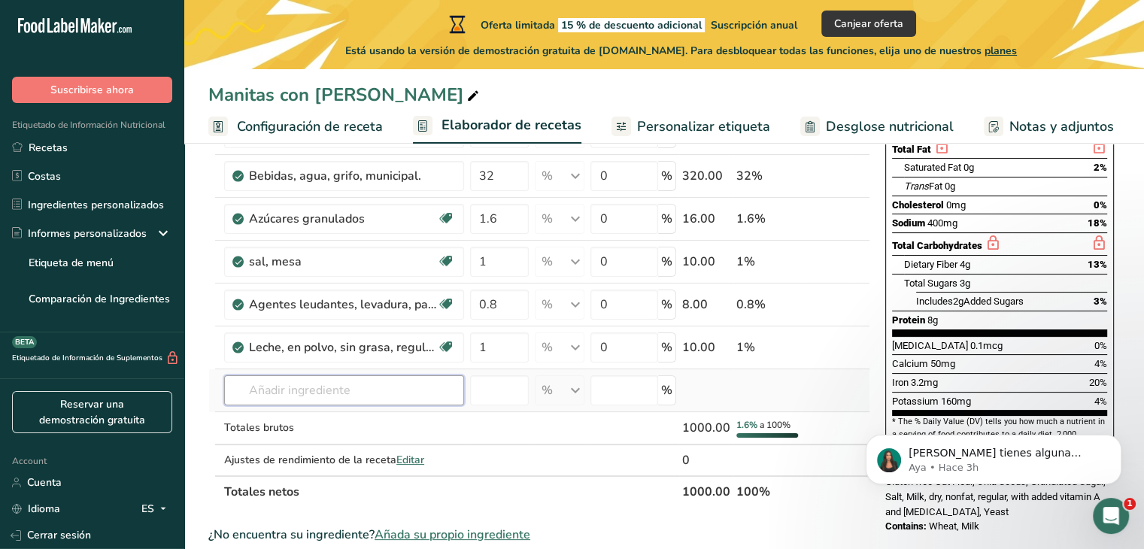
click at [373, 377] on input "text" at bounding box center [344, 390] width 240 height 30
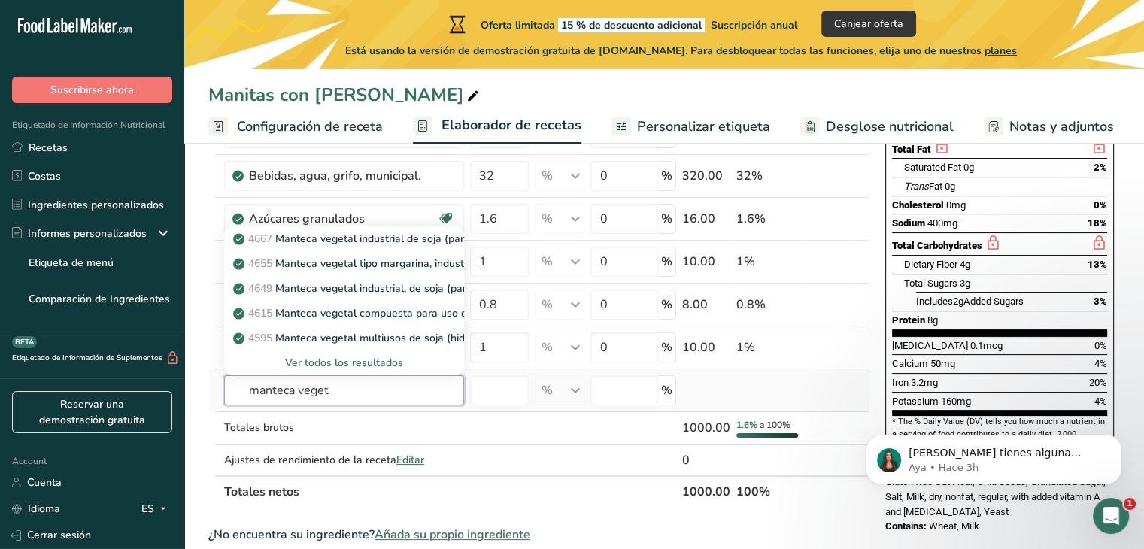
type input "manteca veget"
click at [348, 364] on div "Ver todos los resultados" at bounding box center [344, 363] width 216 height 16
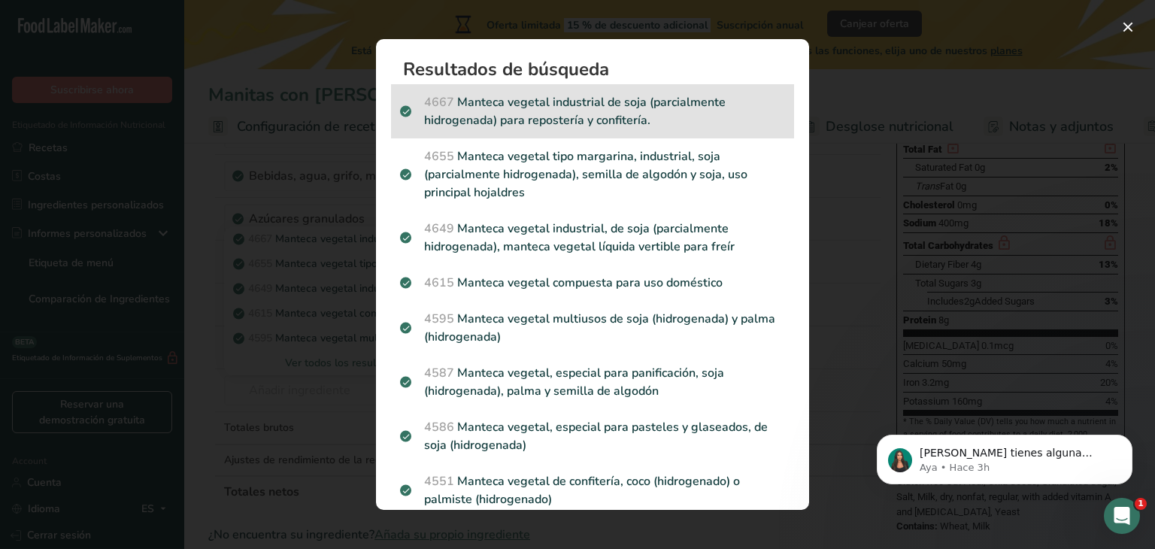
click at [668, 117] on p "4667 Manteca vegetal industrial de soja (parcialmente hidrogenada) para reposte…" at bounding box center [592, 111] width 385 height 36
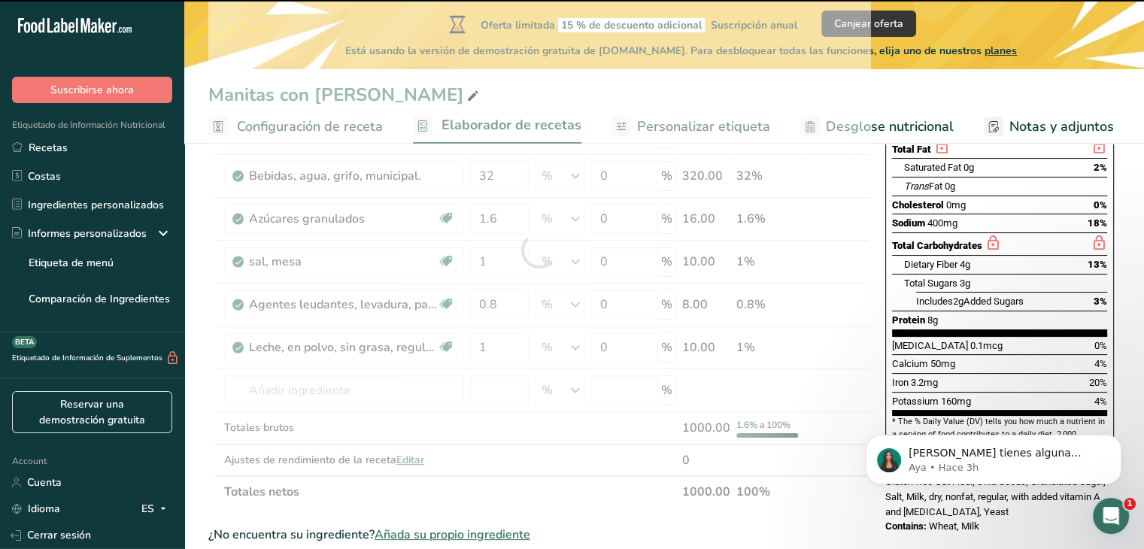
type input "0"
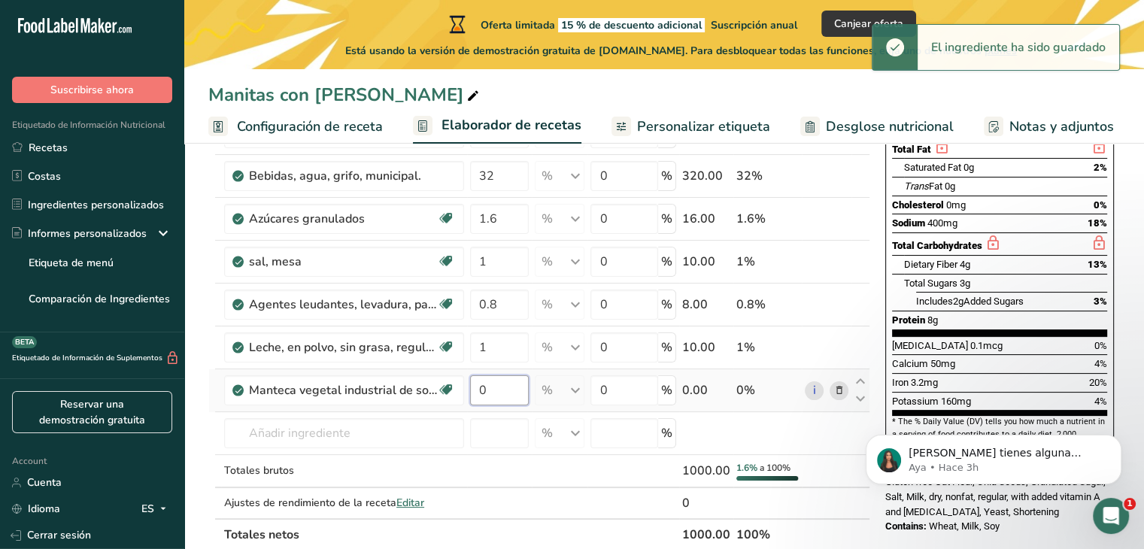
click at [508, 386] on input "0" at bounding box center [499, 390] width 59 height 30
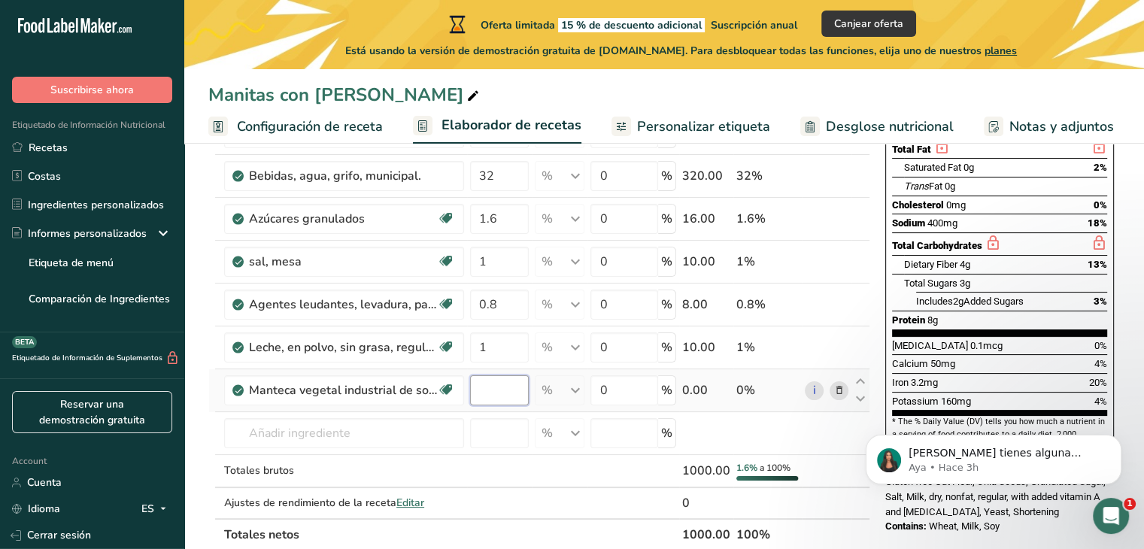
type input "1"
click at [493, 389] on input "1" at bounding box center [499, 390] width 59 height 30
type input "1.6"
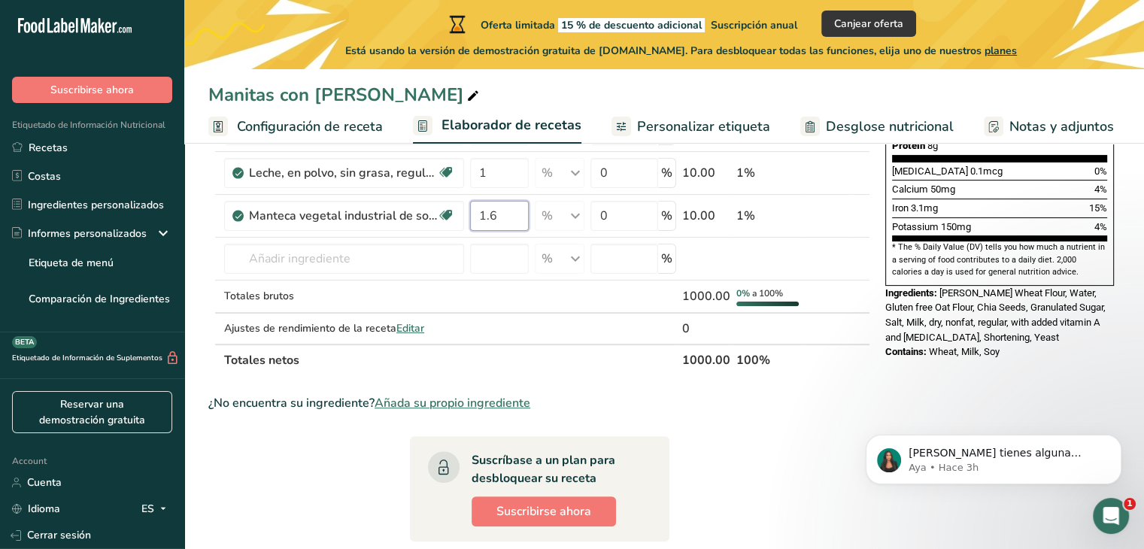
scroll to position [286, 0]
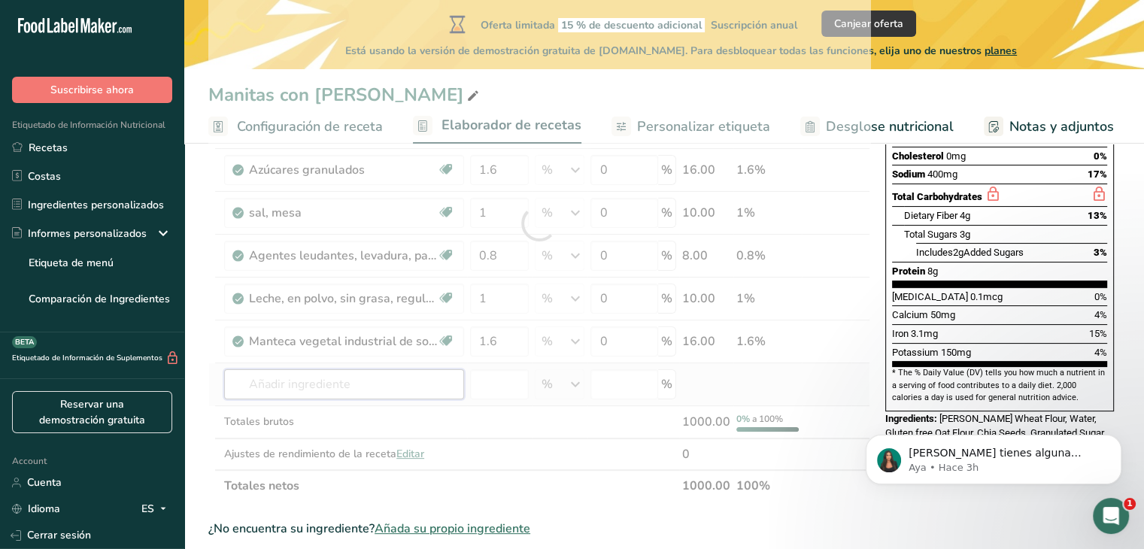
click at [370, 368] on div "Ingrediente * Cantidad * Unidad * Desperdicio * .a-a{fill:#347362;}.b-a{fill:#f…" at bounding box center [539, 223] width 662 height 556
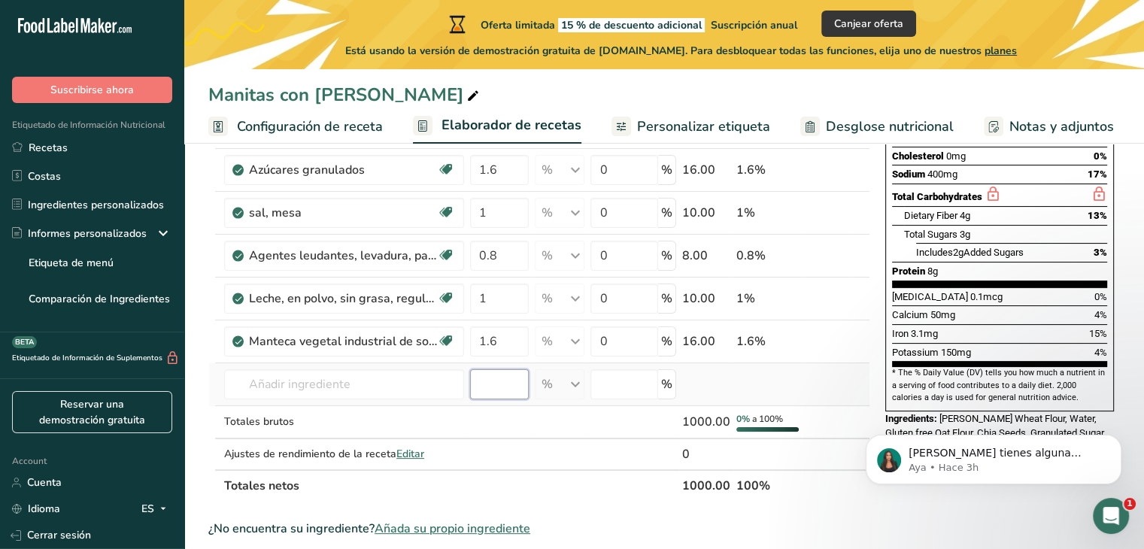
click at [497, 378] on input "number" at bounding box center [499, 384] width 59 height 30
type input "0.45"
click at [391, 386] on input "text" at bounding box center [344, 384] width 240 height 30
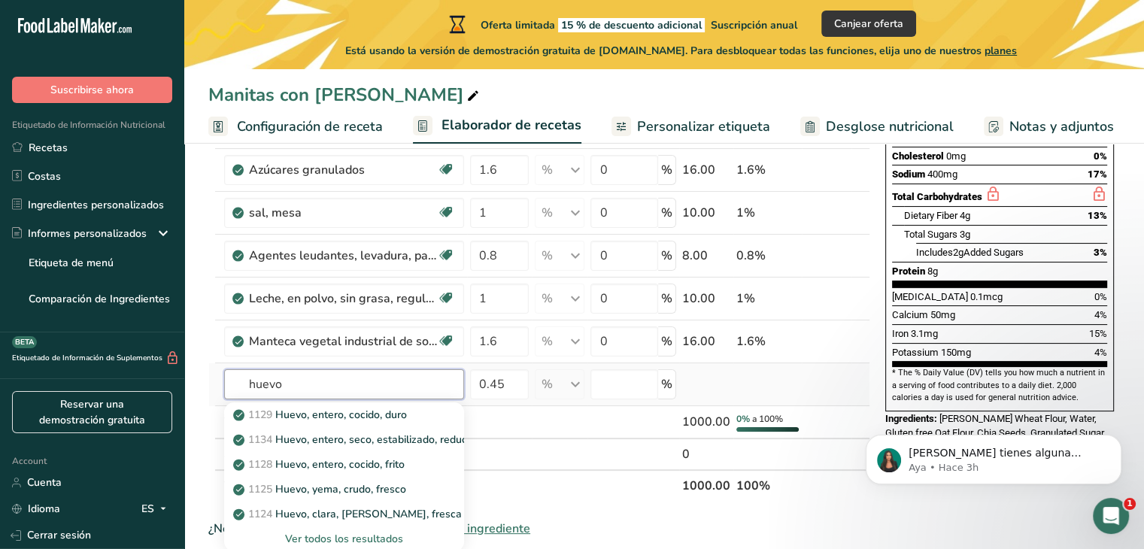
type input "huevo"
click at [379, 531] on div "Ver todos los resultados" at bounding box center [344, 539] width 216 height 16
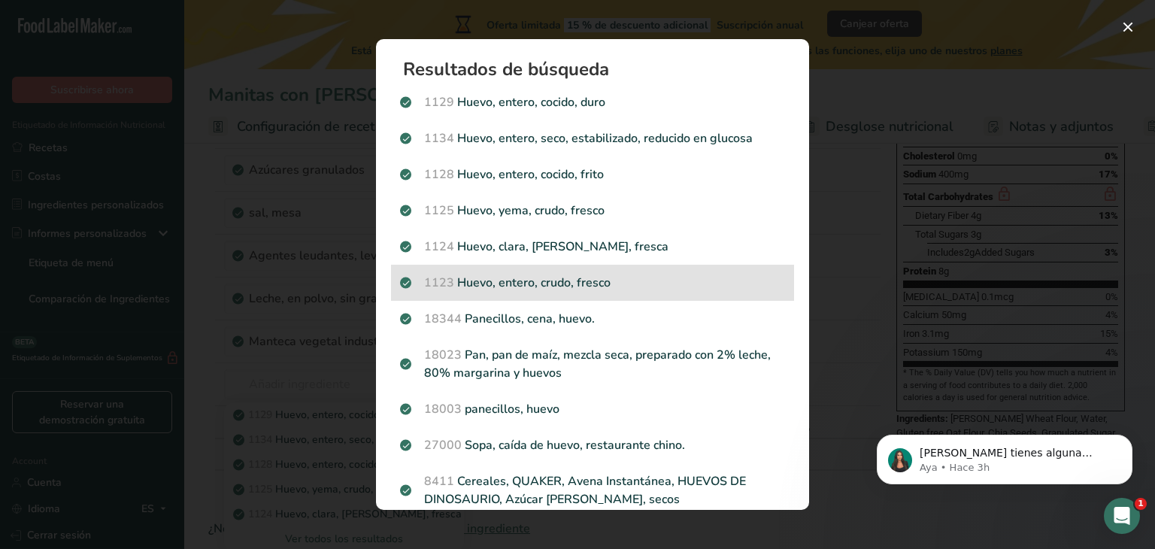
click at [579, 274] on p "1123 Huevo, entero, crudo, fresco" at bounding box center [592, 283] width 385 height 18
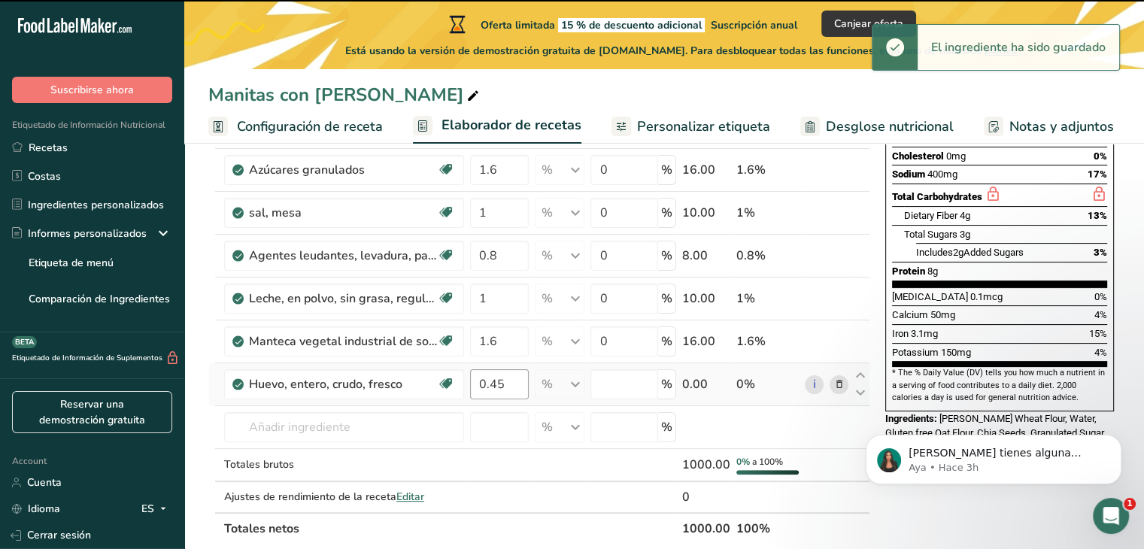
type input "0"
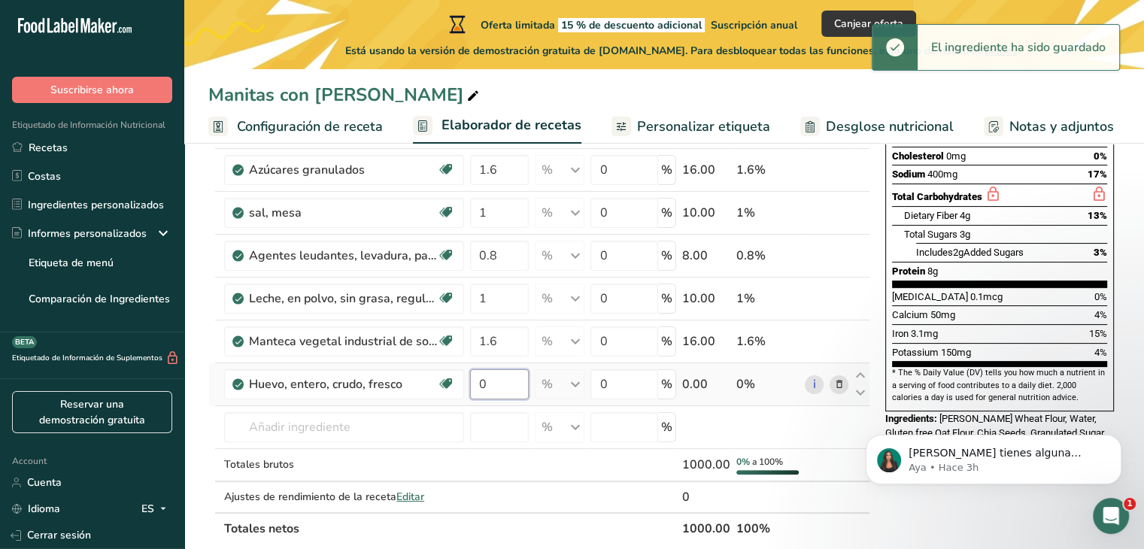
click at [507, 377] on input "0" at bounding box center [499, 384] width 59 height 30
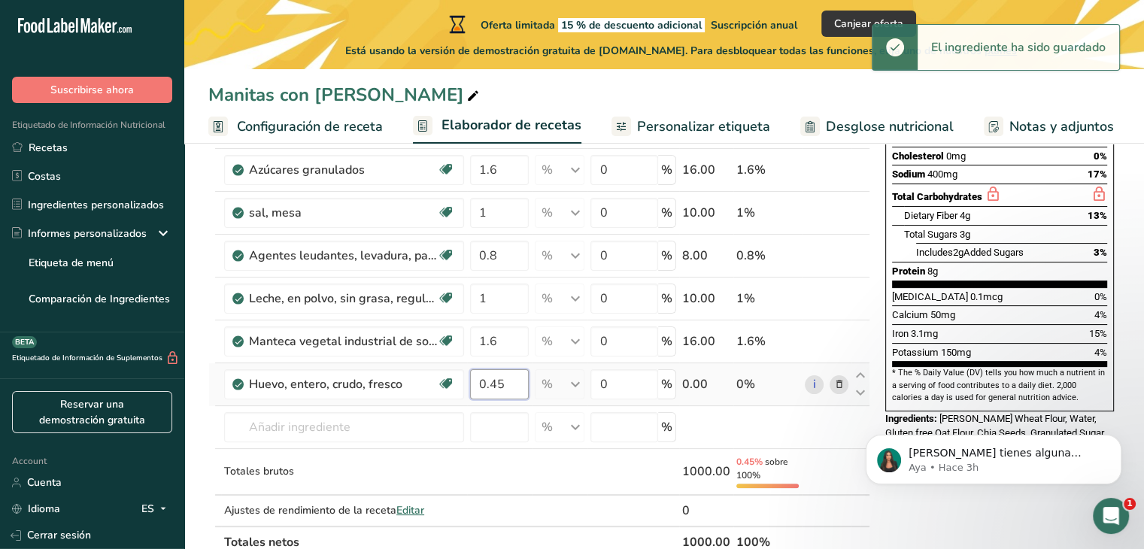
type input "0.45"
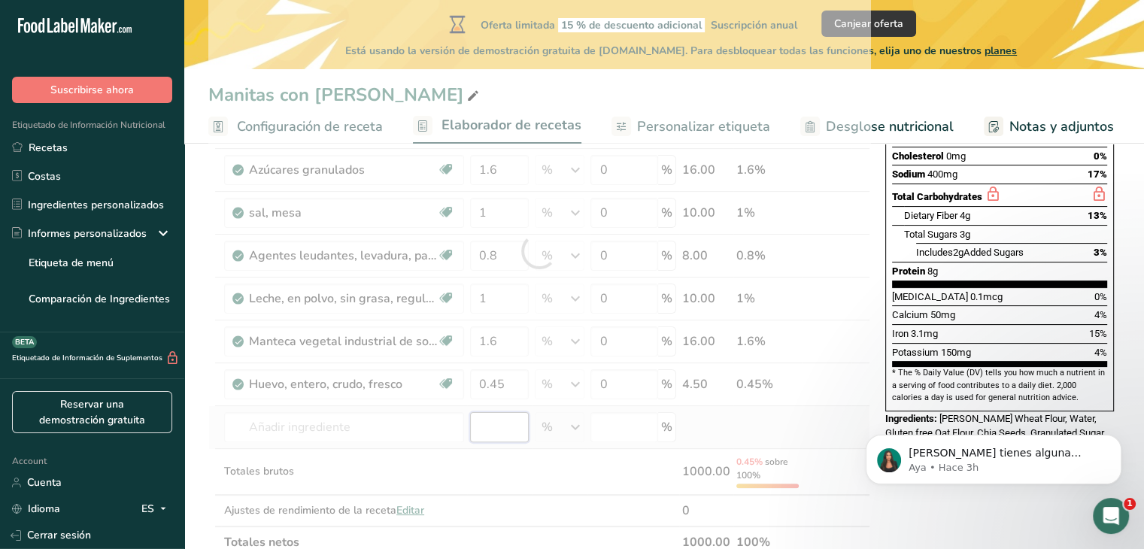
click at [486, 420] on div "Ingrediente * Cantidad * Unidad * Desperdicio * .a-a{fill:#347362;}.b-a{fill:#f…" at bounding box center [539, 251] width 662 height 613
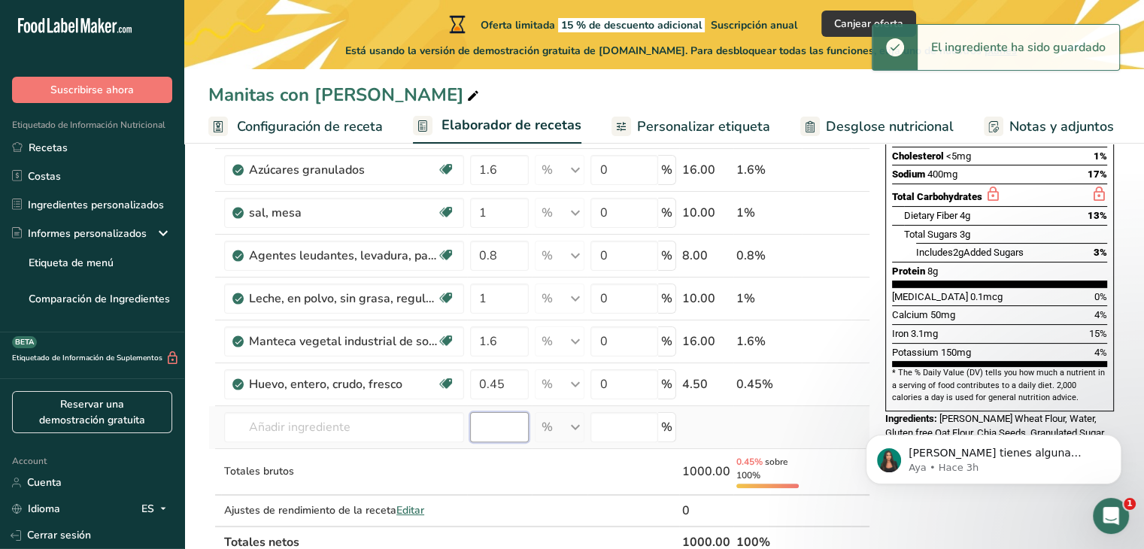
type input "0"
click at [380, 415] on input "text" at bounding box center [344, 427] width 240 height 30
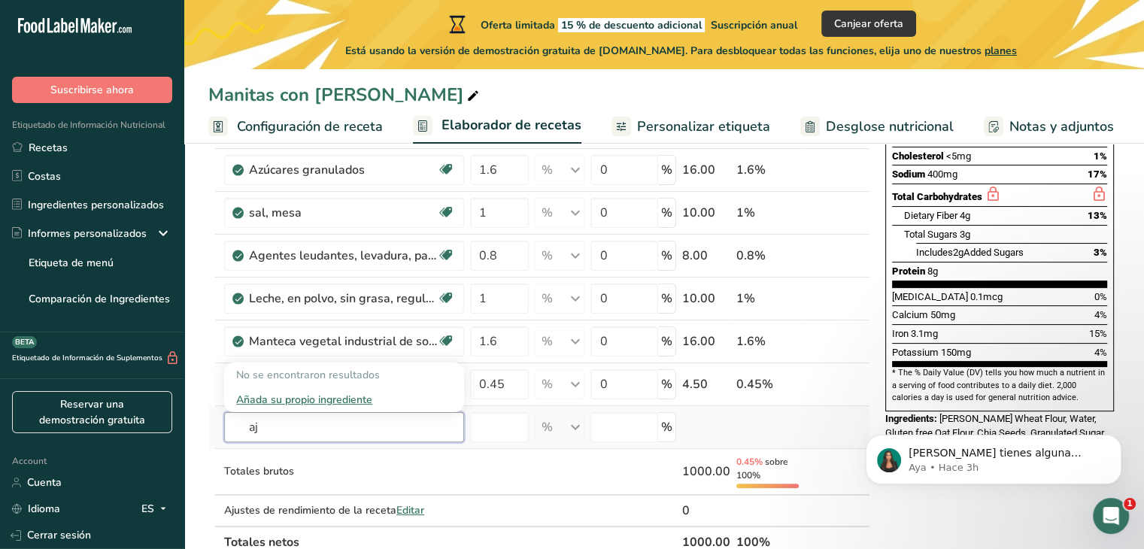
type input "a"
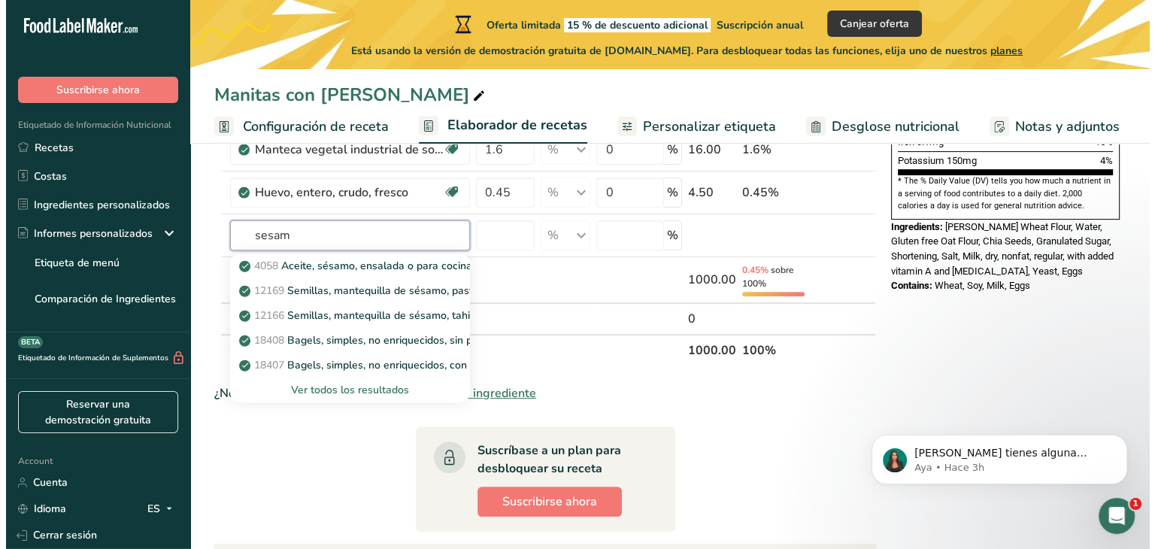
scroll to position [481, 0]
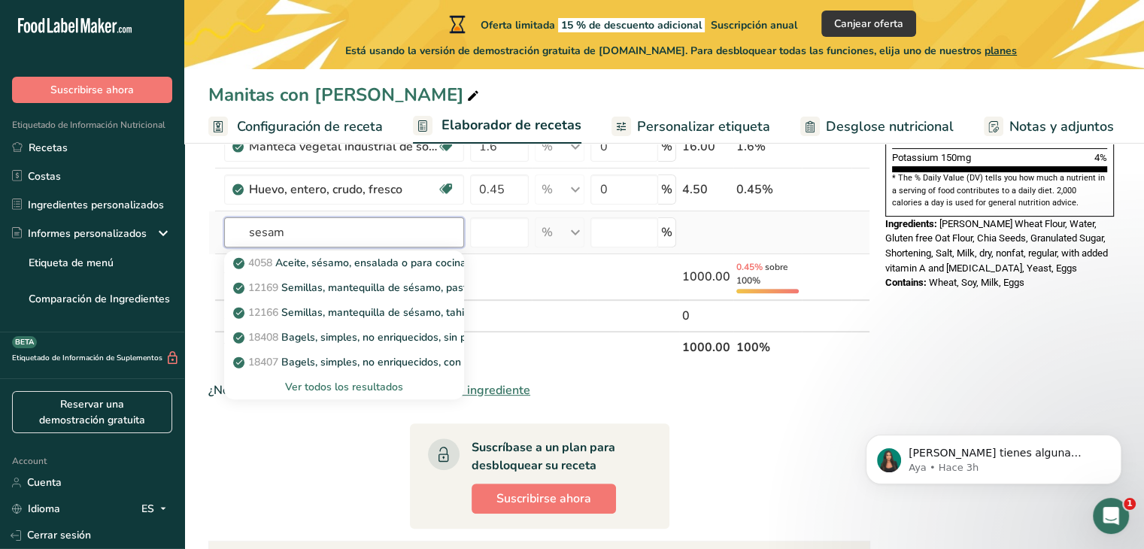
type input "sesam"
click at [369, 383] on div "Ver todos los resultados" at bounding box center [344, 387] width 216 height 16
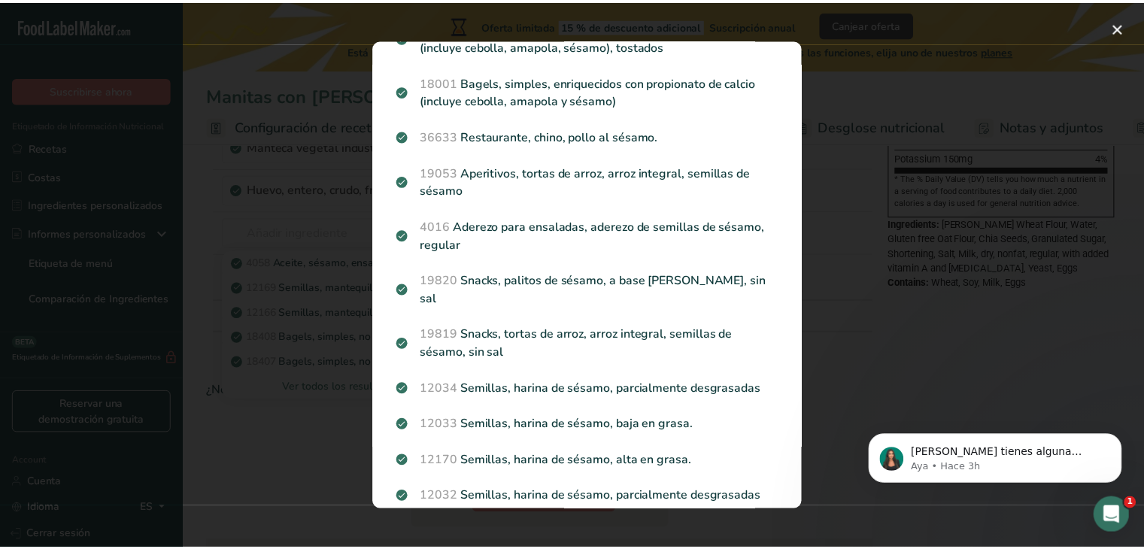
scroll to position [859, 0]
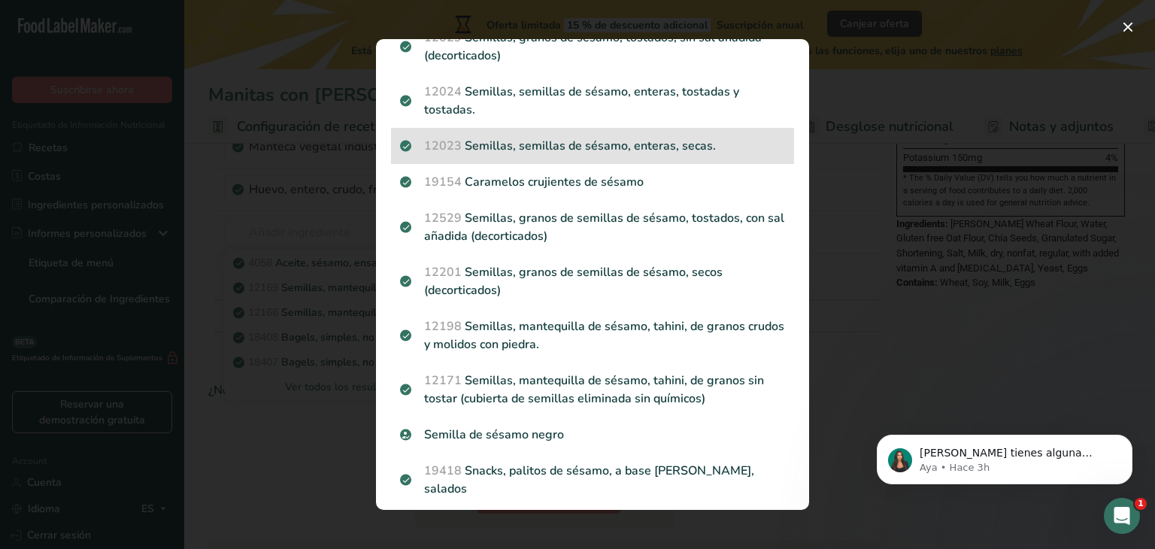
click at [735, 137] on p "12023 Semillas, semillas de sésamo, enteras, secas." at bounding box center [592, 146] width 385 height 18
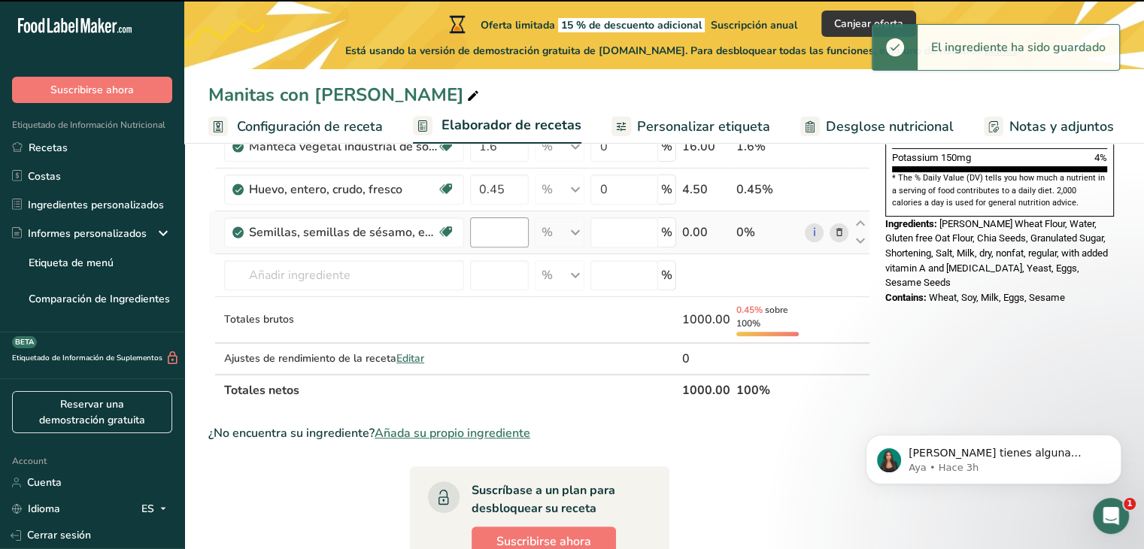
type input "0"
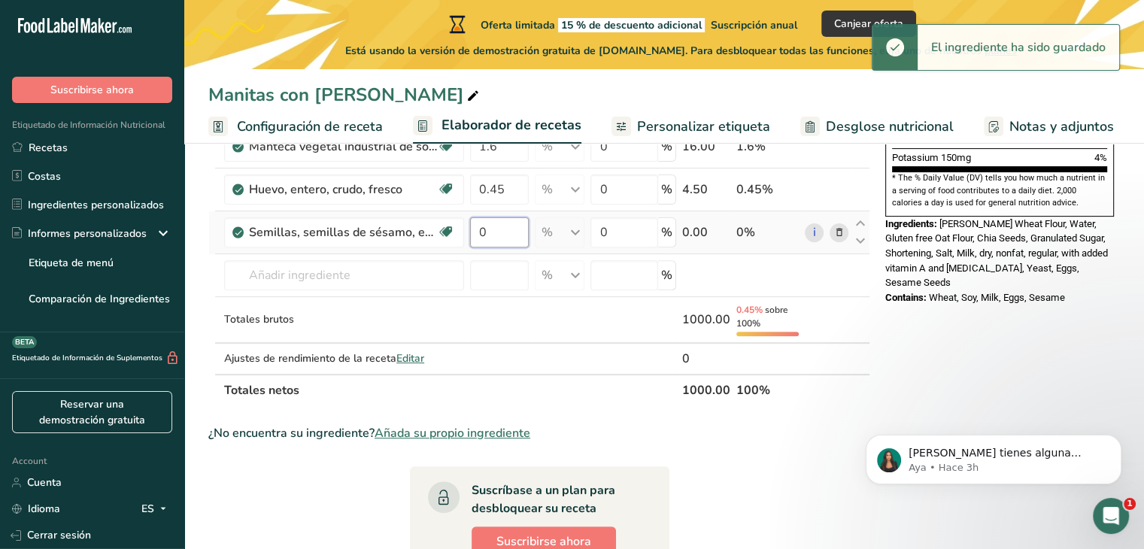
click at [510, 223] on input "0" at bounding box center [499, 232] width 59 height 30
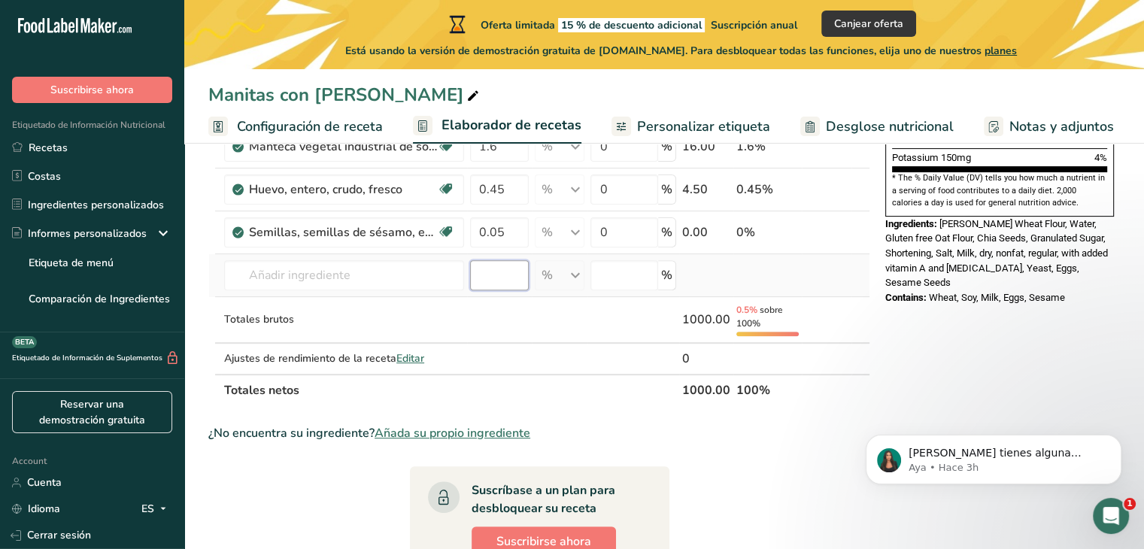
click at [517, 271] on div "Ingrediente * Cantidad * Unidad * Desperdicio * .a-a{fill:#347362;}.b-a{fill:#f…" at bounding box center [539, 78] width 662 height 656
click at [505, 229] on input "0.05" at bounding box center [499, 232] width 59 height 30
type input "0"
type input "1"
type input "0.1"
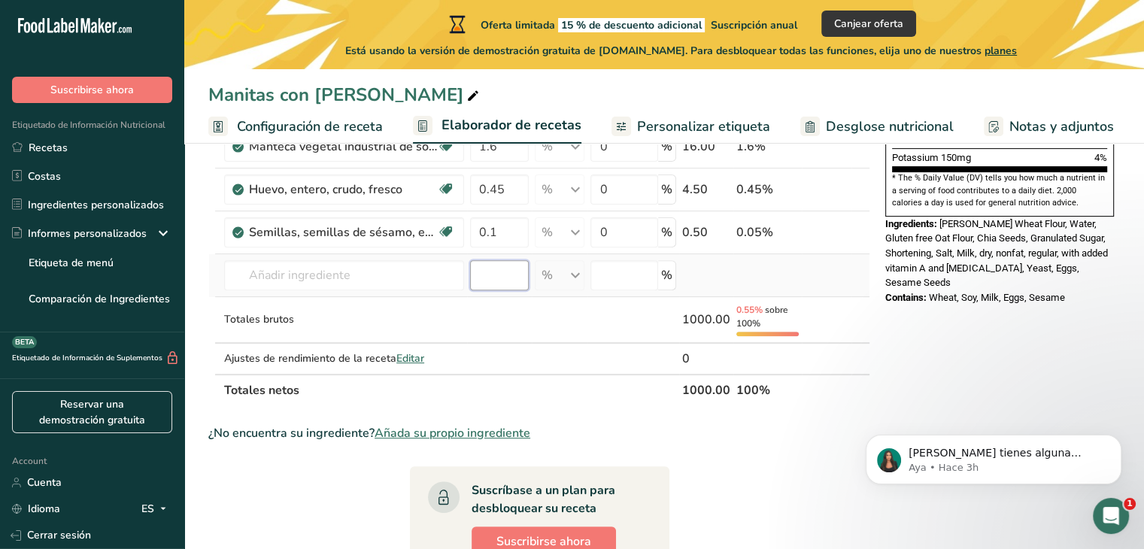
click at [489, 280] on div "Ingrediente * Cantidad * Unidad * Desperdicio * .a-a{fill:#347362;}.b-a{fill:#f…" at bounding box center [539, 78] width 662 height 656
click at [499, 231] on input "0.1" at bounding box center [499, 232] width 59 height 30
type input "0"
type input "1.0"
click at [503, 283] on div "Ingrediente * Cantidad * Unidad * Desperdicio * .a-a{fill:#347362;}.b-a{fill:#f…" at bounding box center [539, 78] width 662 height 656
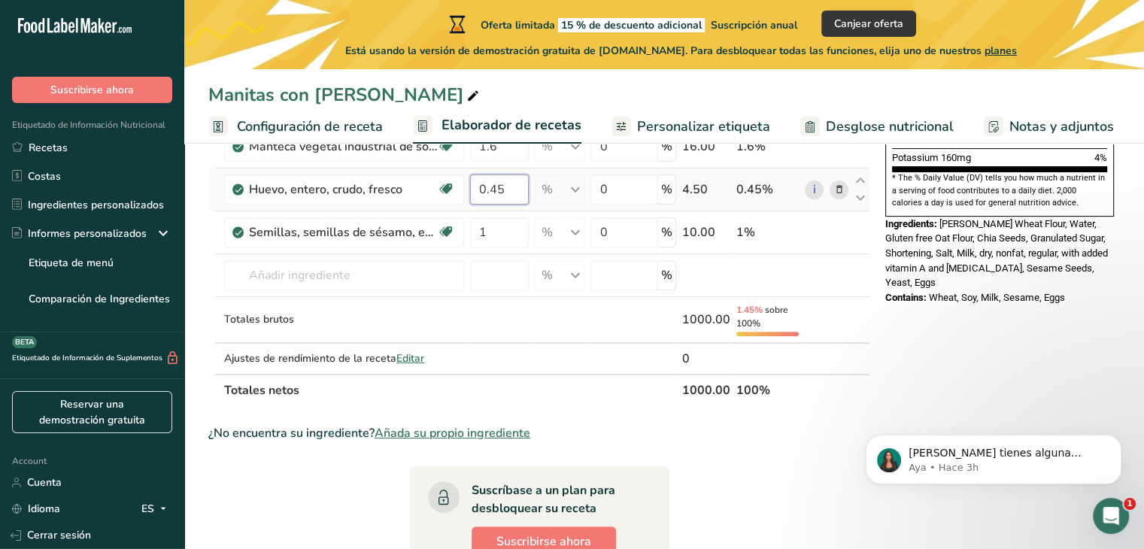
click at [502, 183] on input "0.45" at bounding box center [499, 189] width 59 height 30
type input "0"
type input "2"
click at [508, 317] on div "Ingrediente * Cantidad * Unidad * Desperdicio * .a-a{fill:#347362;}.b-a{fill:#f…" at bounding box center [539, 78] width 662 height 656
click at [498, 194] on input "2" at bounding box center [499, 189] width 59 height 30
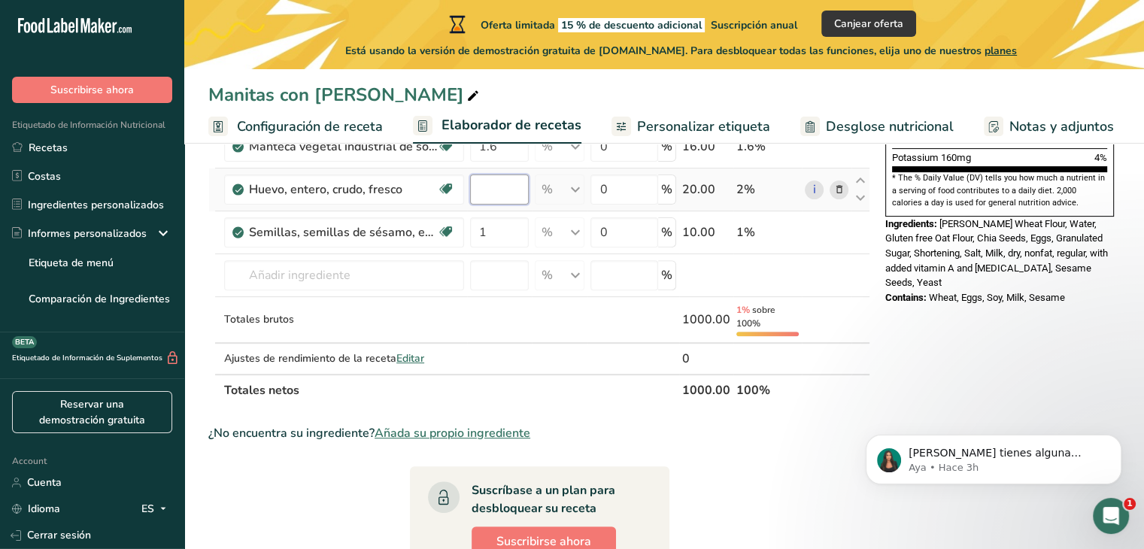
type input "1"
type input "1.5"
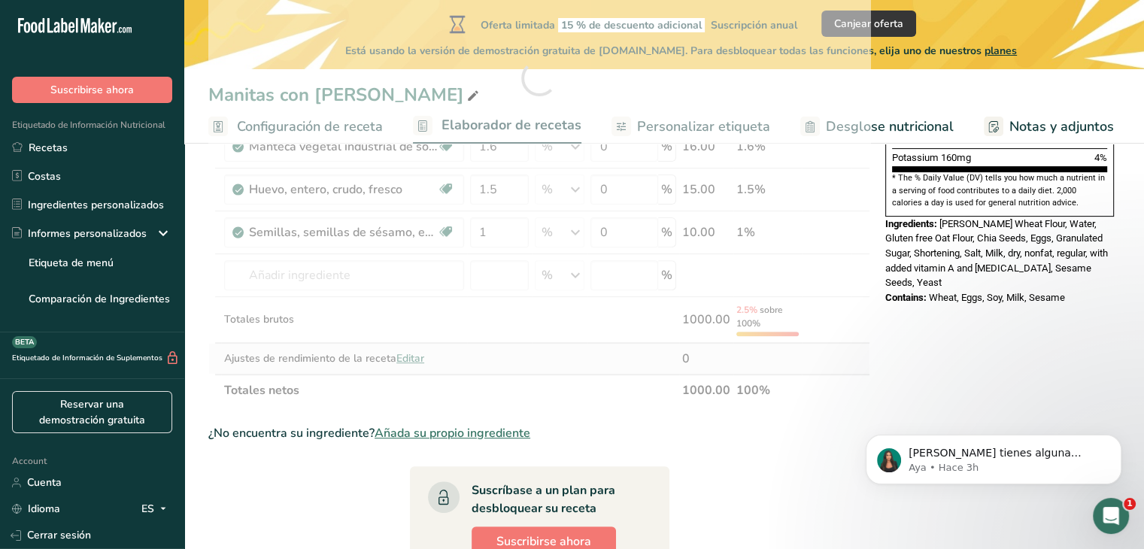
click at [556, 370] on div "Ingrediente * Cantidad * Unidad * Desperdicio * .a-a{fill:#347362;}.b-a{fill:#f…" at bounding box center [539, 78] width 662 height 656
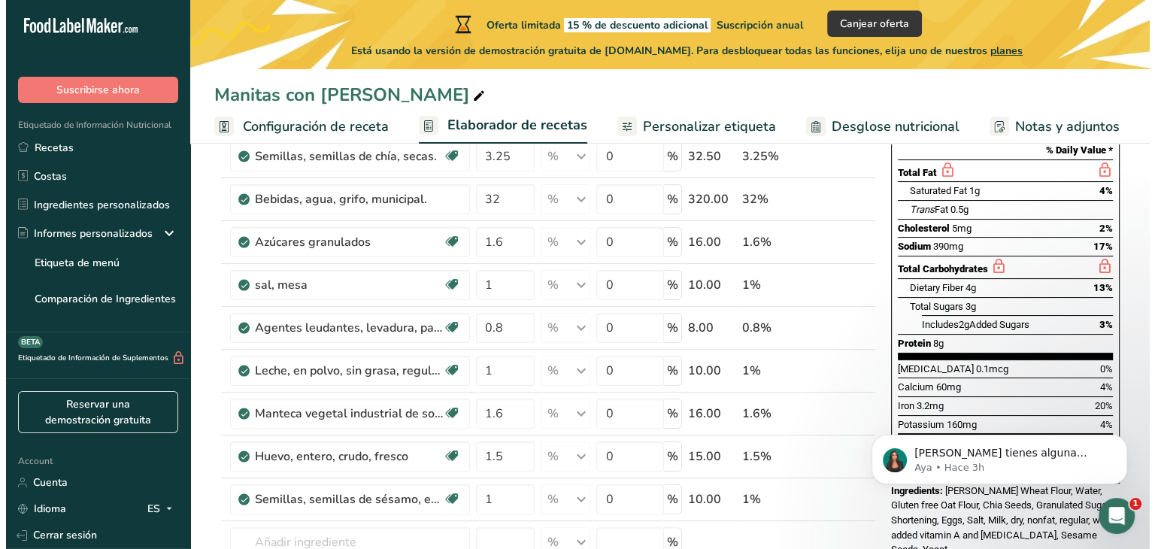
scroll to position [217, 0]
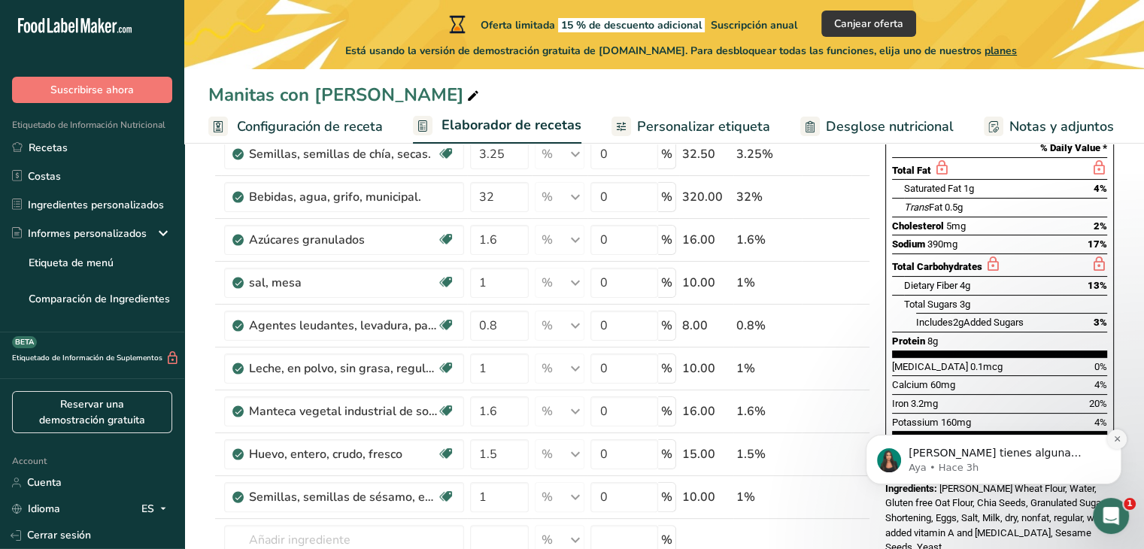
click at [1113, 439] on icon "Dismiss notification" at bounding box center [1117, 439] width 8 height 8
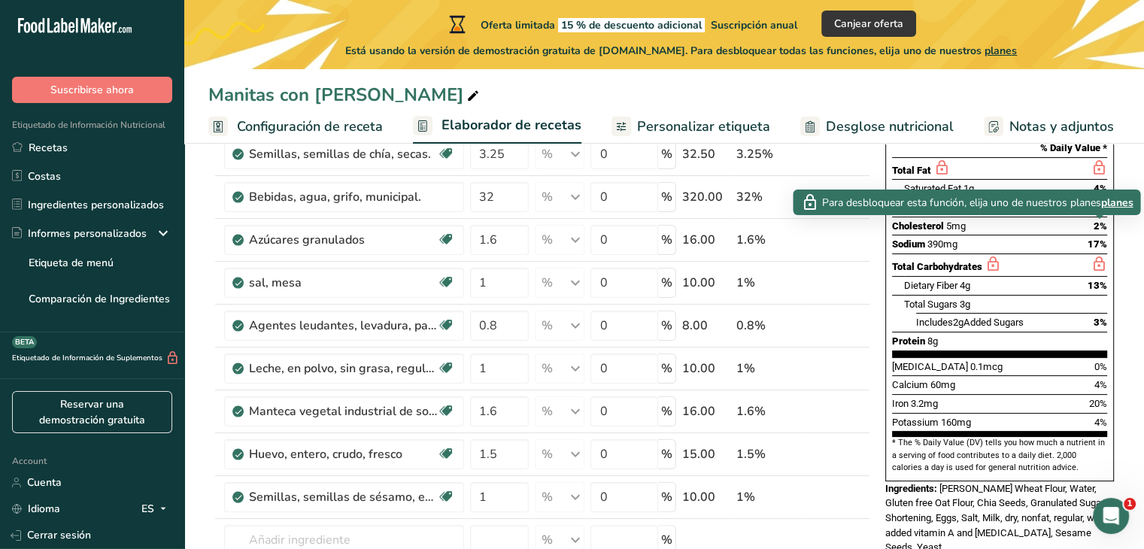
click at [1120, 205] on span "planes" at bounding box center [1116, 203] width 32 height 16
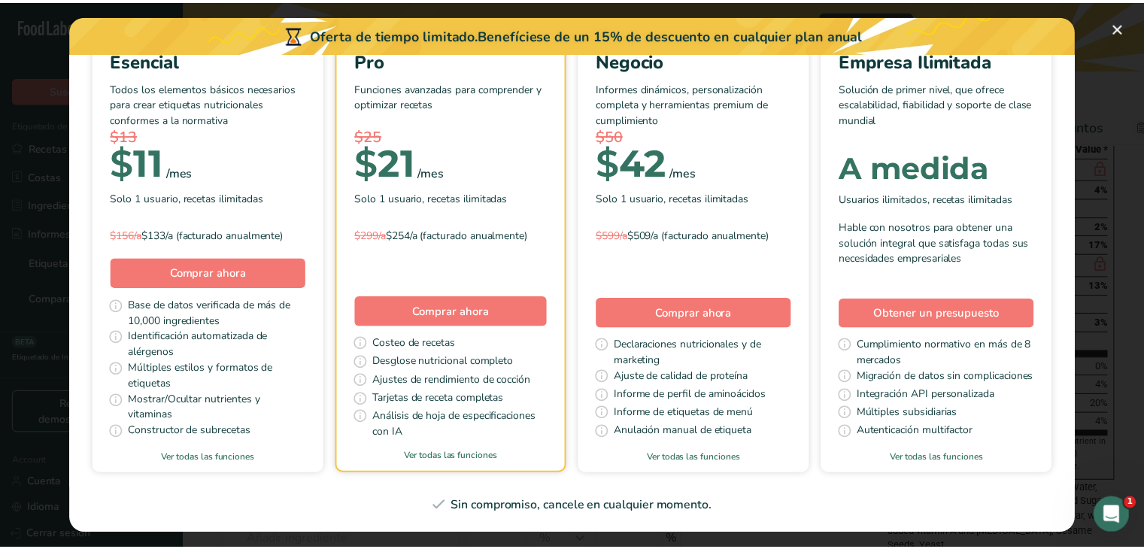
scroll to position [0, 0]
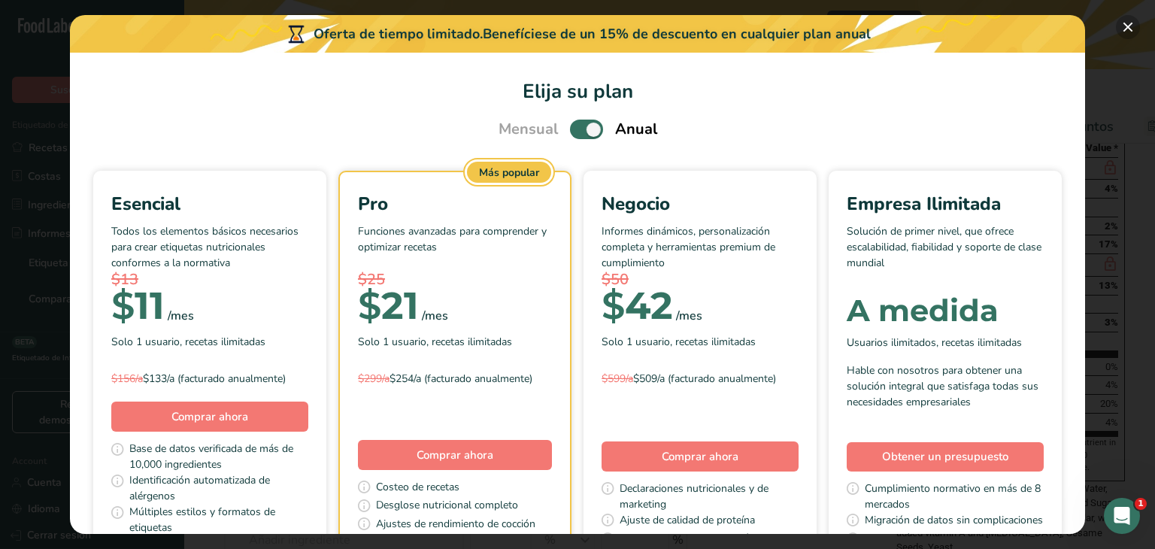
click at [1125, 32] on button "Pick Your Pricing Plan Modal" at bounding box center [1128, 27] width 24 height 24
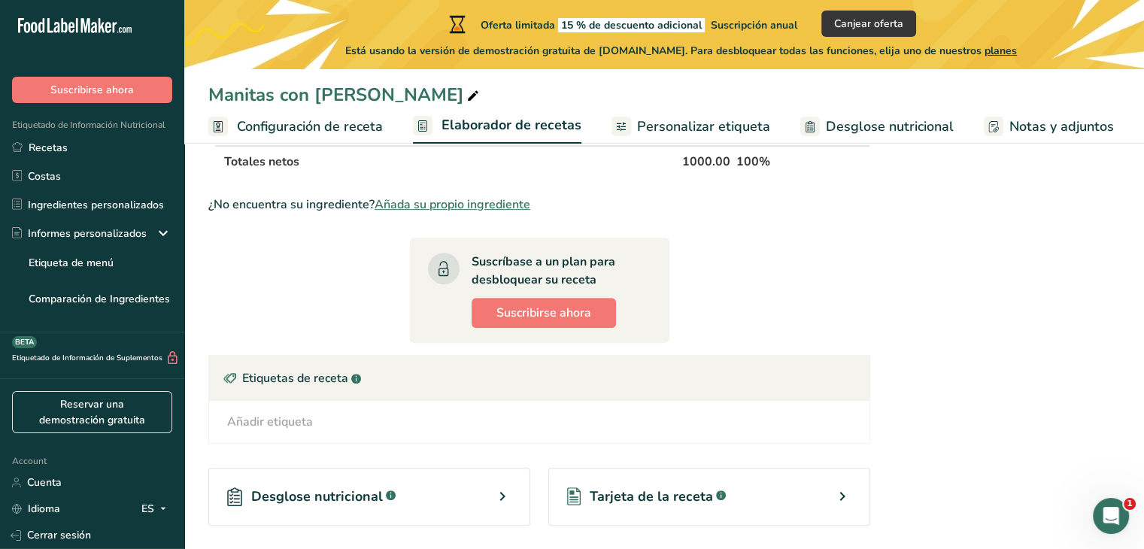
scroll to position [908, 0]
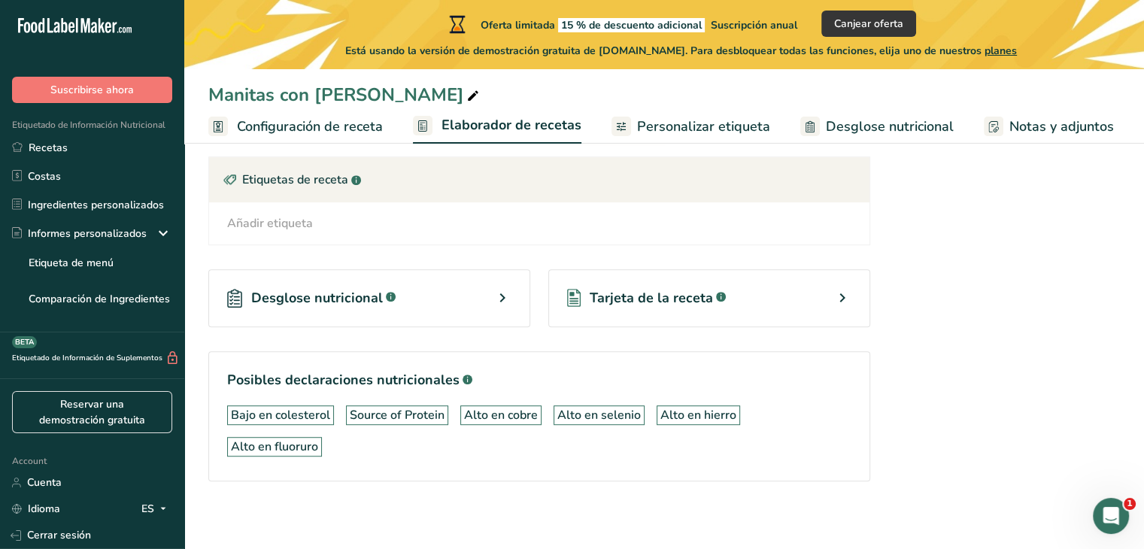
click at [504, 295] on icon at bounding box center [502, 297] width 18 height 27
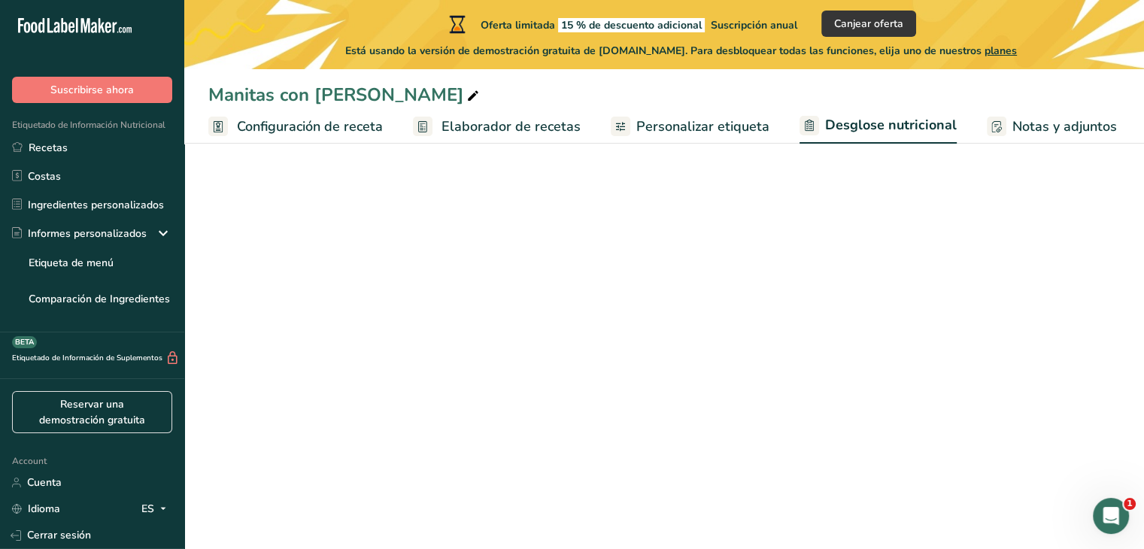
select select "Calories"
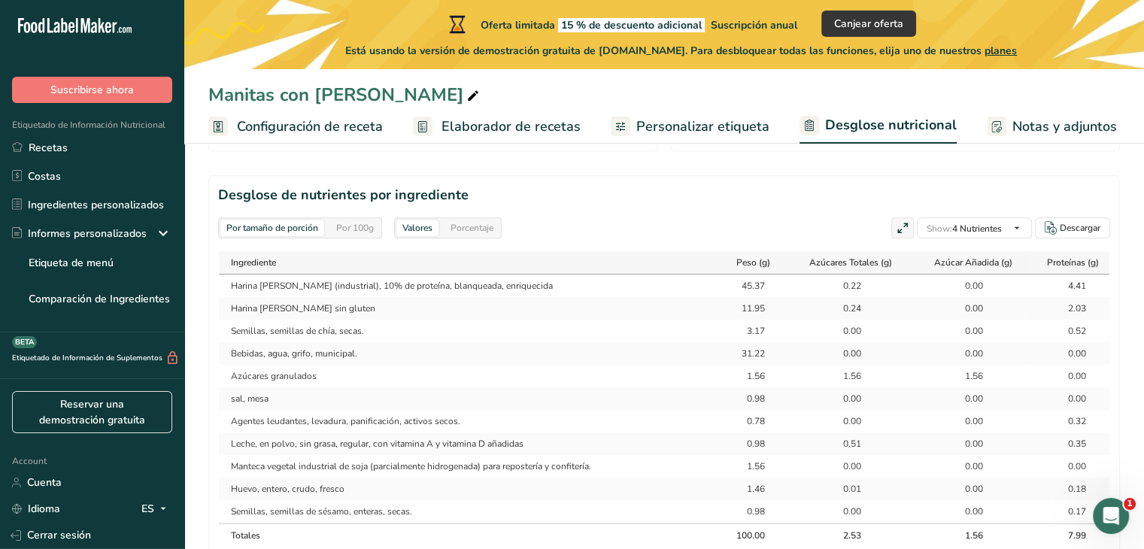
scroll to position [701, 0]
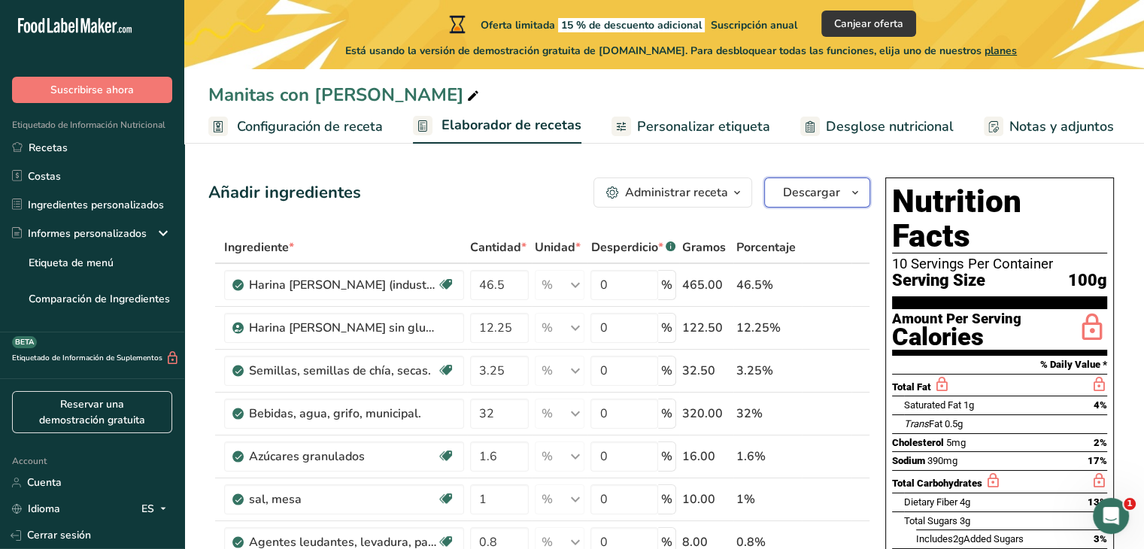
click at [841, 193] on button "Descargar" at bounding box center [817, 192] width 106 height 30
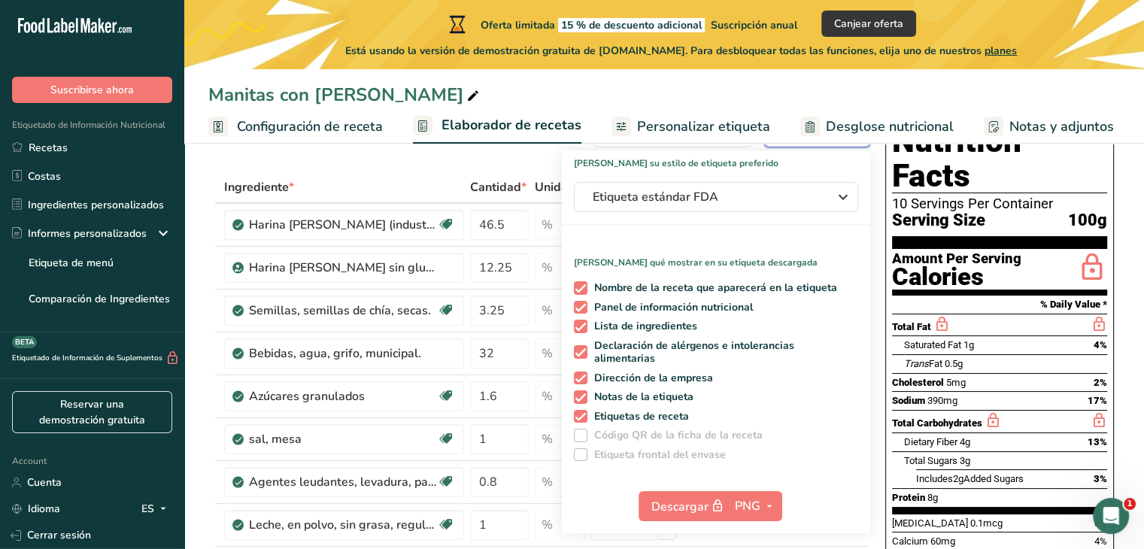
scroll to position [90, 0]
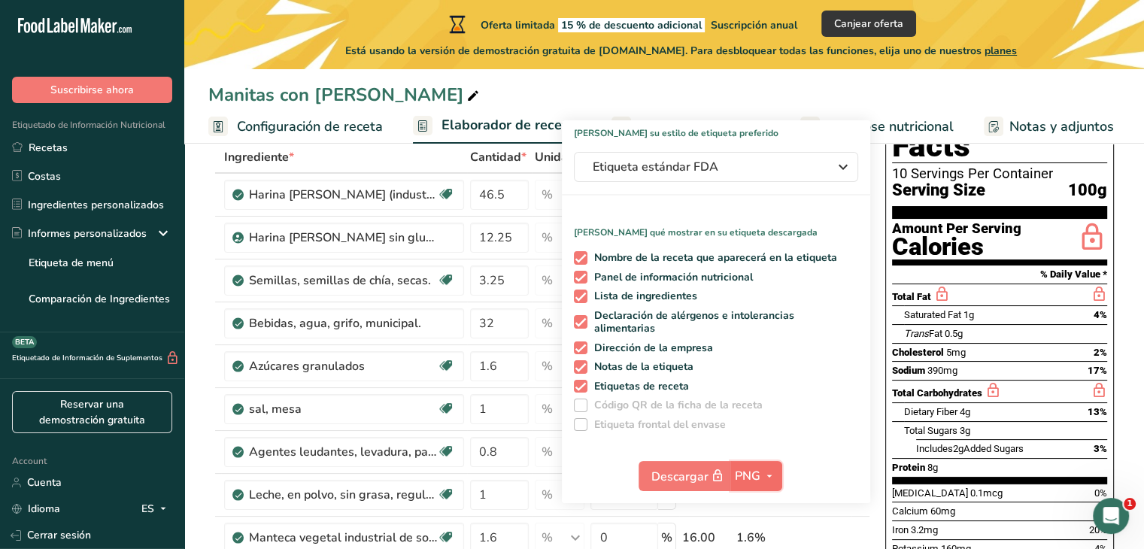
click at [766, 477] on icon "button" at bounding box center [769, 476] width 12 height 19
click at [764, 500] on link "PNG" at bounding box center [758, 506] width 48 height 25
click at [1102, 265] on section "% Daily Value *" at bounding box center [999, 274] width 215 height 18
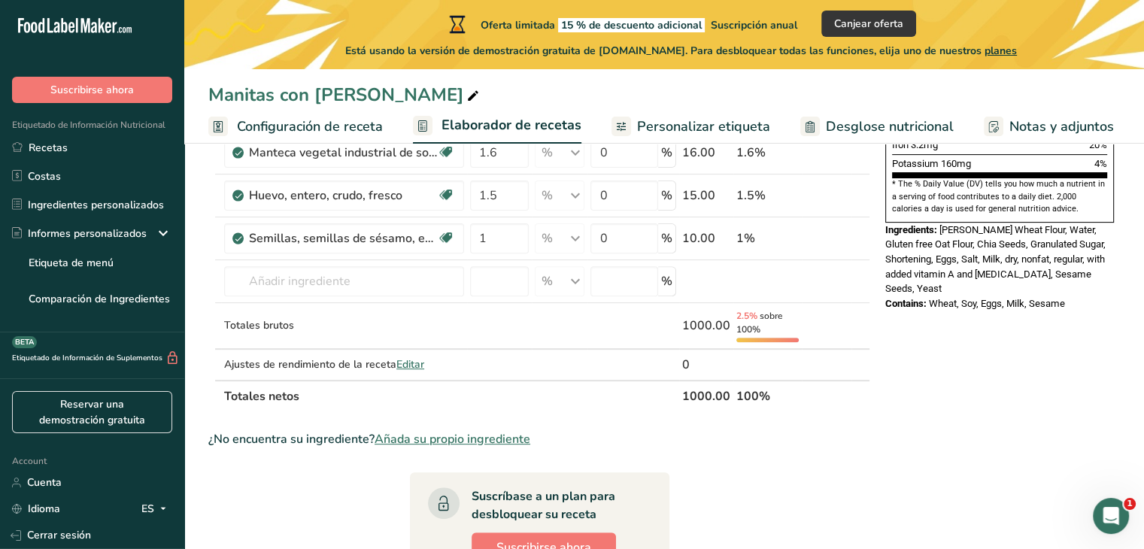
scroll to position [478, 0]
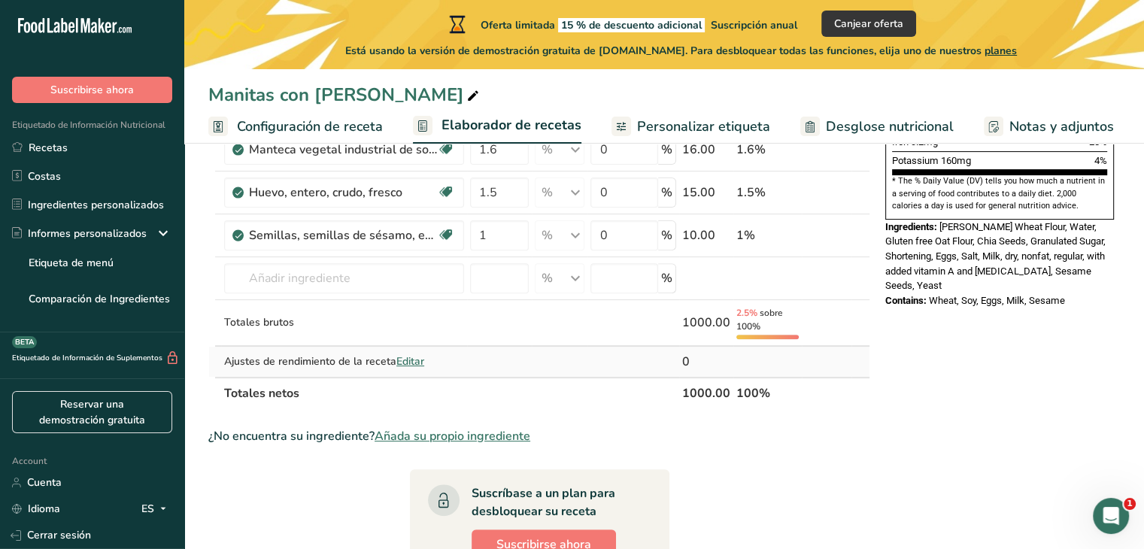
click at [417, 356] on span "Editar" at bounding box center [410, 361] width 28 height 14
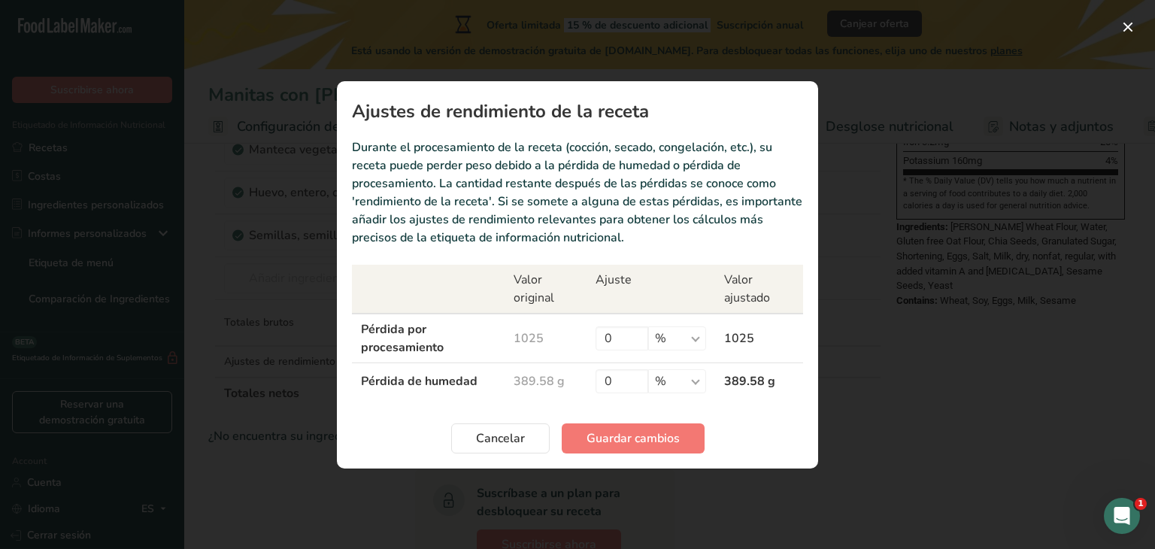
click at [541, 335] on td "1025" at bounding box center [546, 339] width 83 height 50
click at [522, 336] on td "1025" at bounding box center [546, 339] width 83 height 50
drag, startPoint x: 547, startPoint y: 338, endPoint x: 523, endPoint y: 335, distance: 24.2
click at [523, 335] on td "1025" at bounding box center [546, 339] width 83 height 50
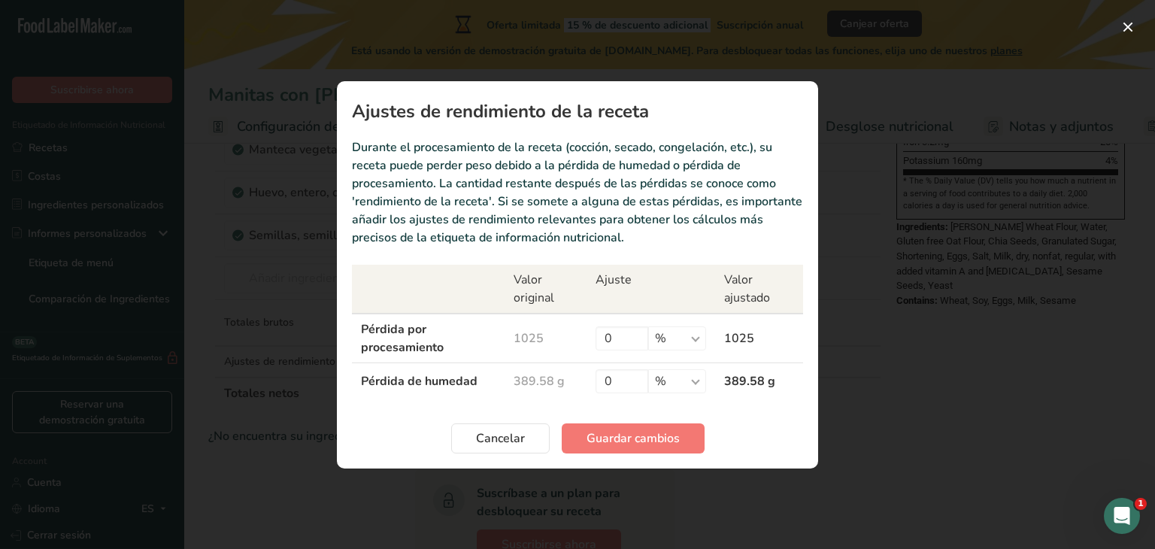
drag, startPoint x: 544, startPoint y: 335, endPoint x: 532, endPoint y: 335, distance: 12.1
click at [532, 335] on td "1025" at bounding box center [546, 339] width 83 height 50
click at [627, 338] on input "0" at bounding box center [621, 338] width 53 height 24
click at [692, 338] on select "% g kg mg mcg libras onza" at bounding box center [677, 338] width 58 height 24
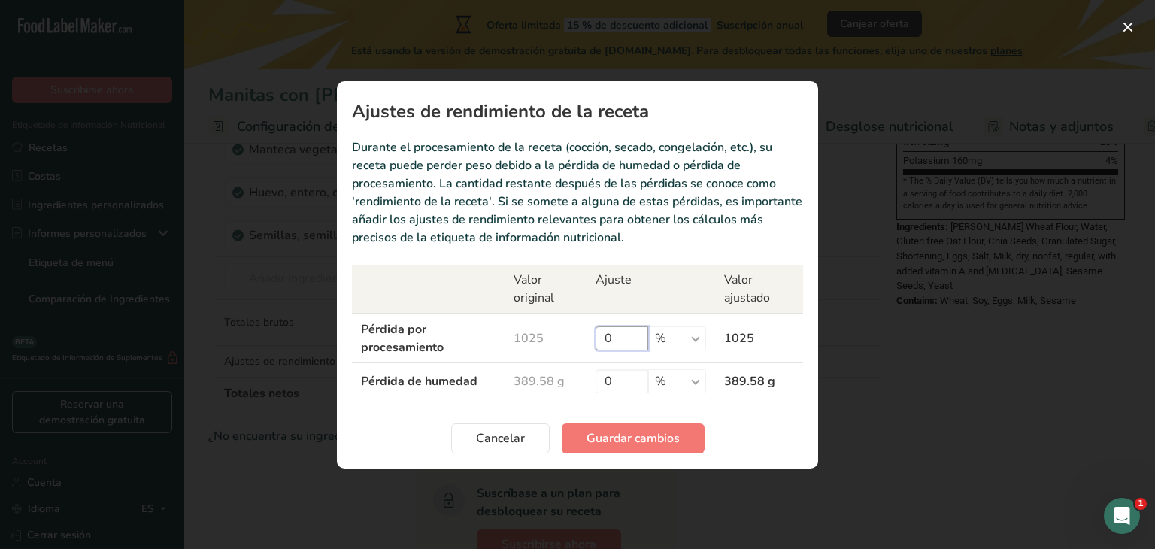
click at [621, 339] on input "0" at bounding box center [621, 338] width 53 height 24
click at [675, 344] on select "% g kg mg mcg libras onza" at bounding box center [677, 338] width 58 height 24
select select "0"
click at [648, 326] on select "% g kg mg mcg libras onza" at bounding box center [677, 338] width 58 height 24
click at [632, 338] on input "0" at bounding box center [621, 338] width 53 height 24
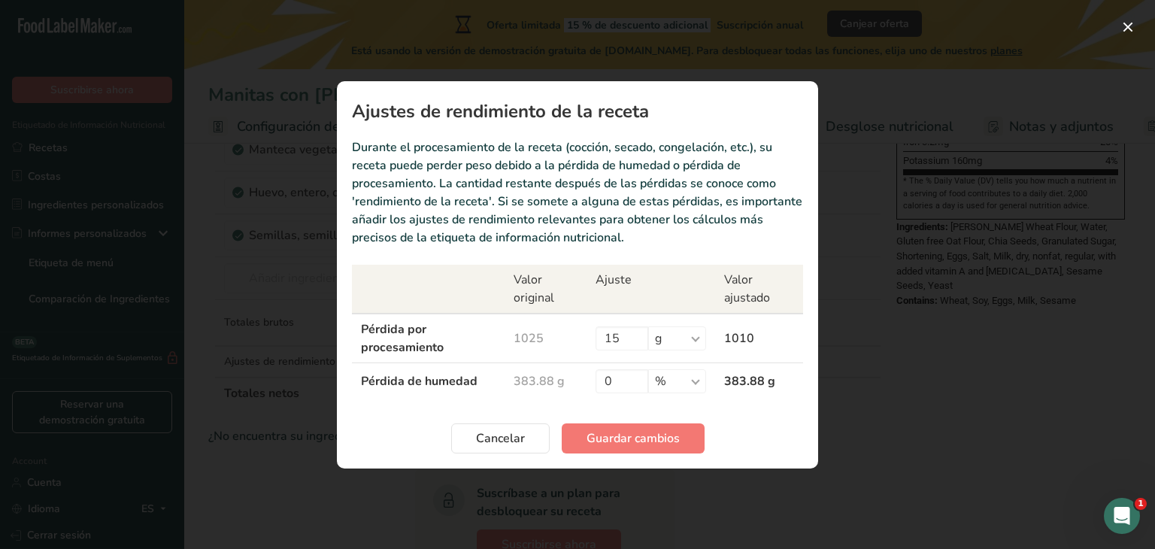
click at [740, 335] on td "1010" at bounding box center [759, 339] width 88 height 50
click at [620, 373] on input "0" at bounding box center [621, 381] width 53 height 24
click at [626, 344] on input "15" at bounding box center [621, 338] width 53 height 24
type input "1"
click at [688, 333] on select "% g kg mg mcg libras onza" at bounding box center [677, 338] width 58 height 24
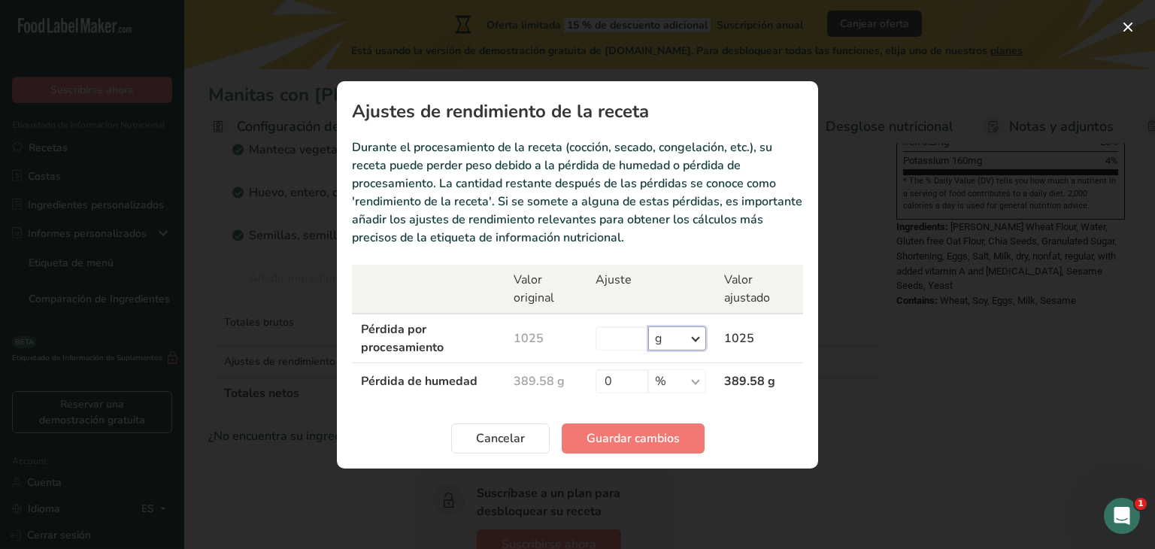
select select "-1"
click at [648, 326] on select "% g kg mg mcg libras onza" at bounding box center [677, 338] width 58 height 24
click at [619, 333] on input "Recipe yield modal" at bounding box center [621, 338] width 53 height 24
type input "82"
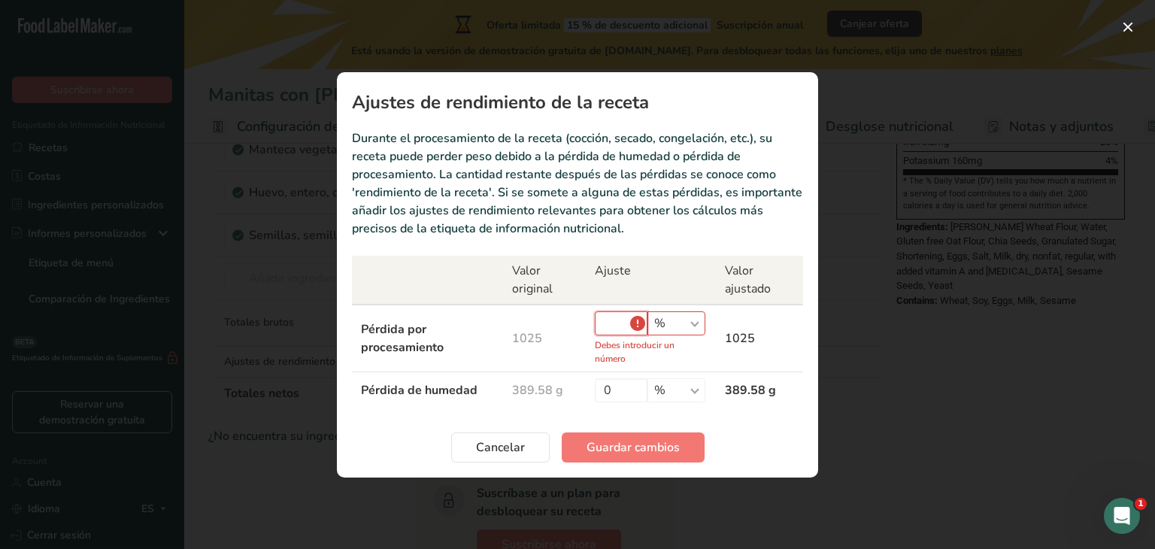
type input "82"
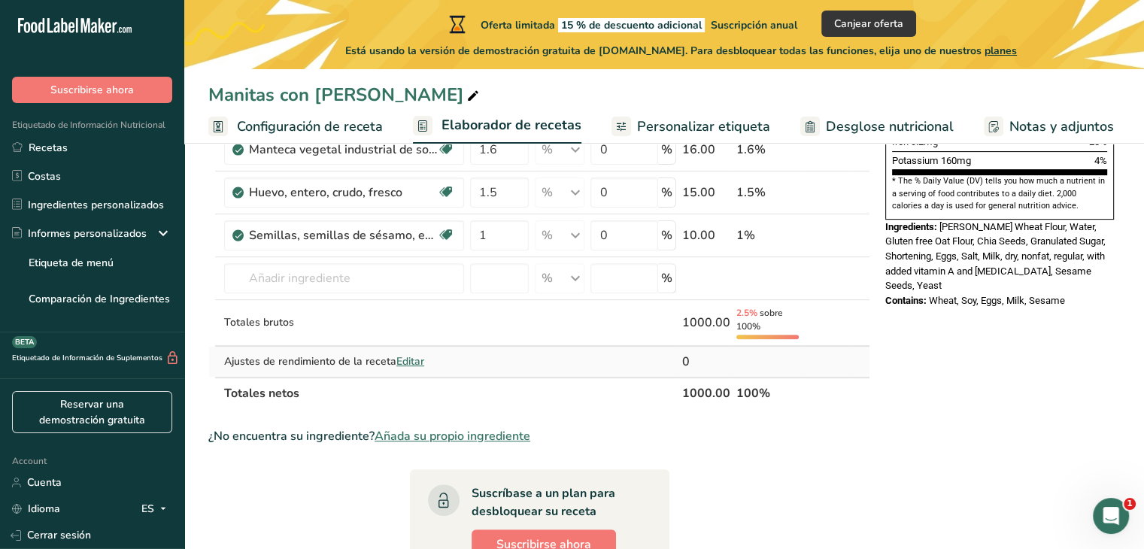
click at [404, 354] on span "Editar" at bounding box center [410, 361] width 28 height 14
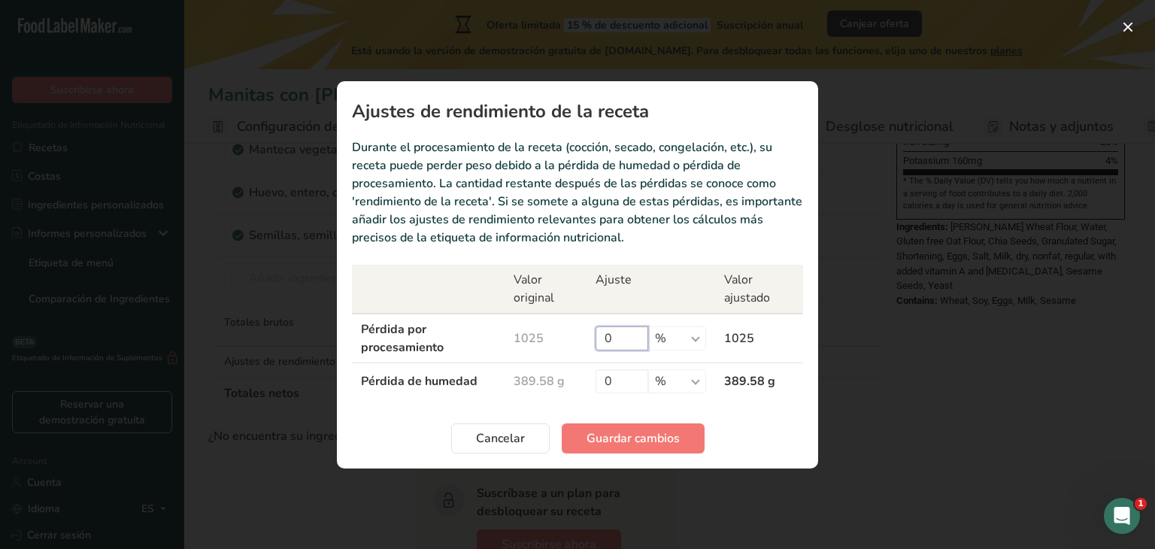
click at [622, 348] on input "0" at bounding box center [621, 338] width 53 height 24
type input "8"
click at [619, 377] on input "0" at bounding box center [621, 381] width 53 height 24
click at [616, 343] on input "Recipe yield modal" at bounding box center [621, 338] width 53 height 24
type input "8"
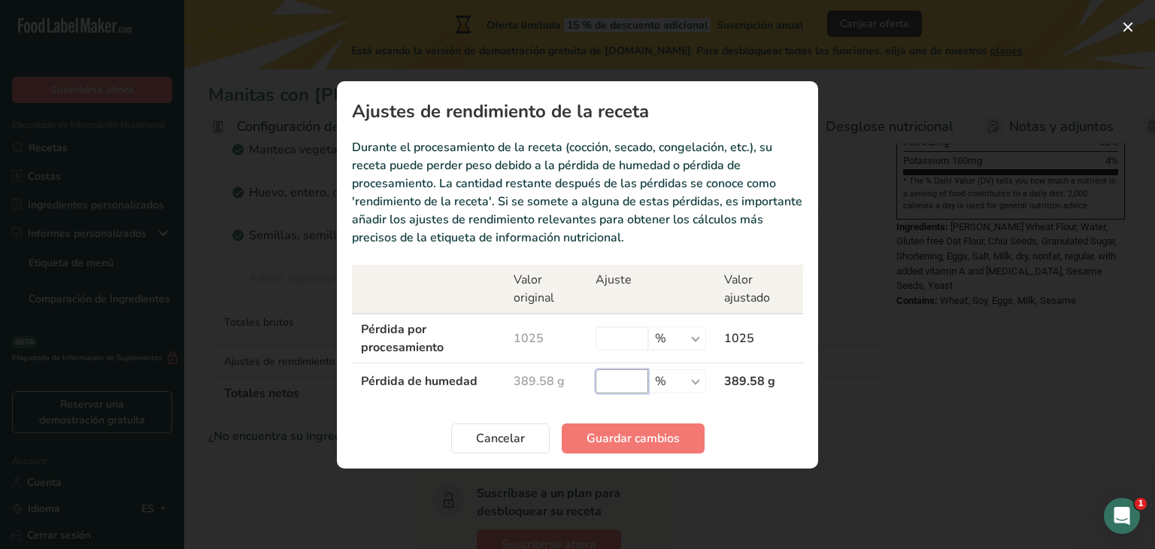
click at [622, 389] on input "Recipe yield modal" at bounding box center [621, 381] width 53 height 24
click at [687, 380] on select "% g kg mg mcg libras onza" at bounding box center [677, 381] width 58 height 24
click at [648, 369] on select "% g kg mg mcg libras onza" at bounding box center [677, 381] width 58 height 24
click at [626, 382] on input "Recipe yield modal" at bounding box center [621, 381] width 53 height 24
click at [694, 376] on select "% g kg mg mcg libras onza" at bounding box center [677, 381] width 58 height 24
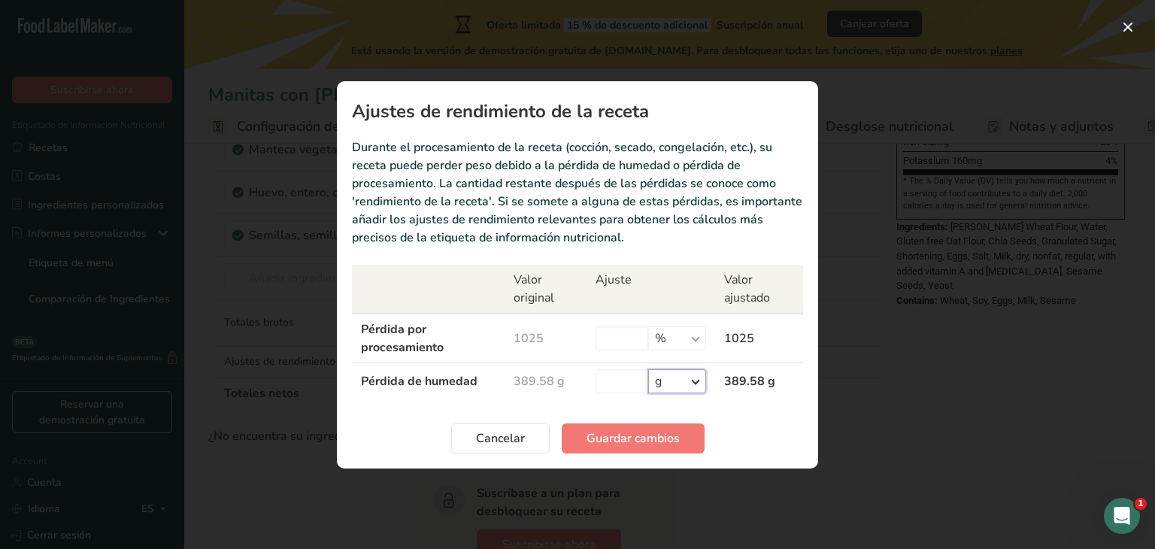
select select "-1"
click at [648, 369] on select "% g kg mg mcg libras onza" at bounding box center [677, 381] width 58 height 24
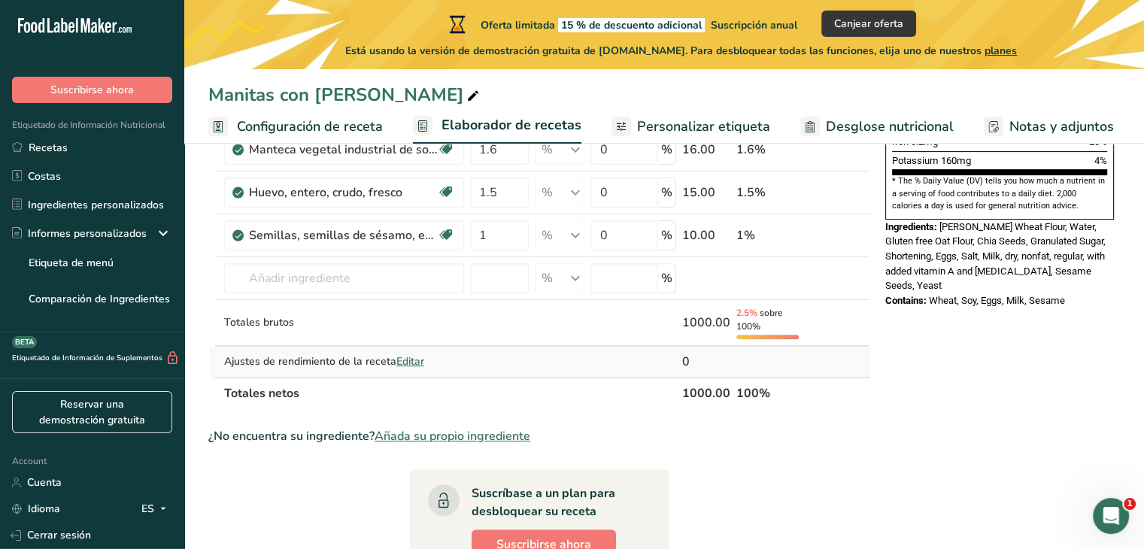
click at [418, 355] on span "Editar" at bounding box center [410, 361] width 28 height 14
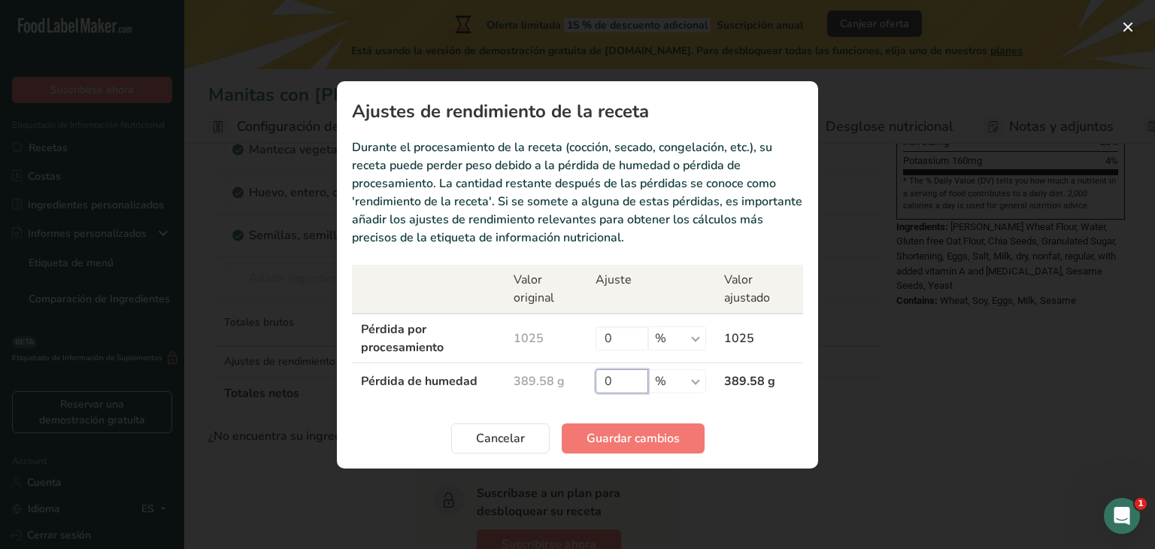
click at [633, 392] on input "0" at bounding box center [621, 381] width 53 height 24
type input "17.65"
click at [657, 429] on span "Guardar cambios" at bounding box center [632, 438] width 93 height 18
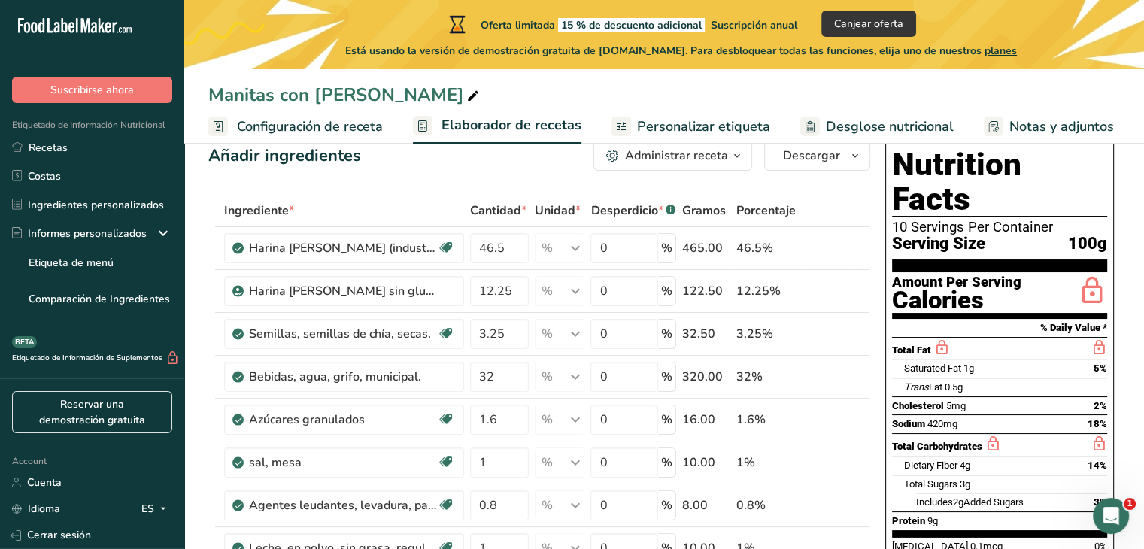
scroll to position [0, 0]
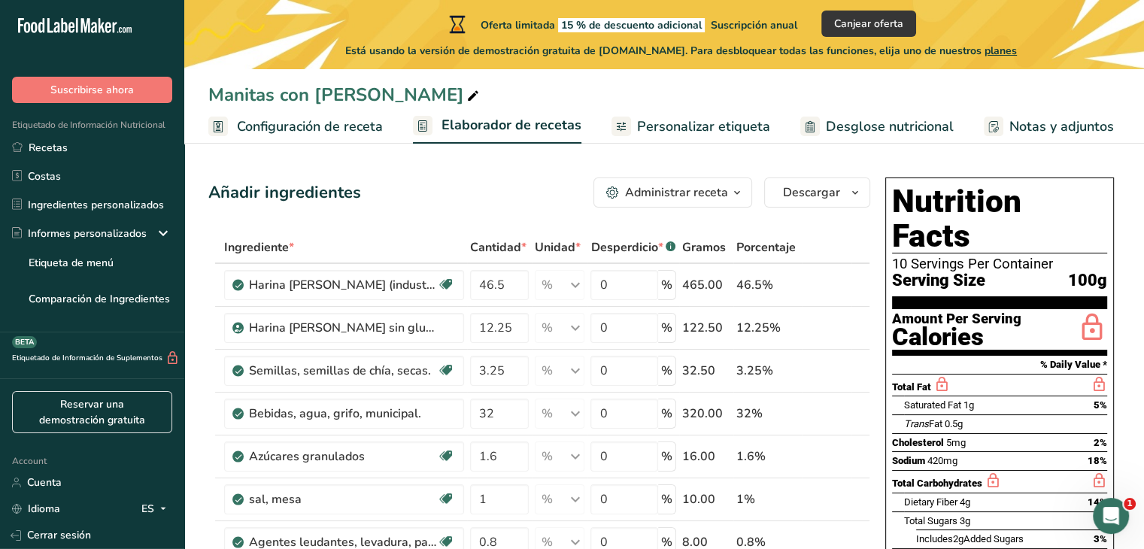
click at [692, 124] on span "Personalizar etiqueta" at bounding box center [703, 127] width 133 height 20
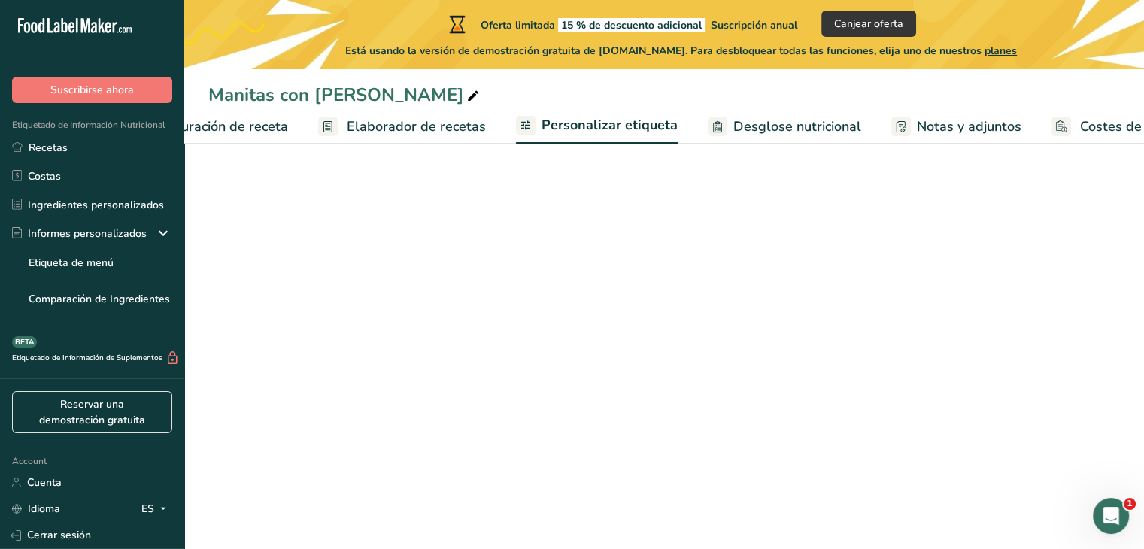
scroll to position [0, 168]
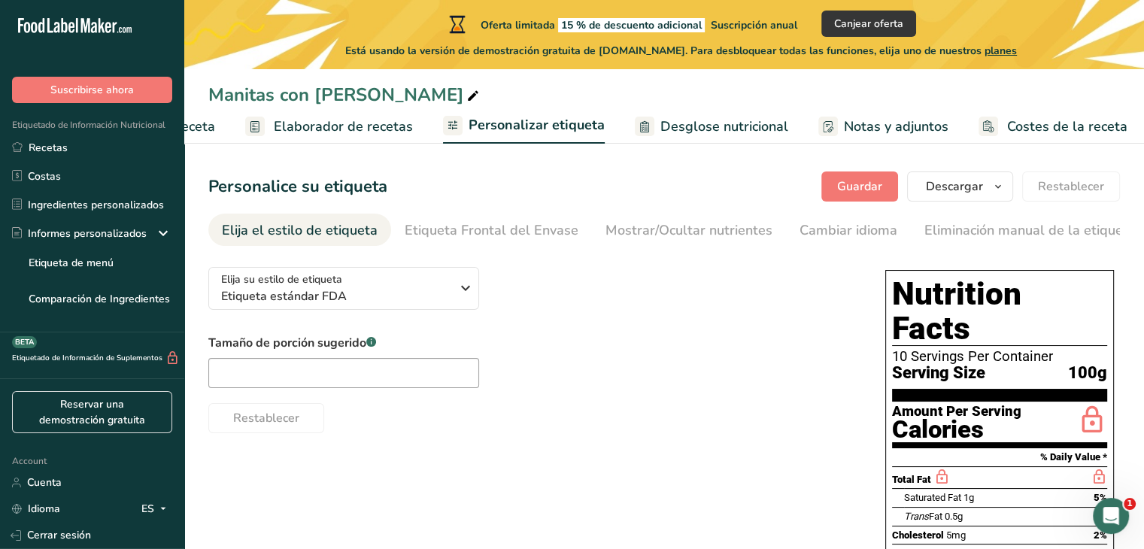
click at [309, 119] on span "Elaborador de recetas" at bounding box center [343, 127] width 139 height 20
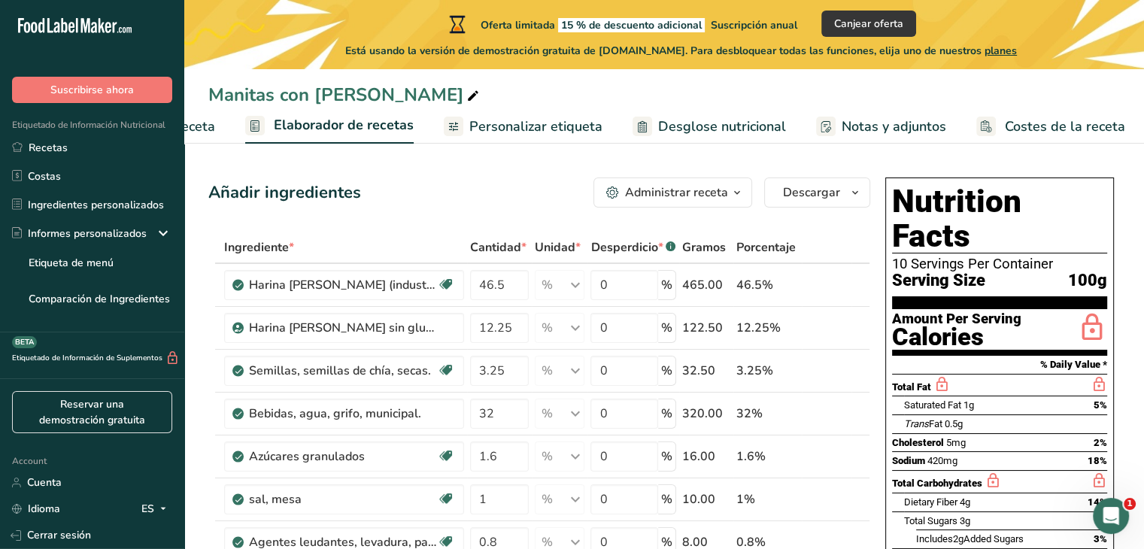
click at [207, 134] on span "Configuración de receta" at bounding box center [142, 127] width 146 height 20
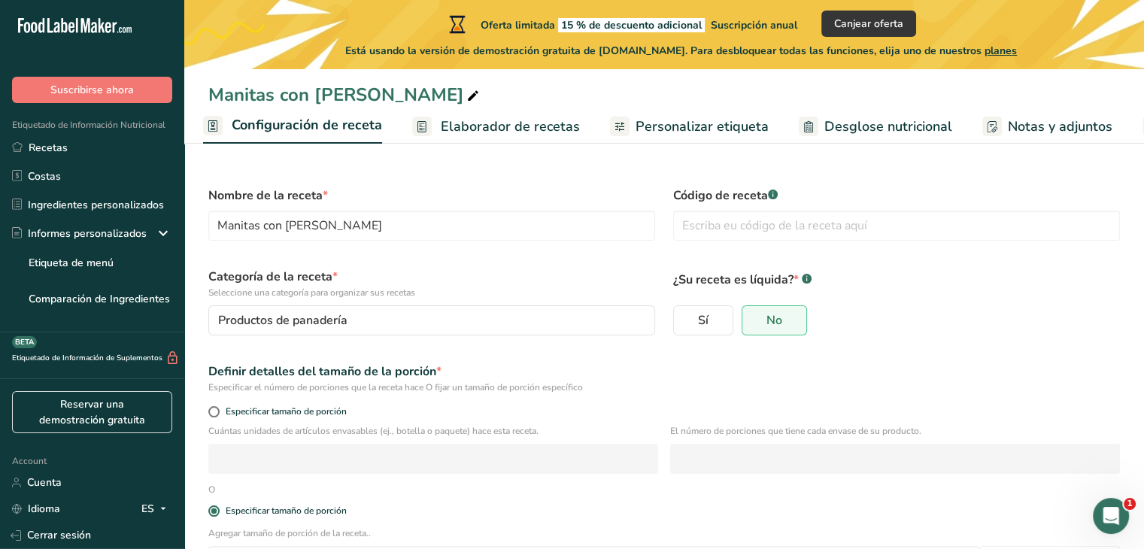
click at [527, 140] on link "Elaborador de recetas" at bounding box center [496, 127] width 168 height 34
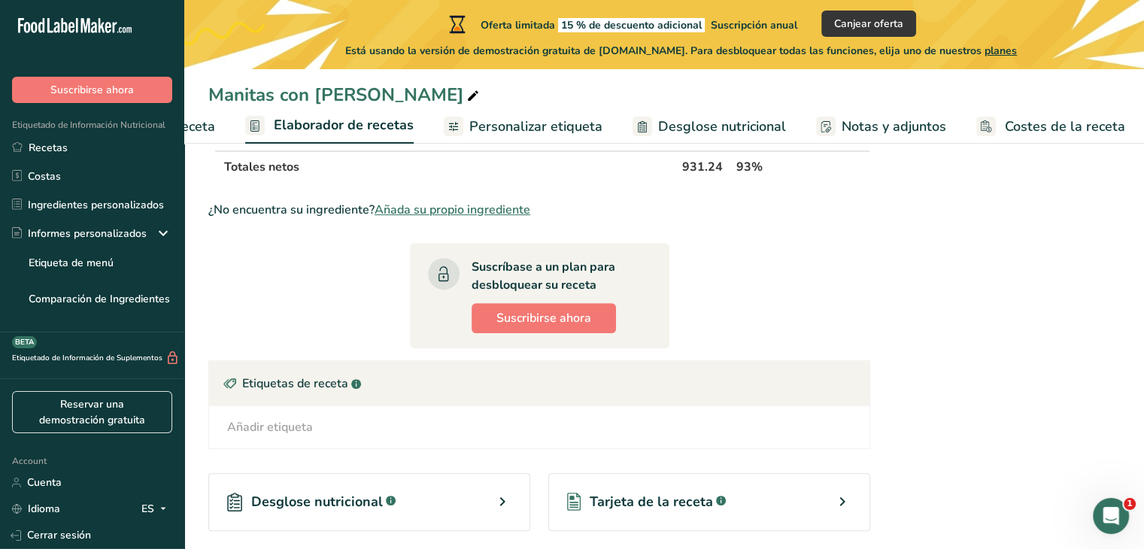
scroll to position [710, 0]
